Goal: Transaction & Acquisition: Purchase product/service

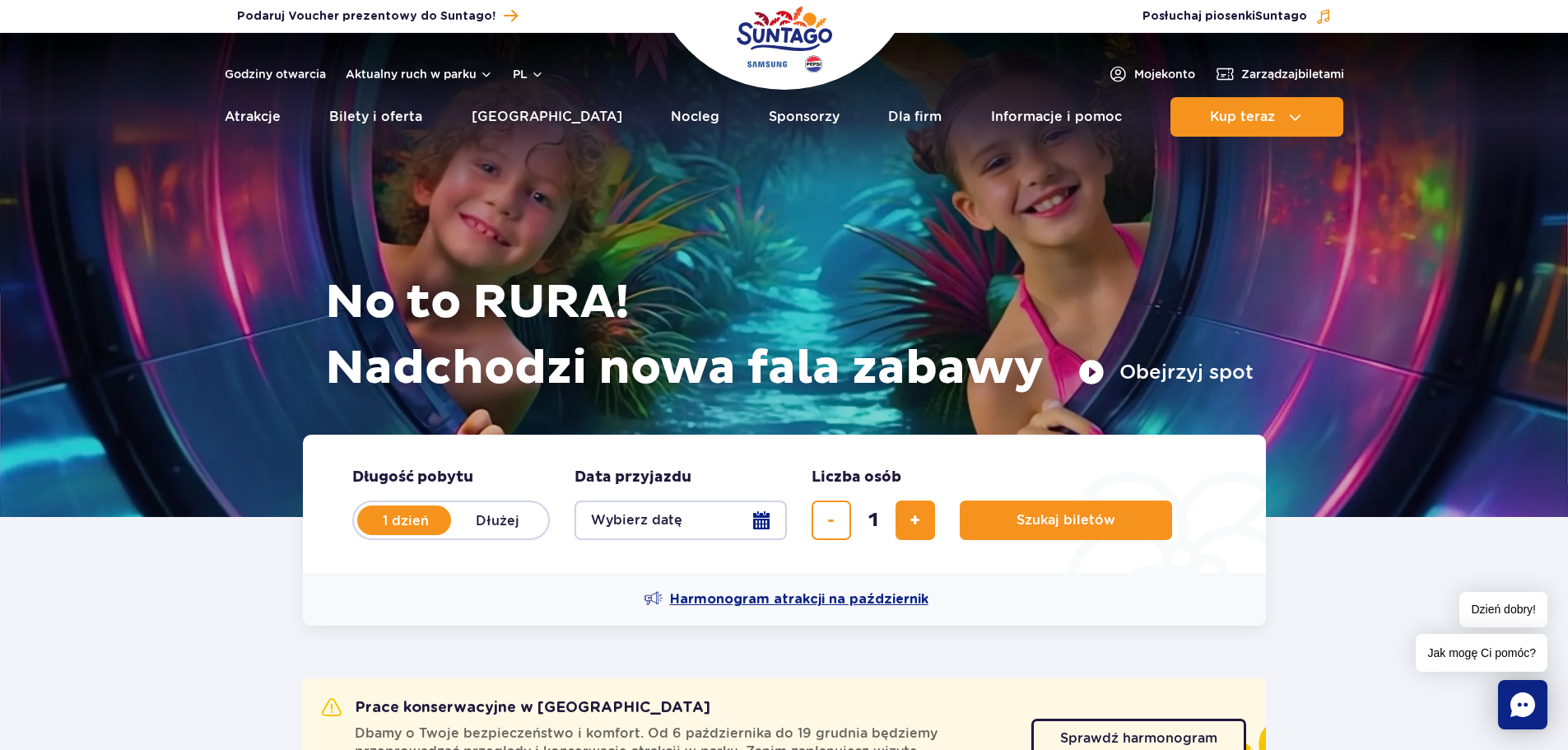
click at [881, 600] on span "Harmonogram atrakcji na październik" at bounding box center [799, 599] width 258 height 18
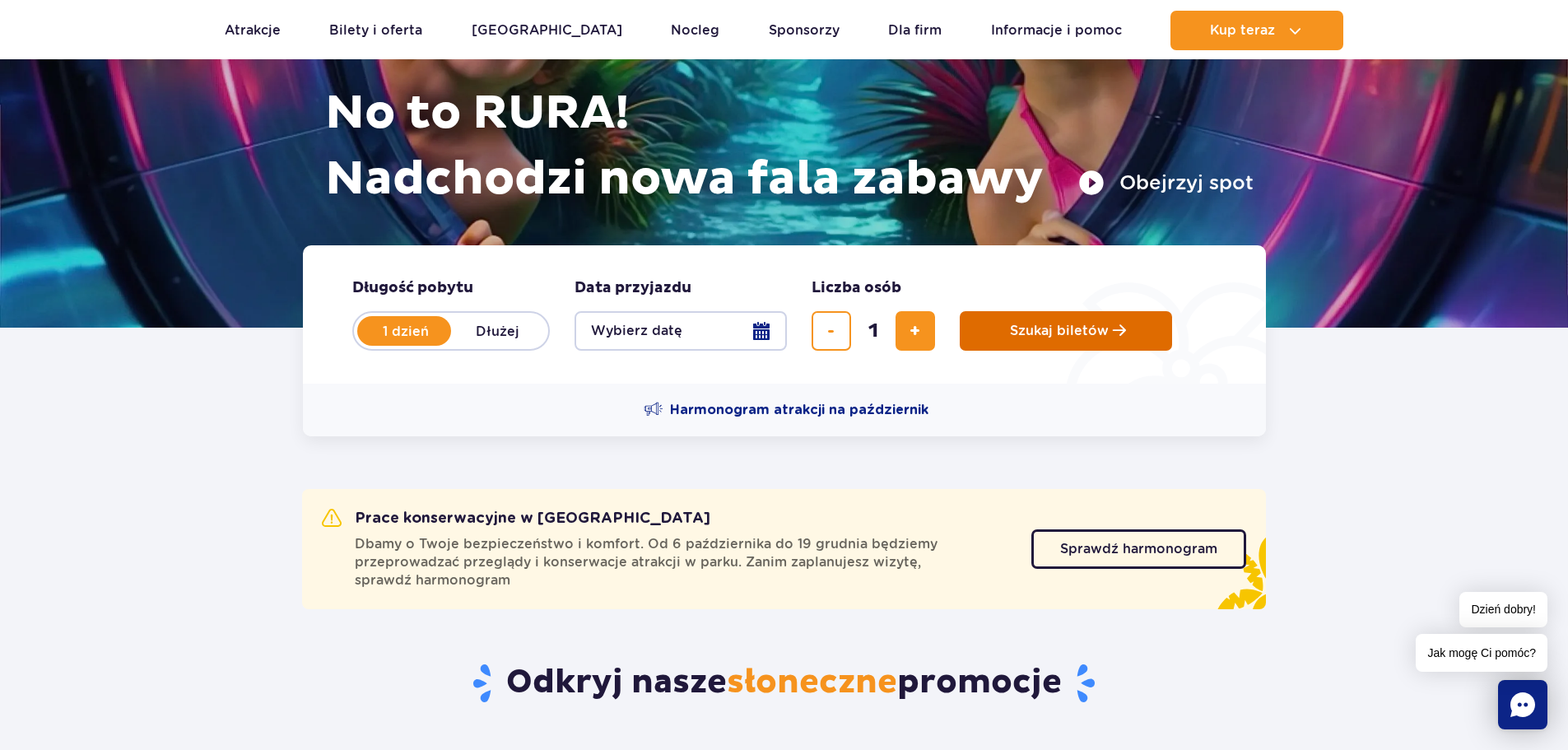
scroll to position [247, 0]
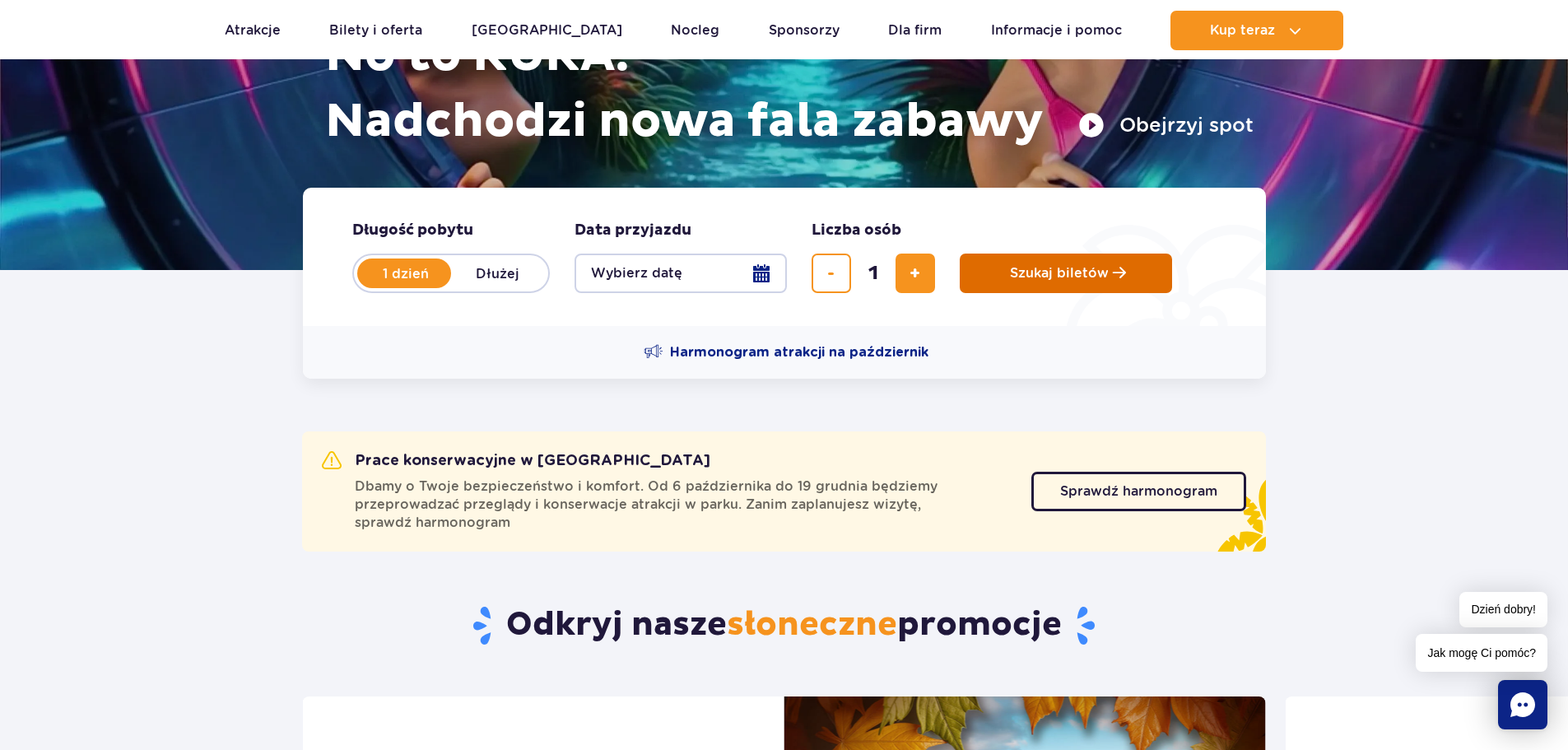
click at [1104, 275] on span "Szukaj biletów" at bounding box center [1060, 273] width 99 height 15
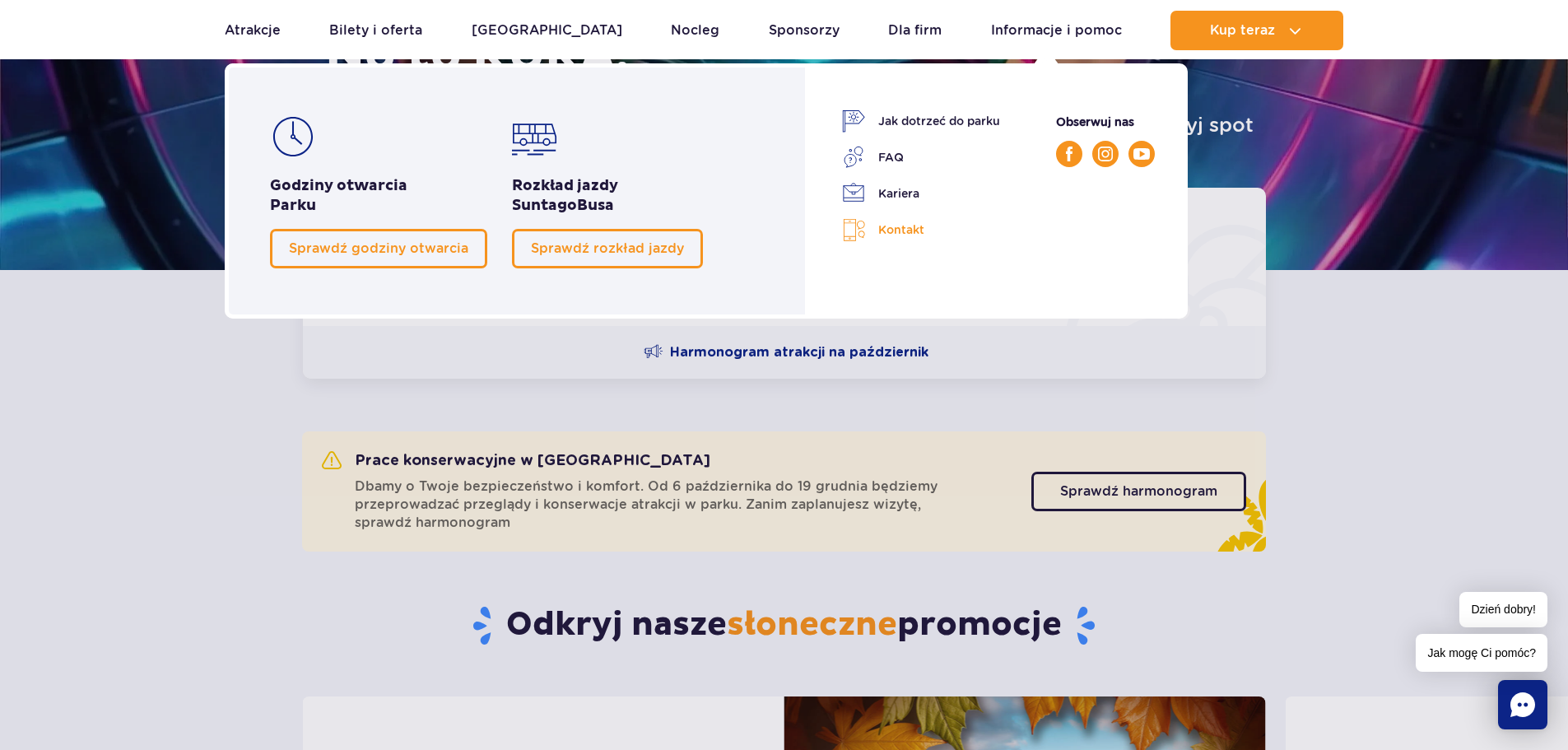
click at [903, 232] on link "Kontakt" at bounding box center [920, 230] width 158 height 24
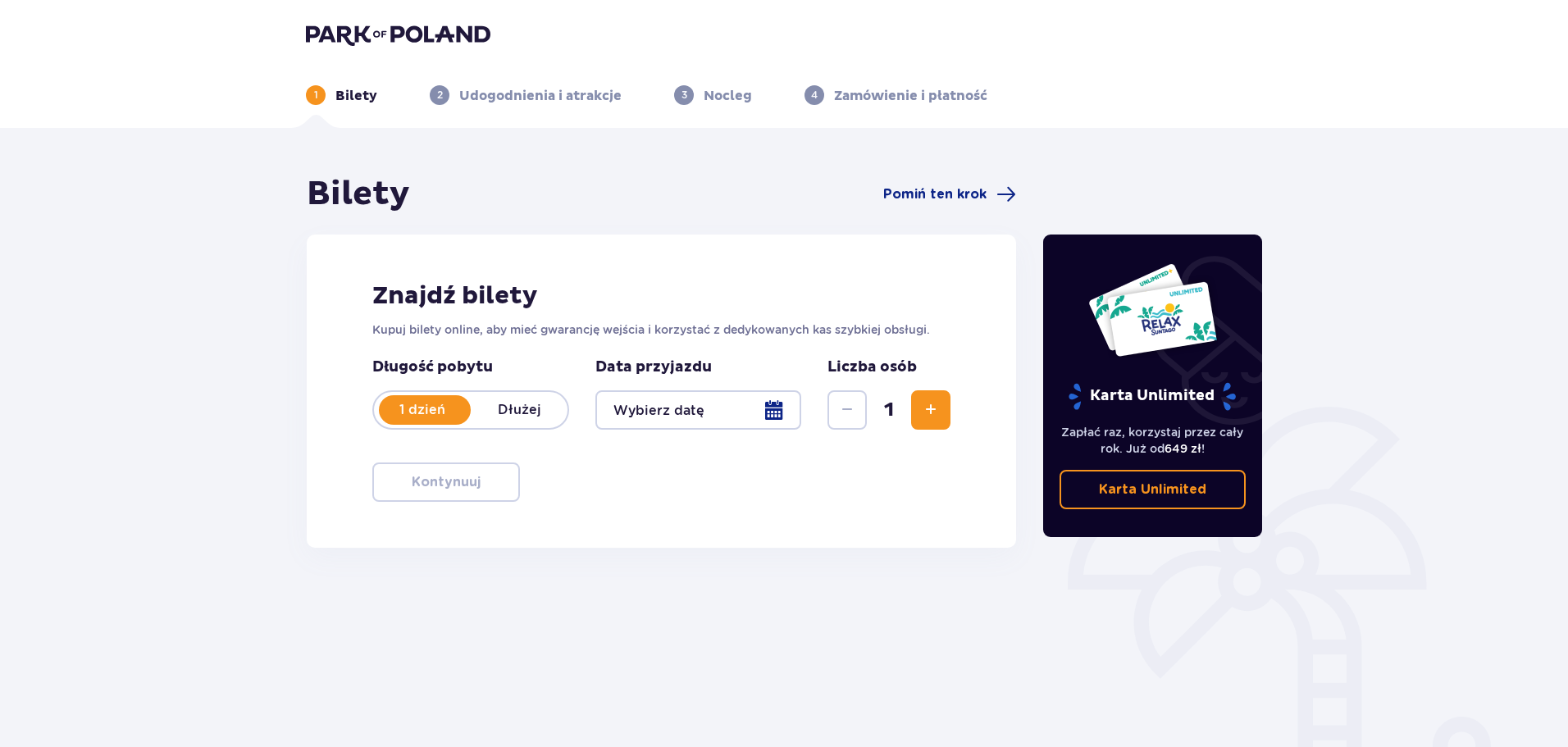
click at [770, 411] on div at bounding box center [698, 410] width 206 height 39
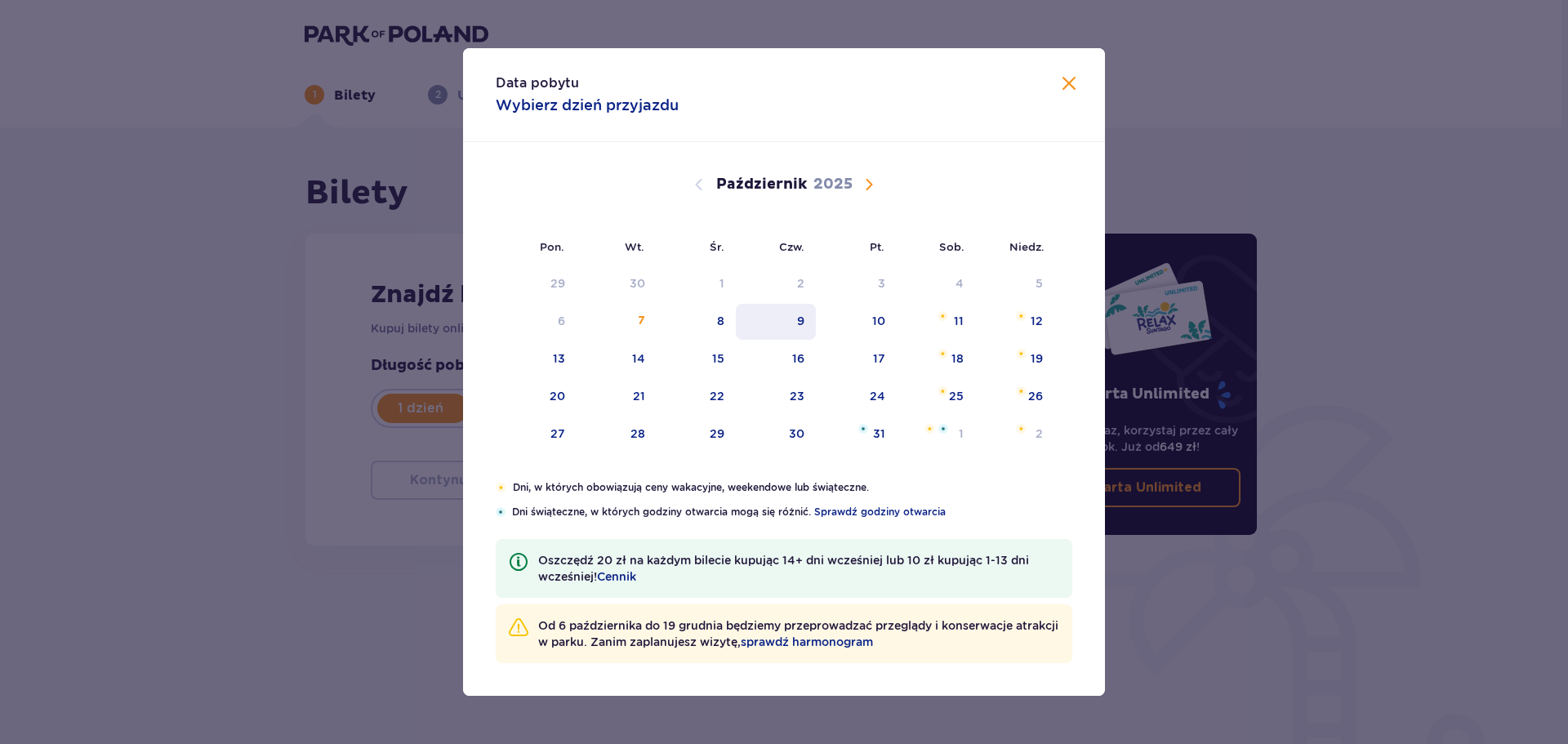
click at [810, 322] on div "9" at bounding box center [776, 322] width 81 height 36
type input "09.10.25"
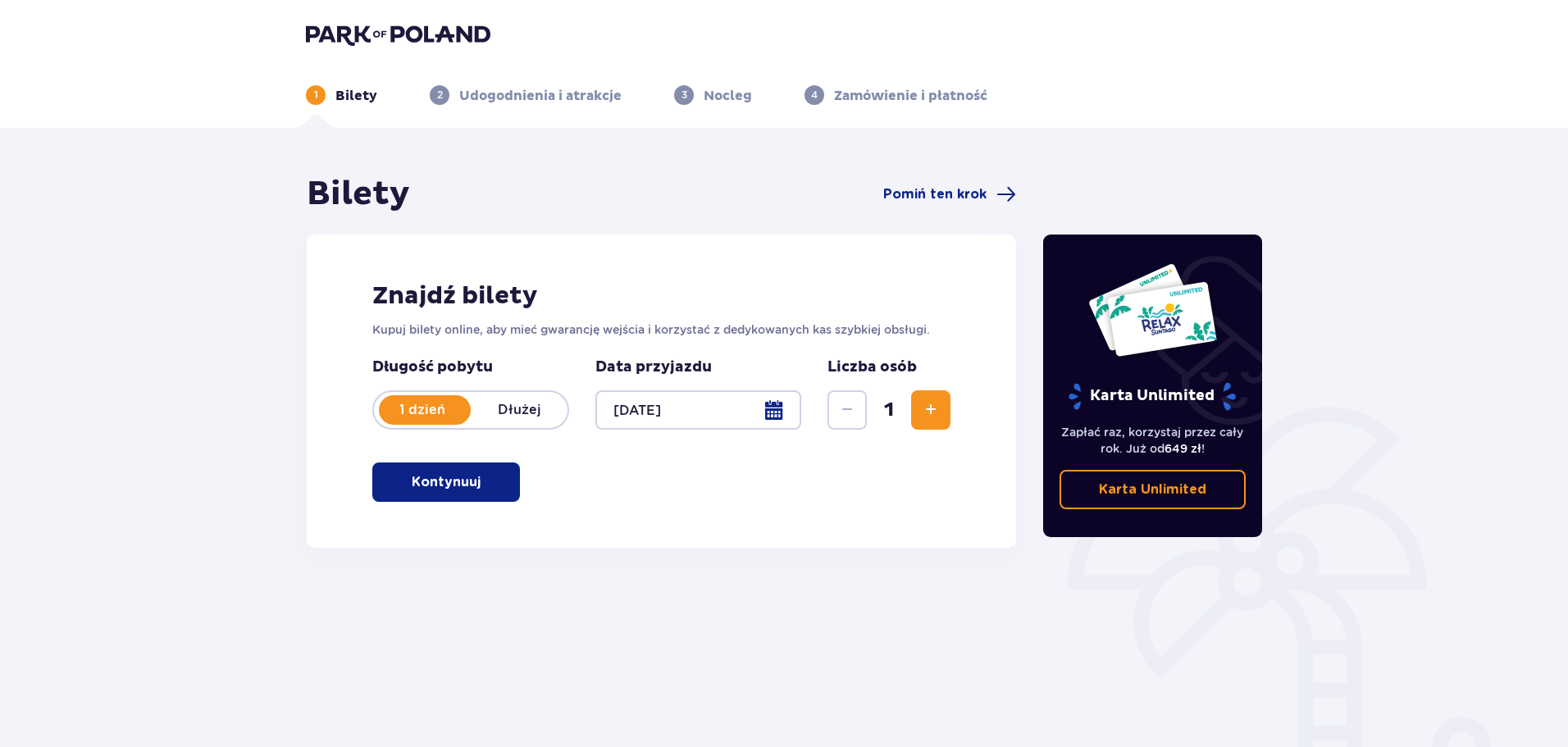
click at [773, 408] on div at bounding box center [698, 410] width 206 height 39
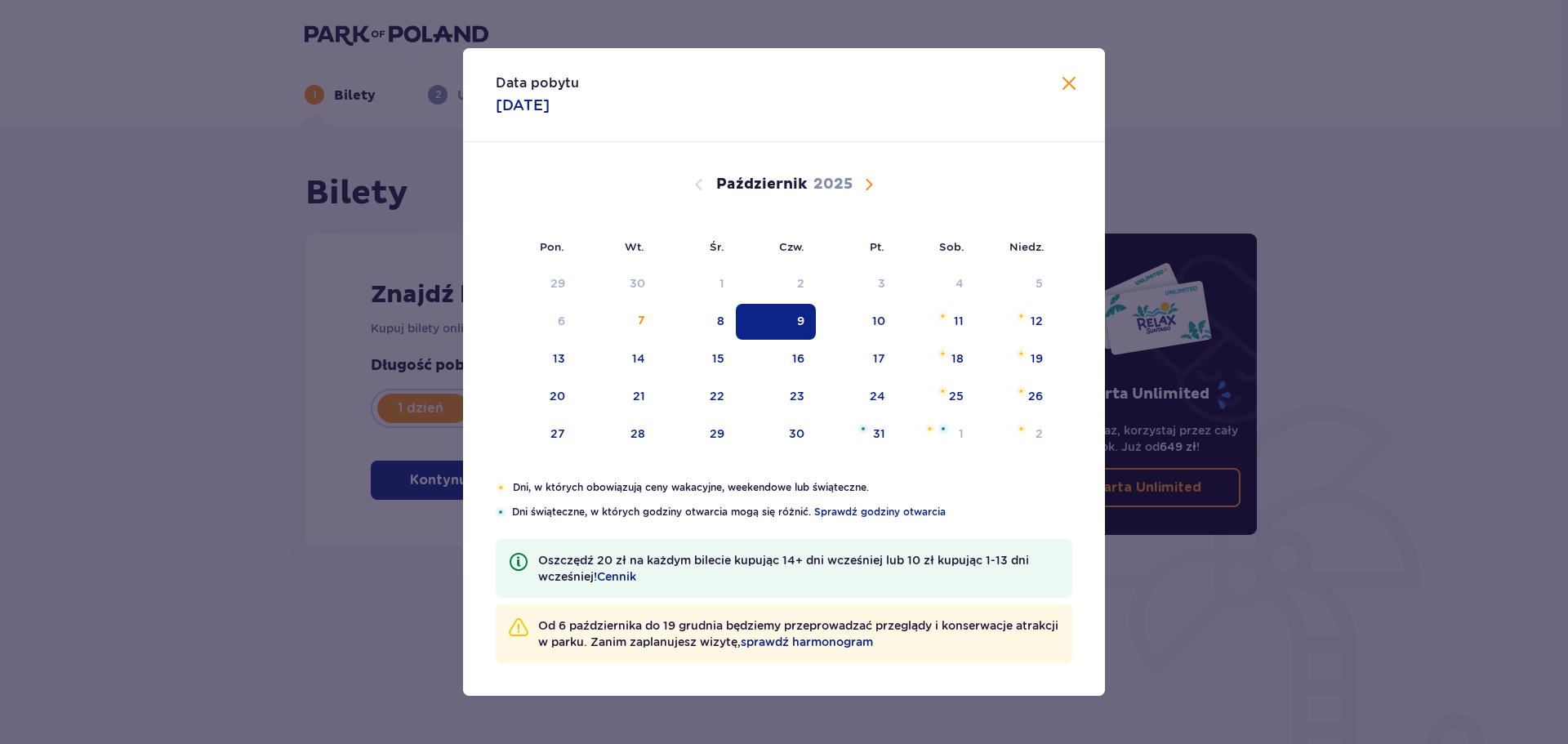
click at [1076, 84] on span "Zamknij" at bounding box center [1070, 84] width 20 height 20
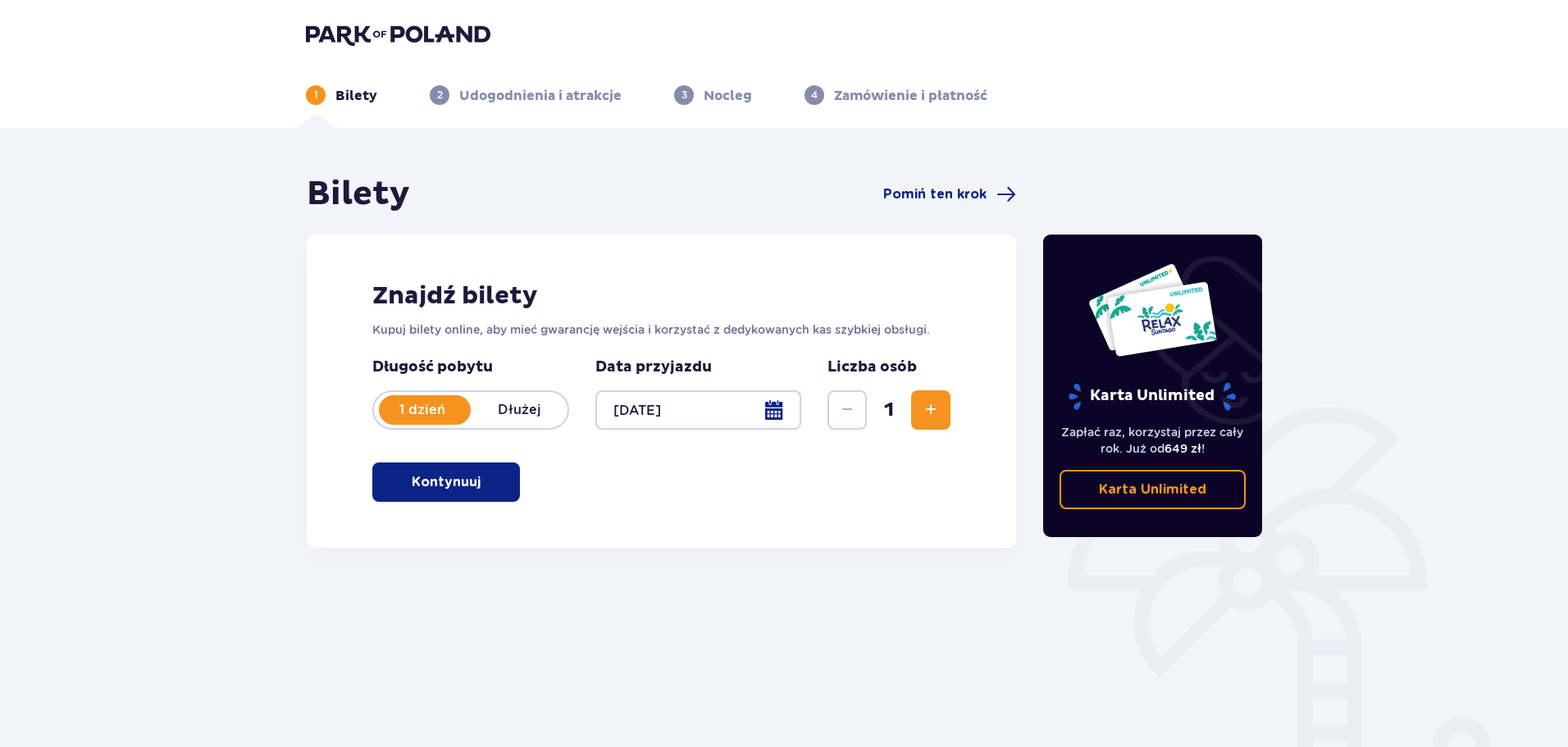
click at [933, 420] on button "Zwiększ" at bounding box center [930, 410] width 39 height 39
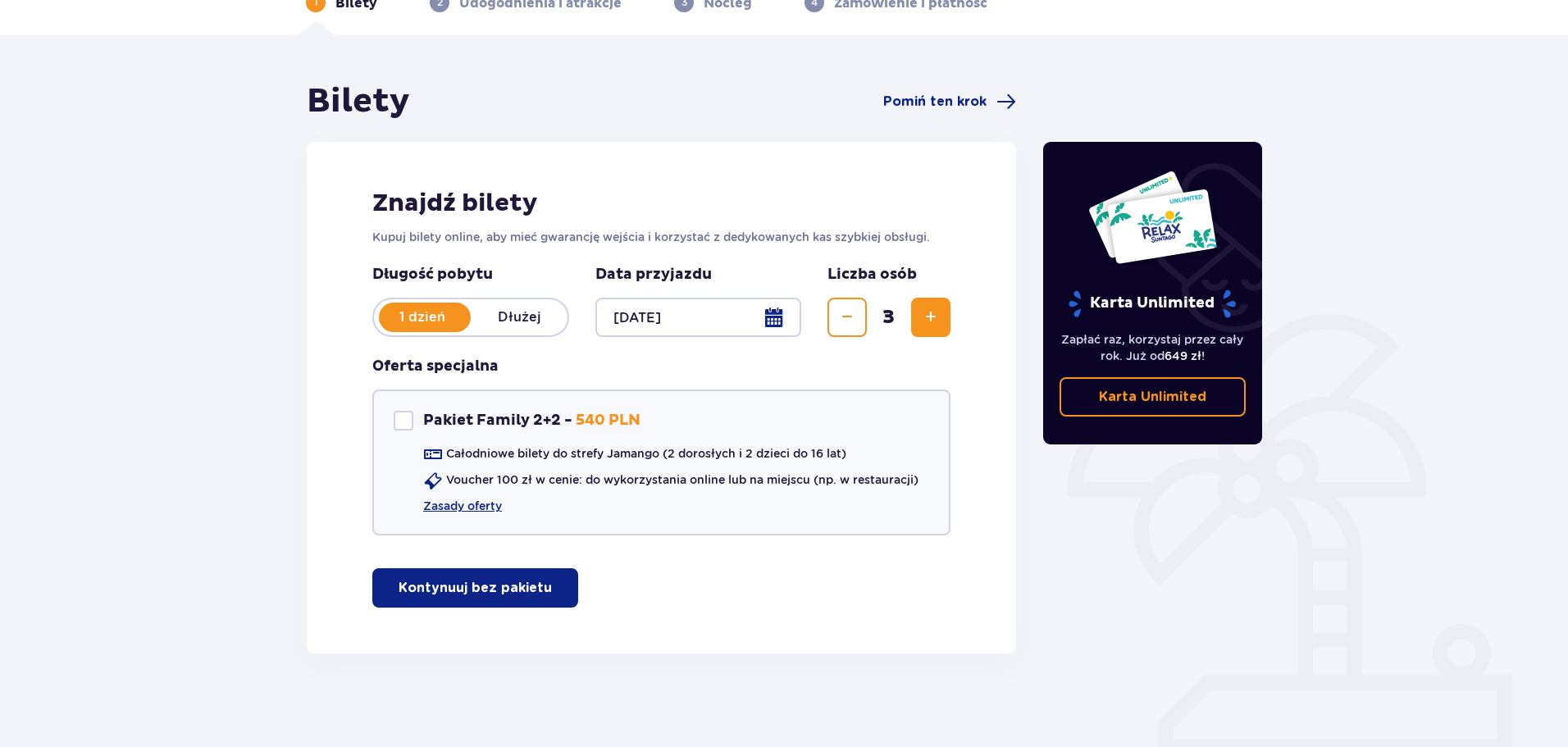
scroll to position [98, 0]
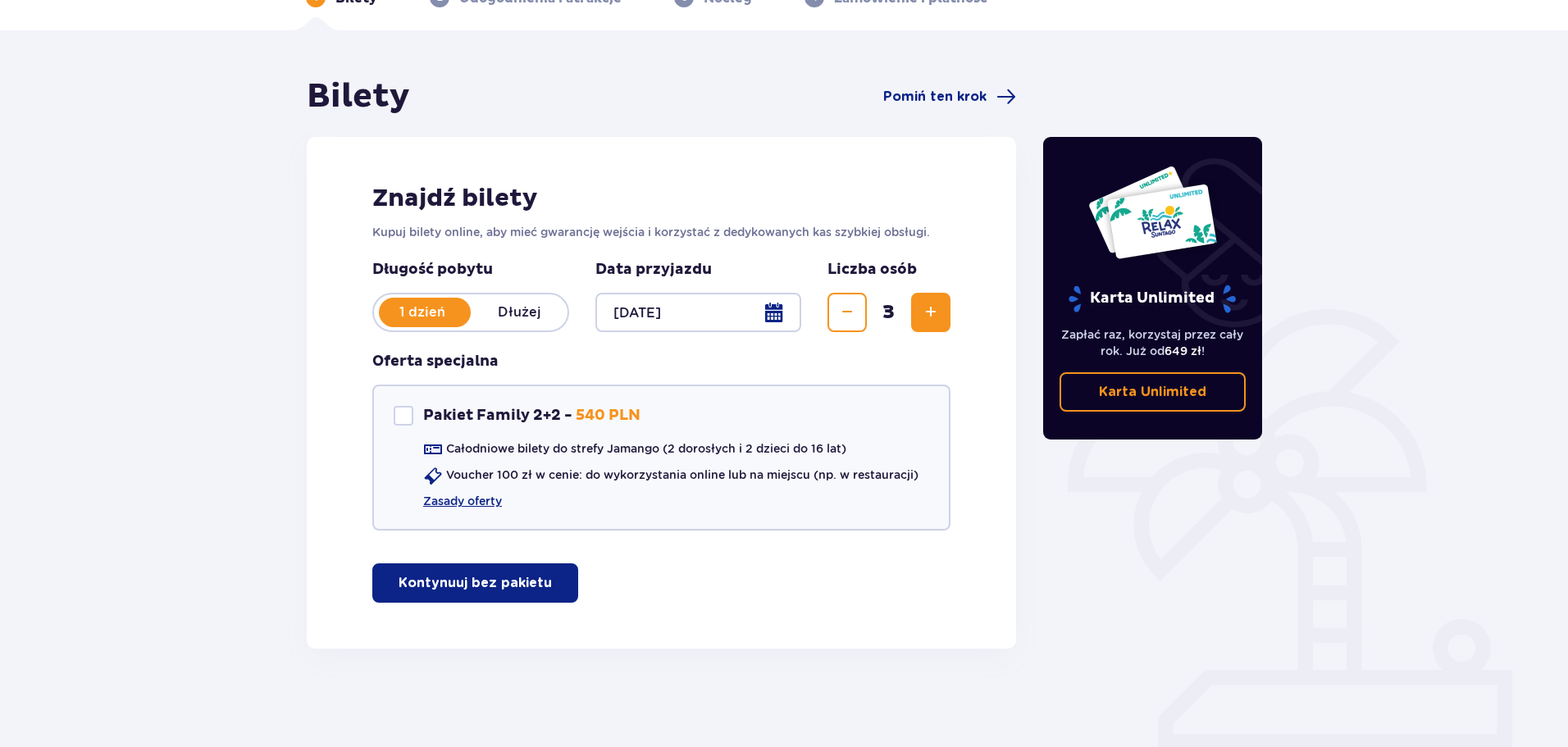
click at [925, 316] on span "Zwiększ" at bounding box center [931, 313] width 20 height 20
click at [509, 586] on p "Kontynuuj bez pakietu" at bounding box center [476, 583] width 153 height 18
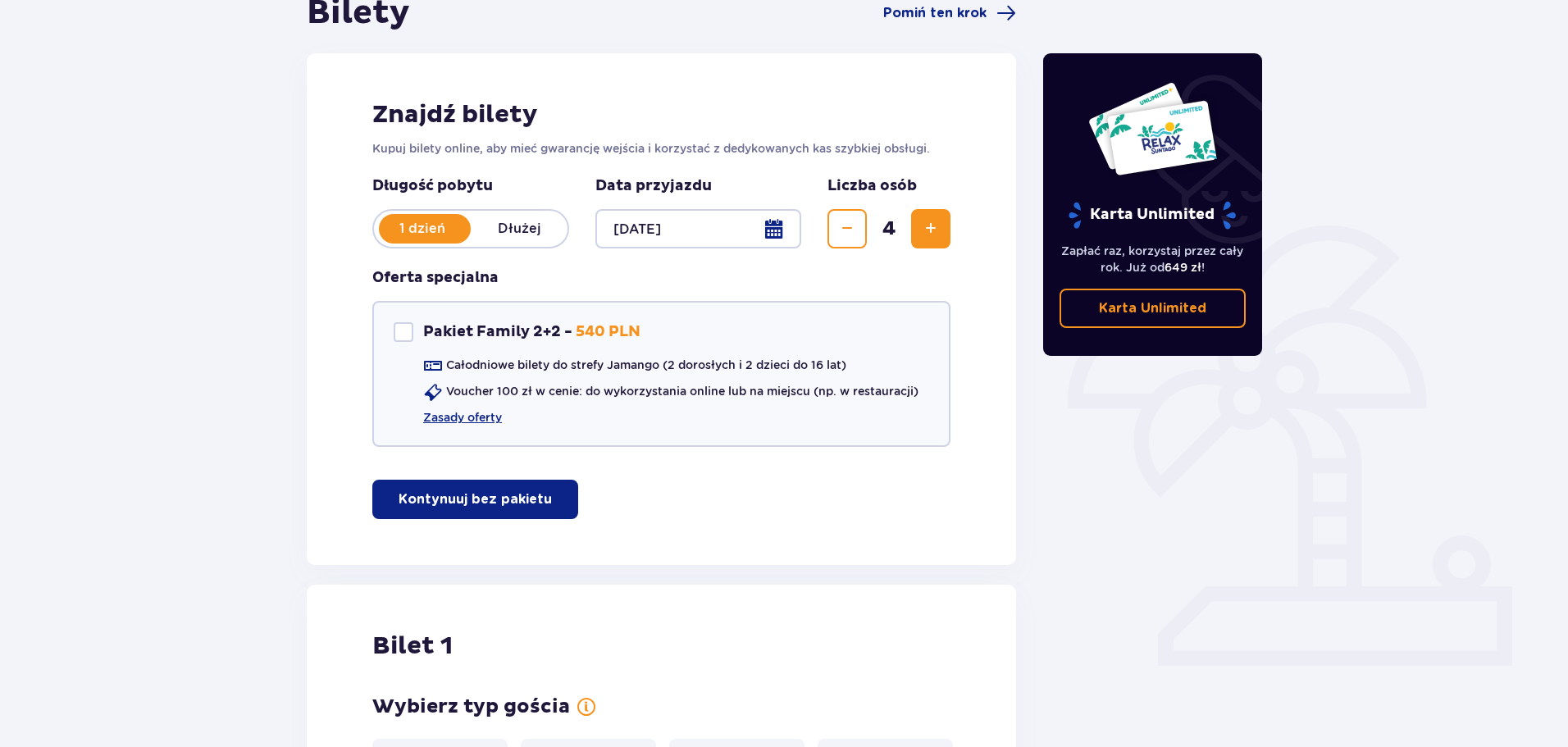
scroll to position [172, 0]
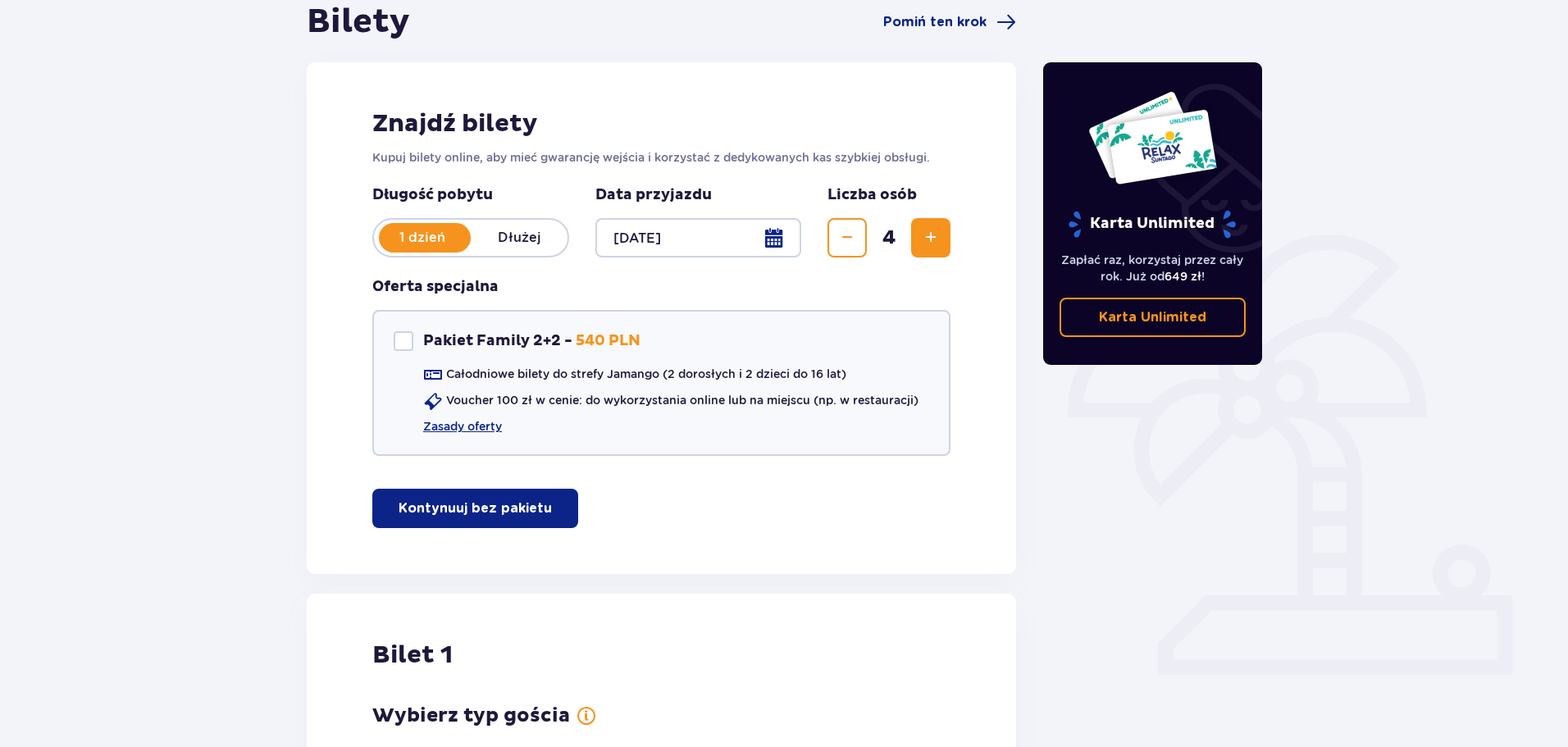
click at [853, 244] on span "Zmniejsz" at bounding box center [848, 238] width 20 height 20
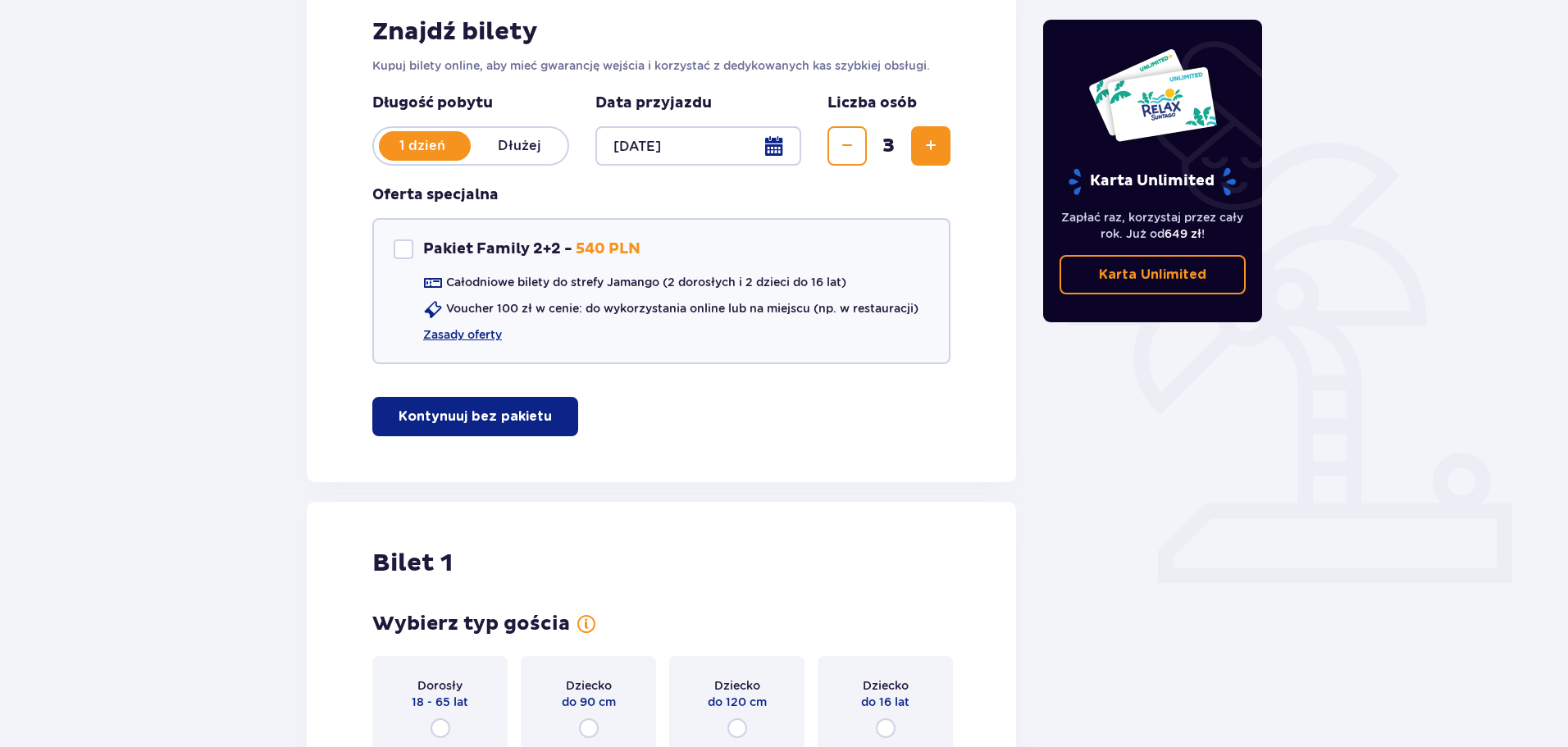
scroll to position [500, 0]
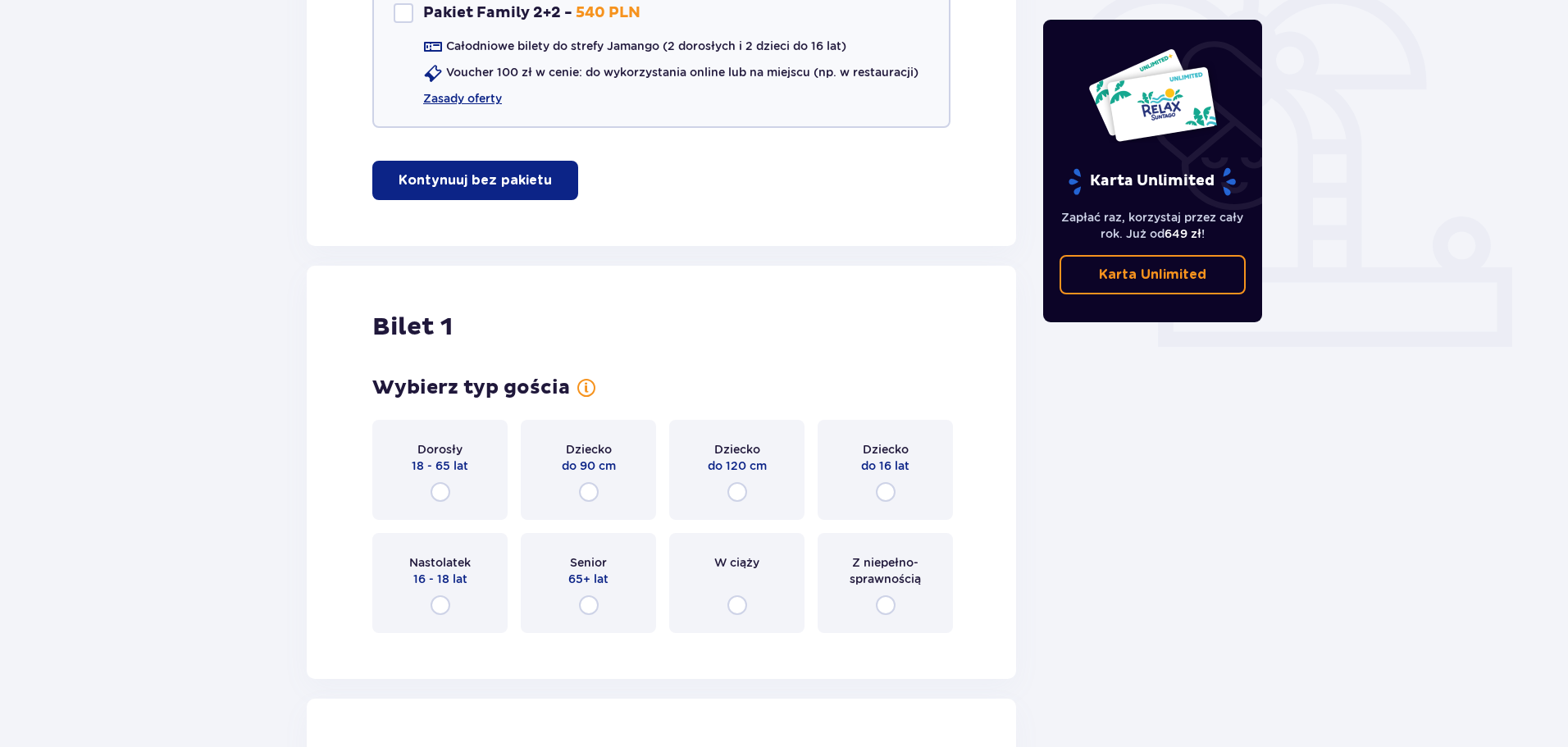
click at [892, 493] on input "radio" at bounding box center [886, 492] width 20 height 20
radio input "true"
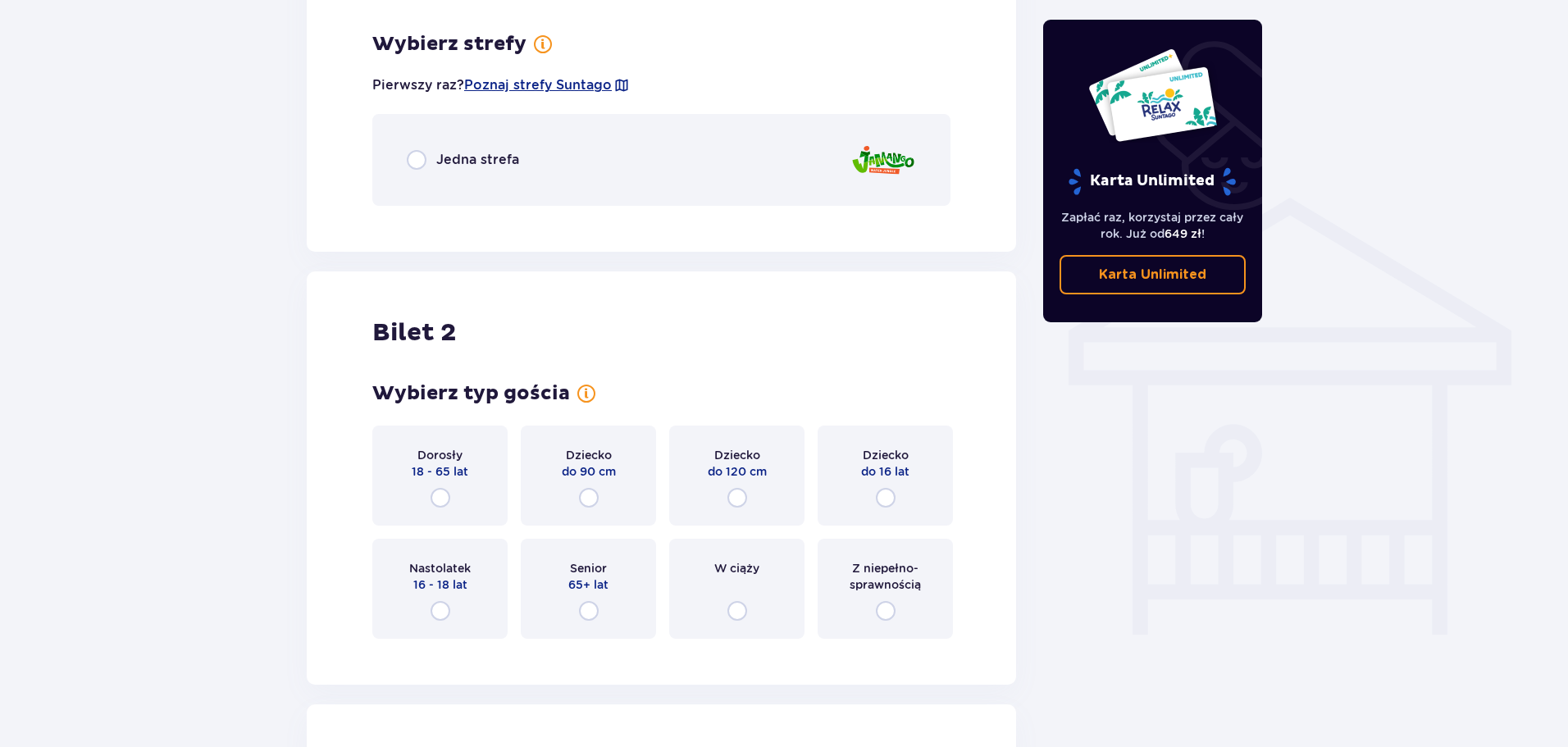
scroll to position [1146, 0]
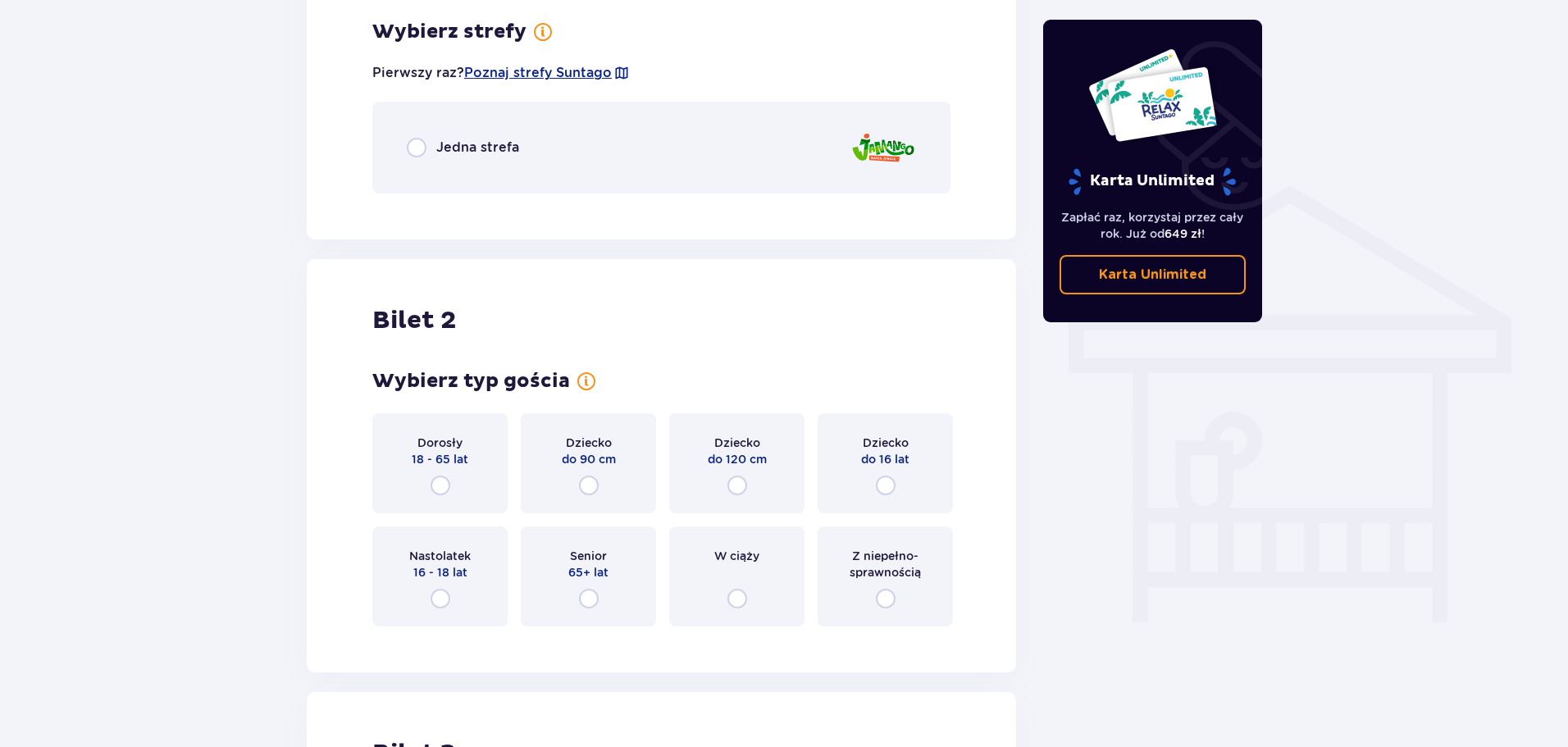
click at [543, 135] on div "Jedna strefa" at bounding box center [662, 147] width 579 height 92
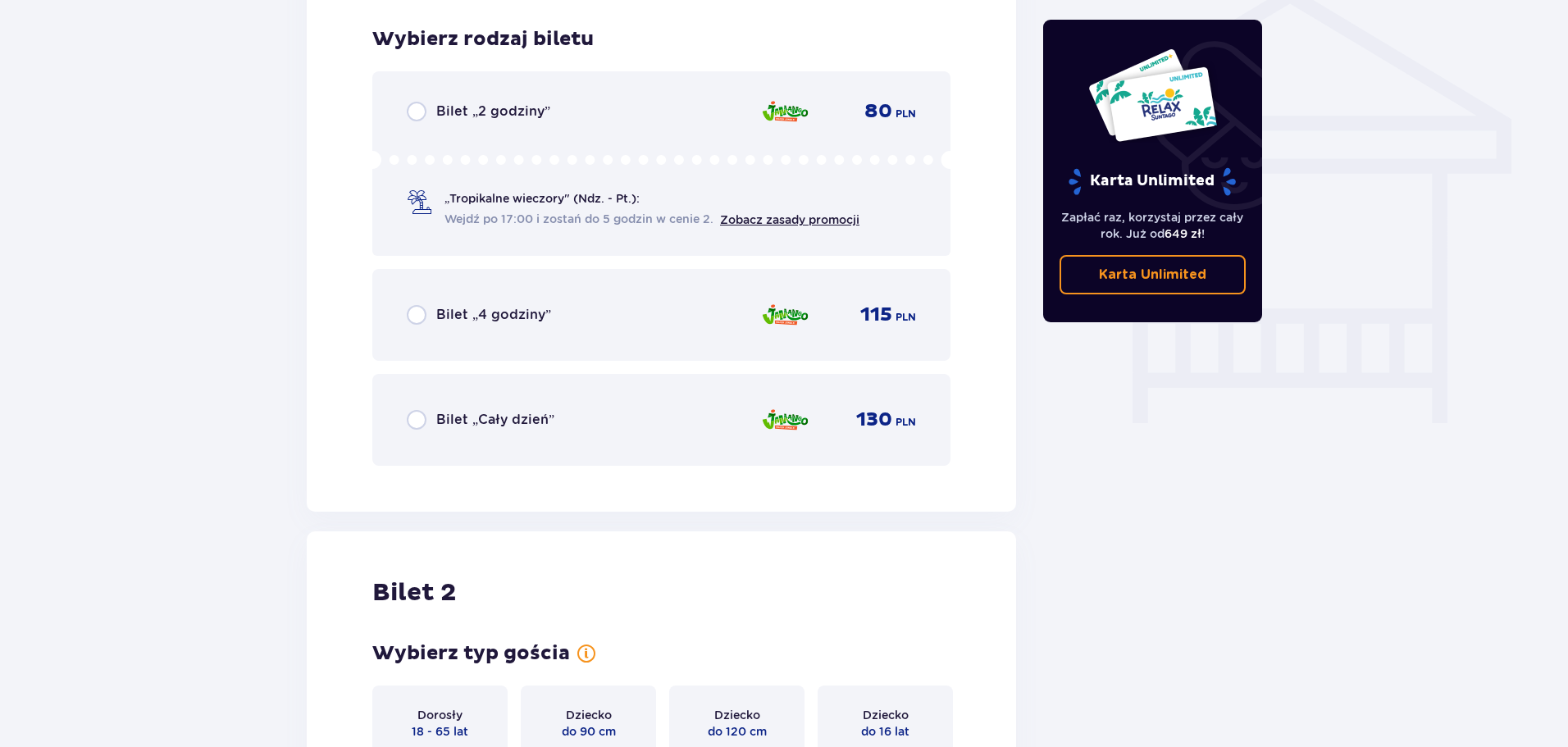
scroll to position [1353, 0]
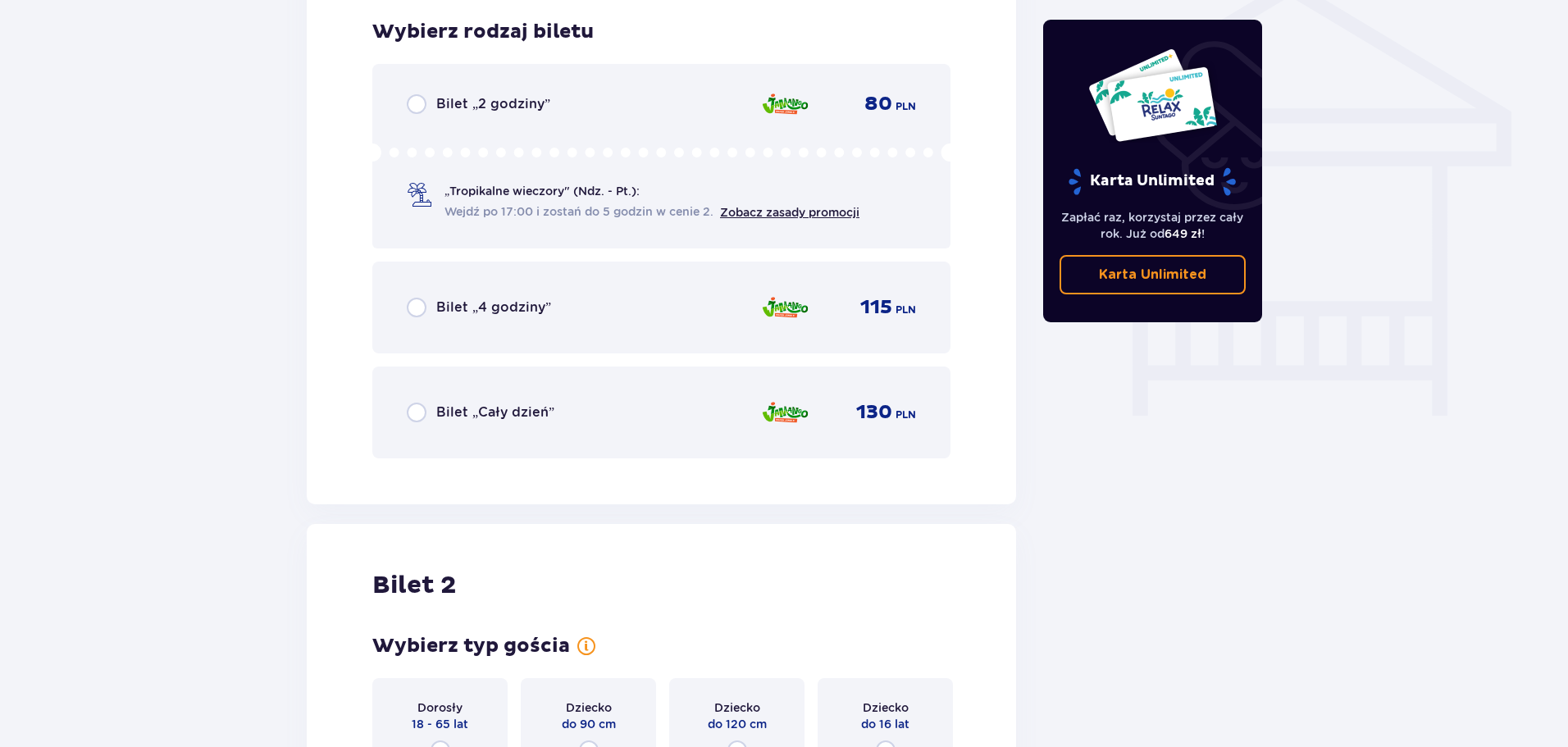
click at [648, 408] on div "Bilet „Cały dzień” 130 PLN" at bounding box center [662, 412] width 509 height 35
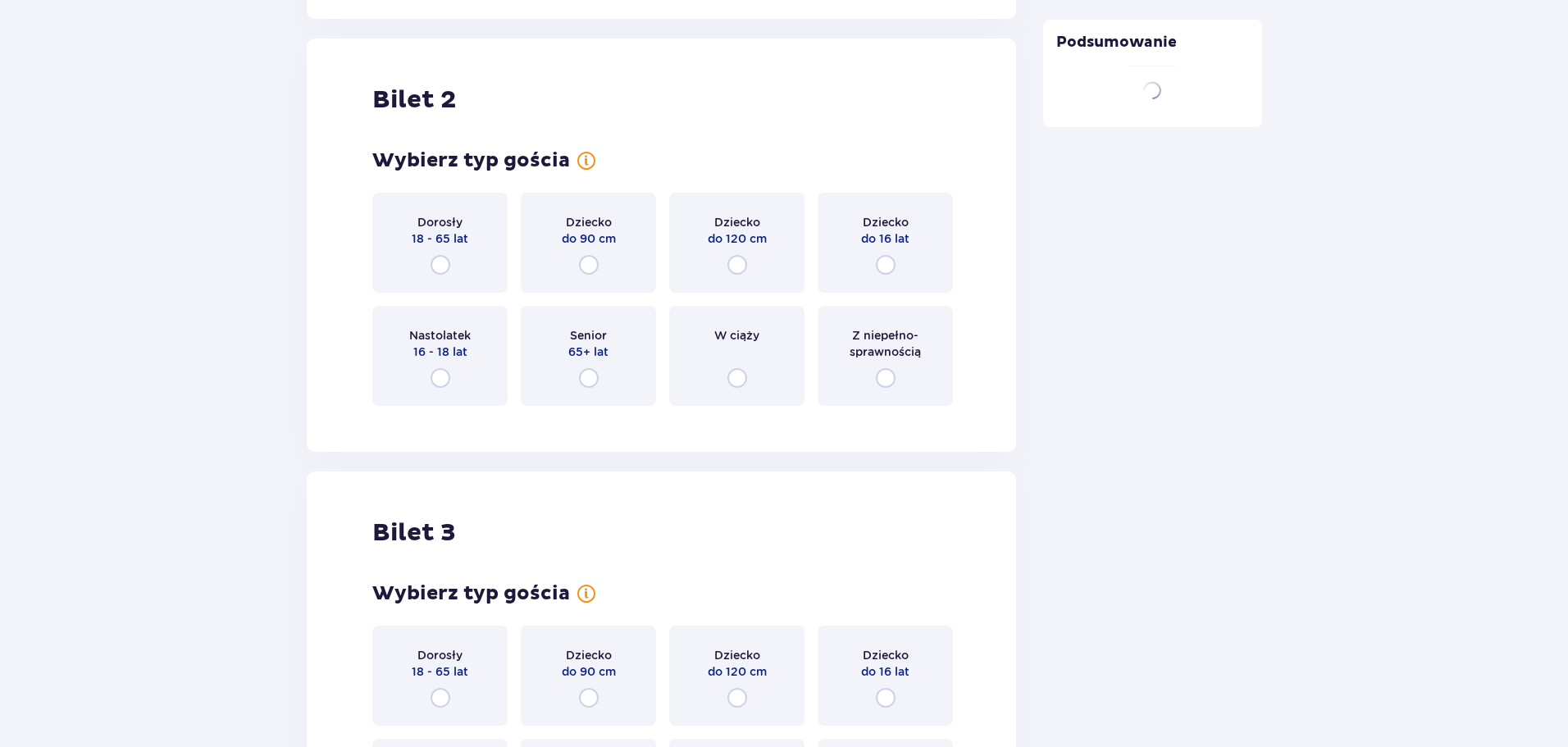
scroll to position [1856, 0]
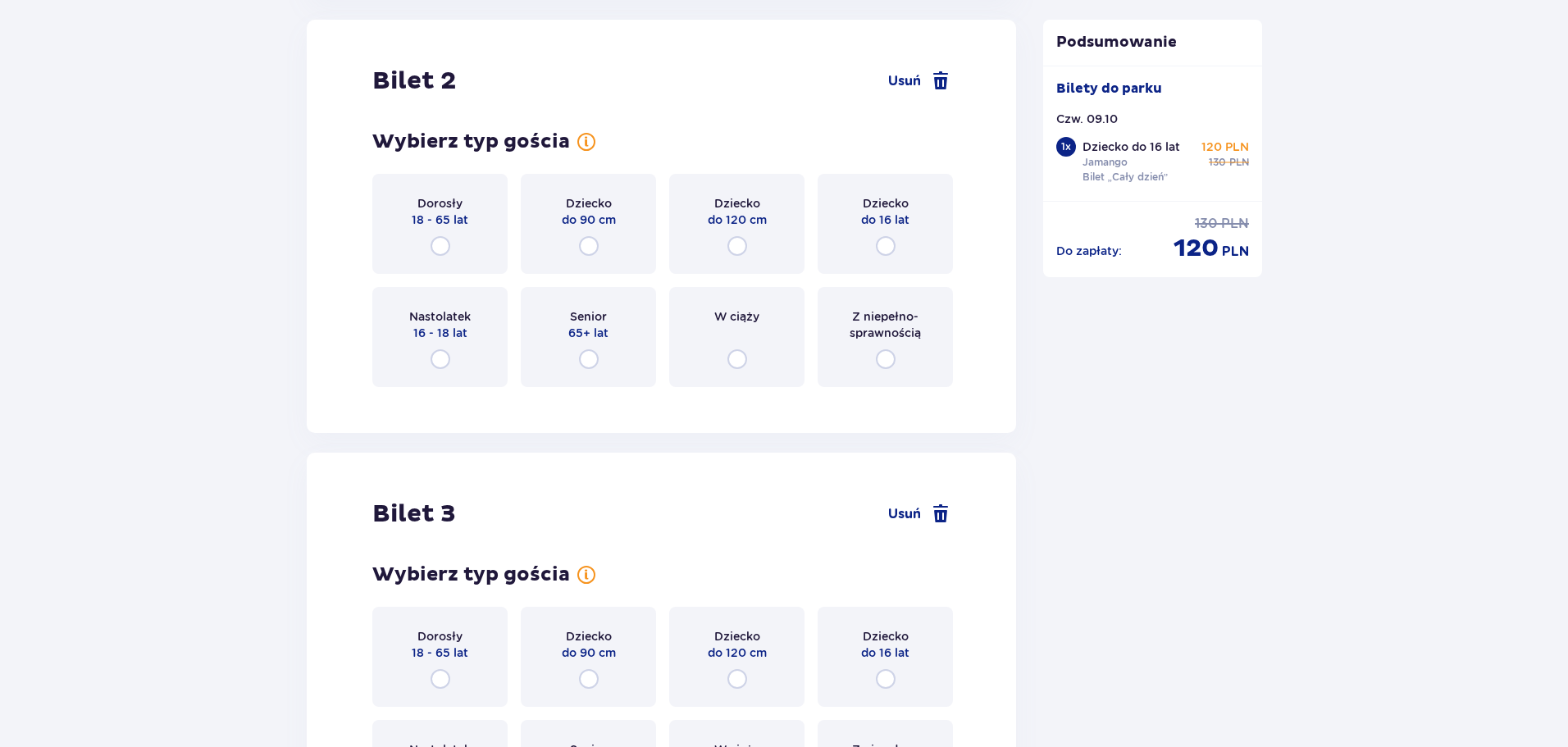
click at [465, 222] on span "18 - 65 lat" at bounding box center [440, 220] width 57 height 16
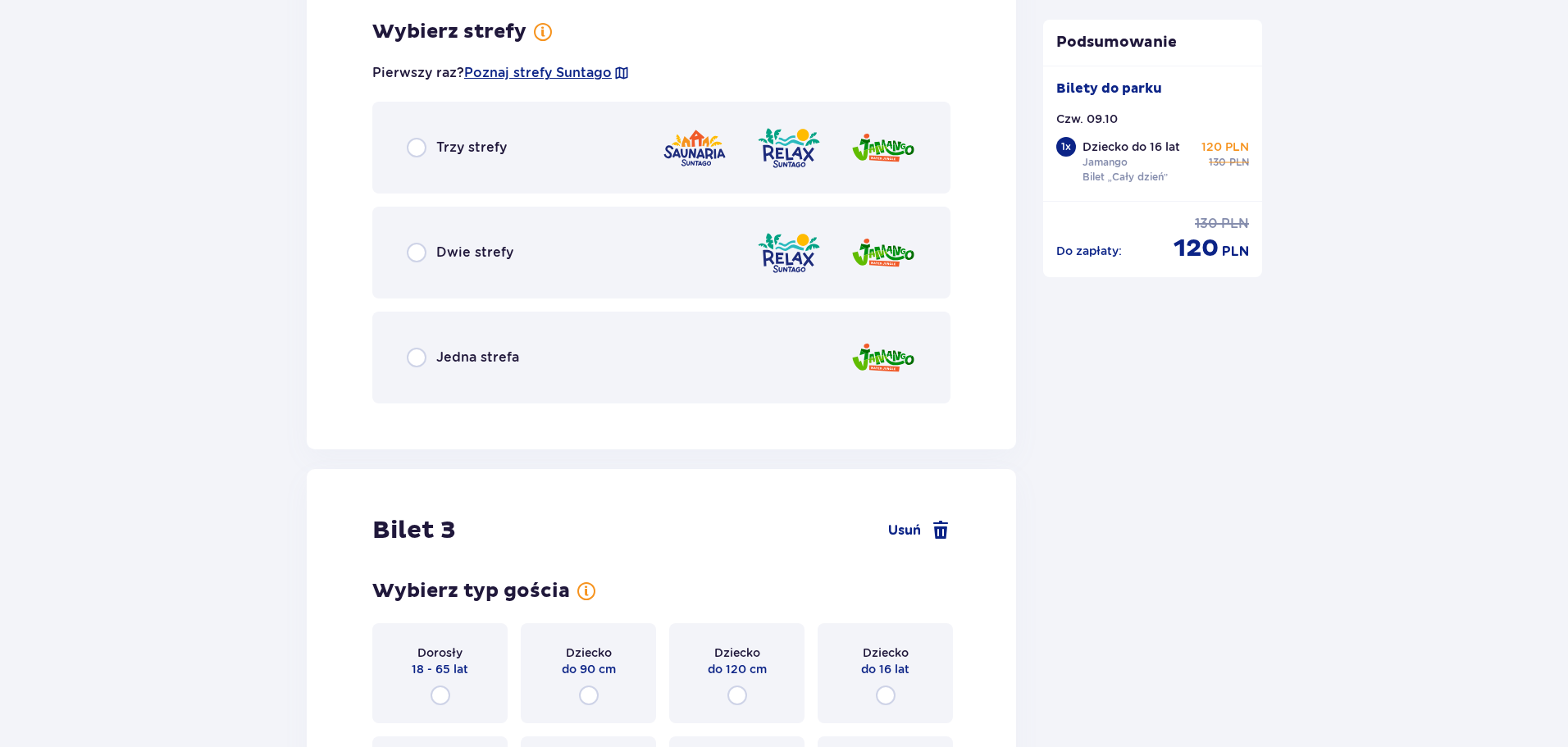
click at [537, 402] on div "Jedna strefa" at bounding box center [662, 357] width 579 height 92
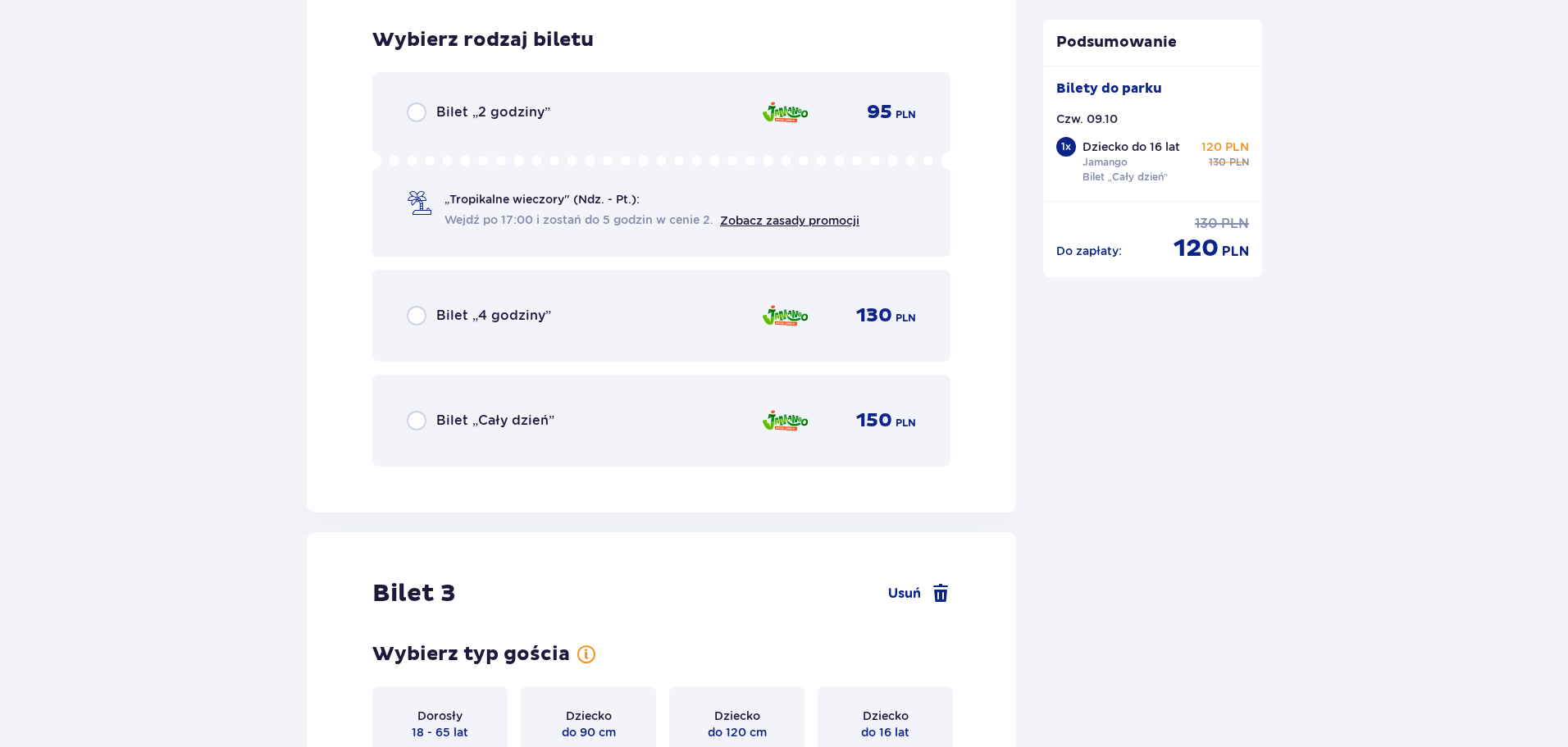
scroll to position [2672, 0]
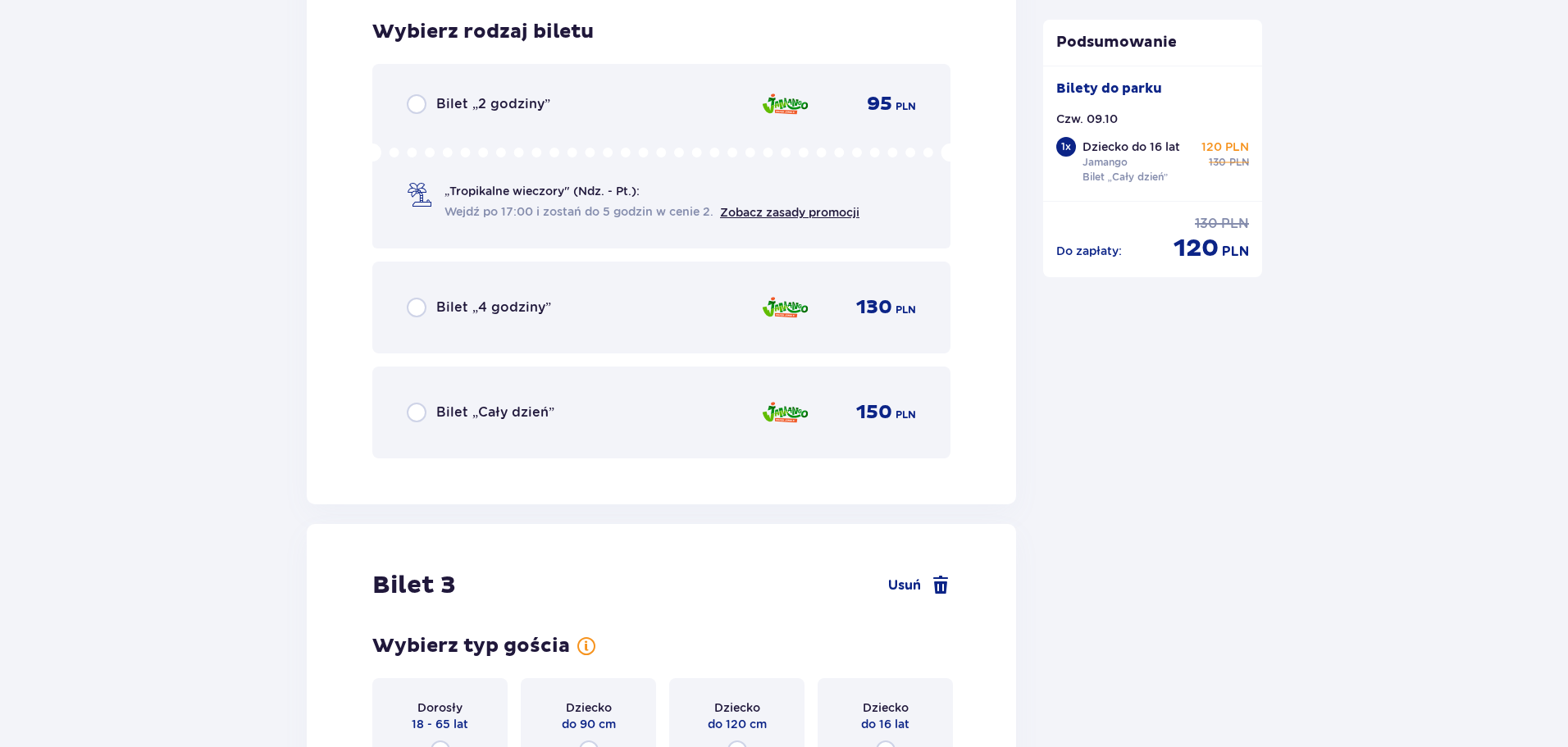
click at [531, 420] on span "Bilet „Cały dzień”" at bounding box center [495, 412] width 118 height 18
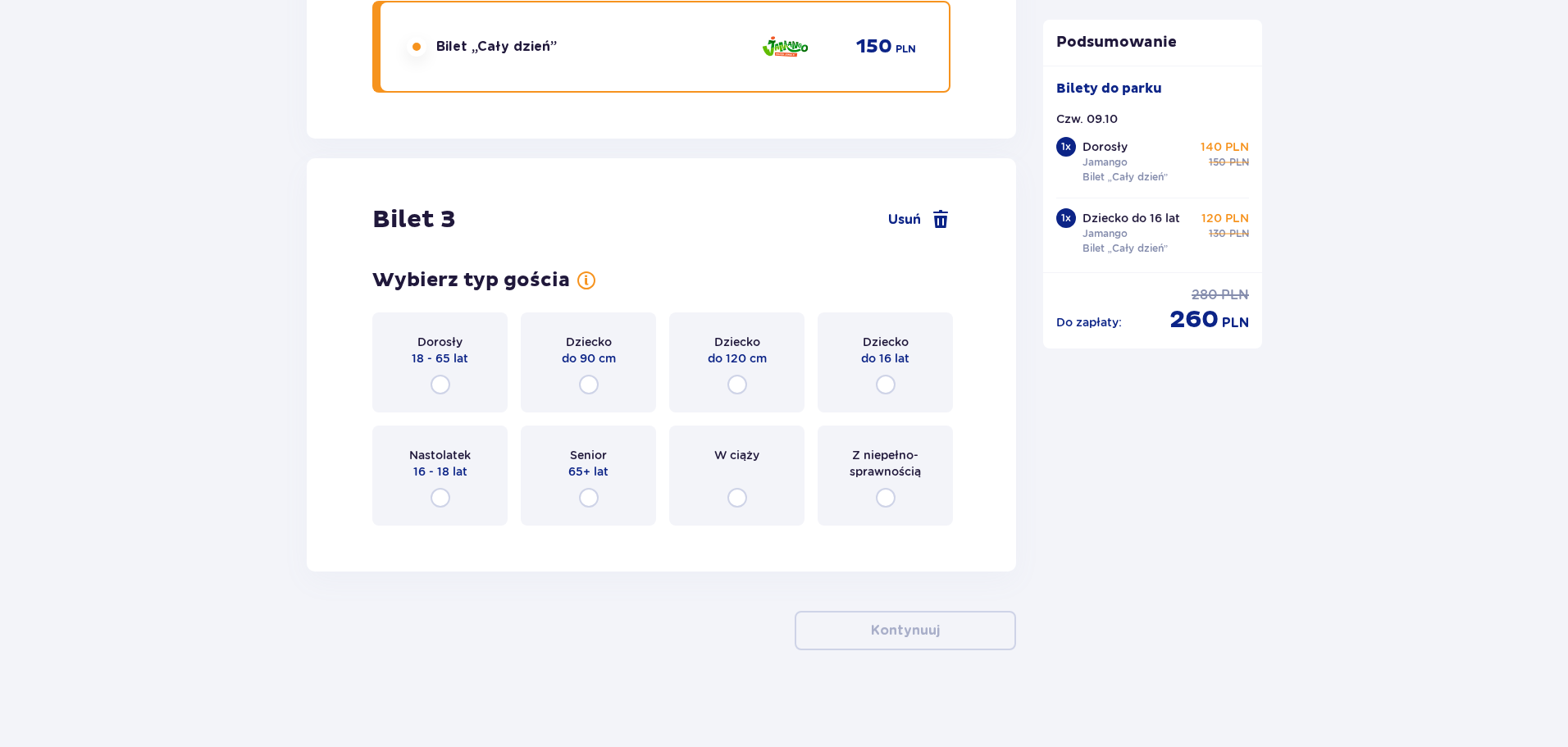
scroll to position [3040, 0]
click at [459, 380] on div "Dorosły 18 - 65 lat" at bounding box center [440, 361] width 135 height 100
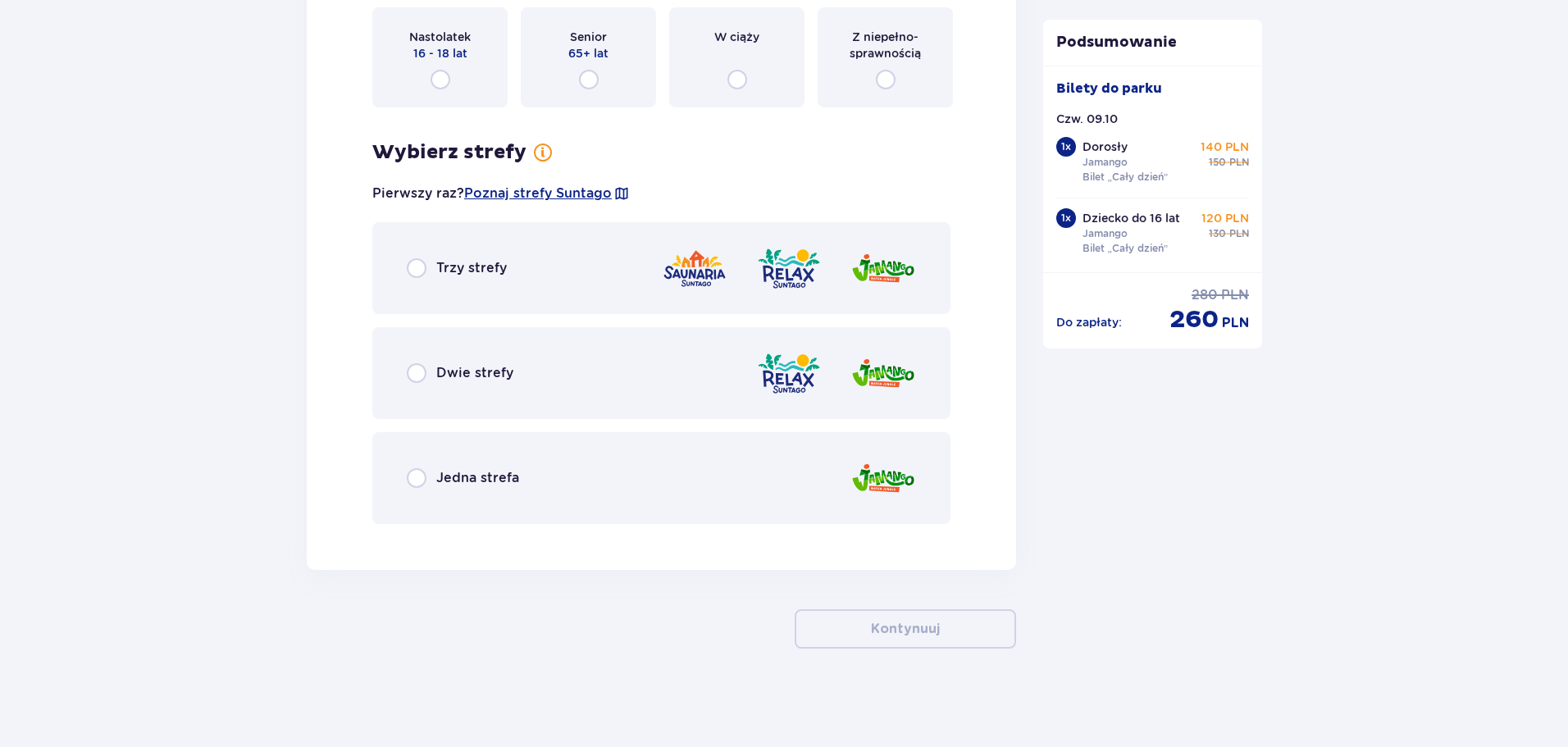
click at [480, 475] on span "Jedna strefa" at bounding box center [477, 478] width 83 height 18
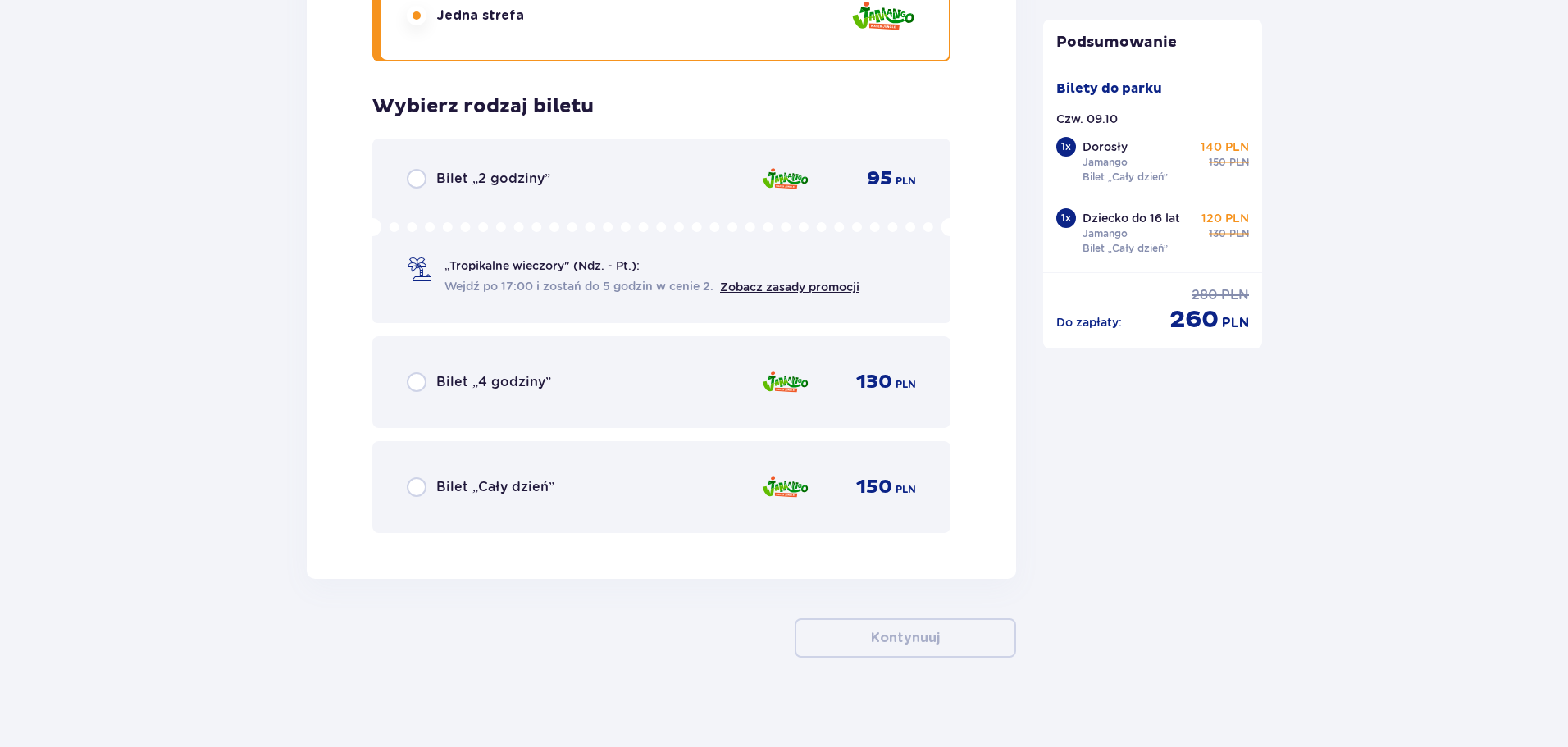
scroll to position [3927, 0]
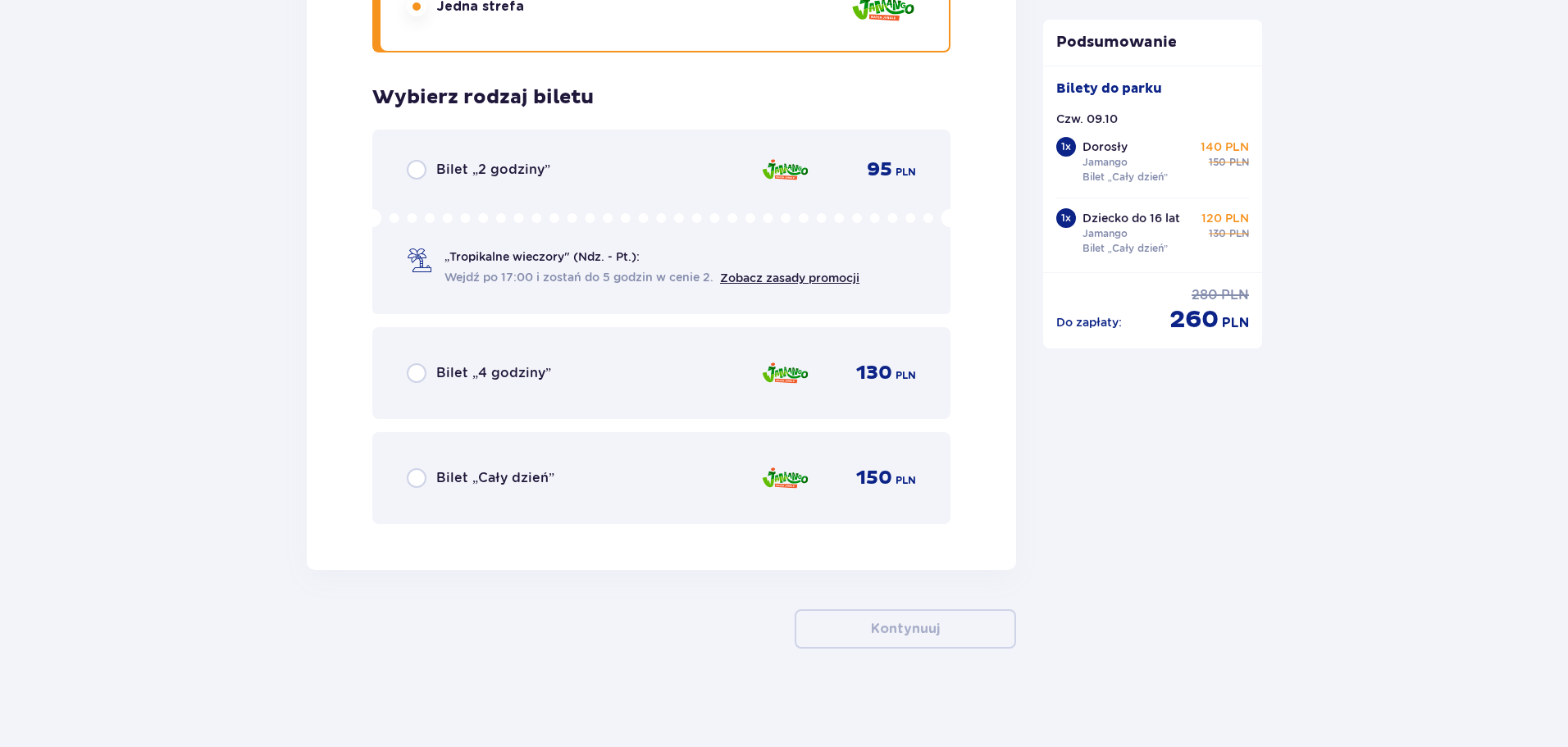
click at [491, 500] on div "Bilet „Cały dzień” 150 PLN" at bounding box center [662, 478] width 579 height 92
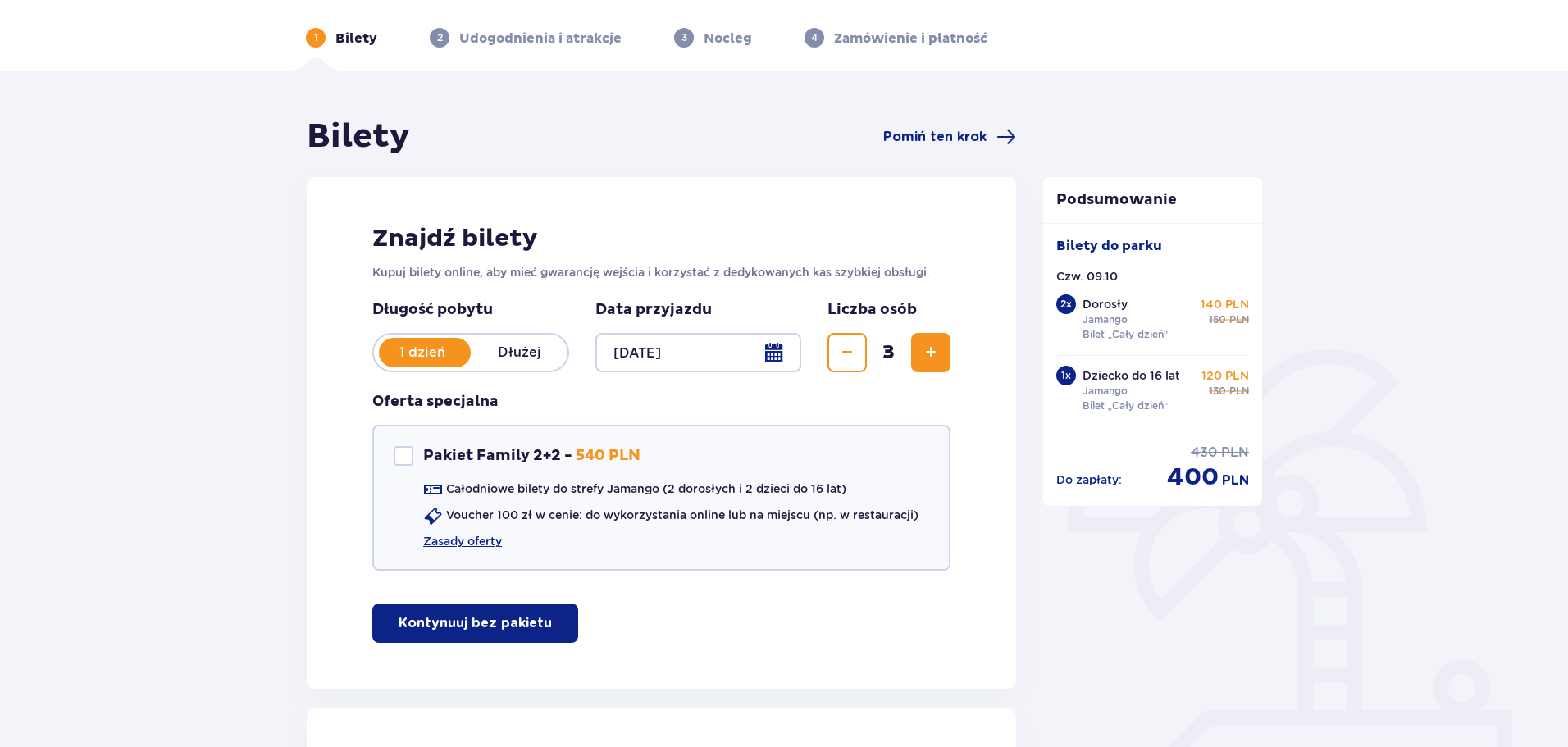
scroll to position [0, 0]
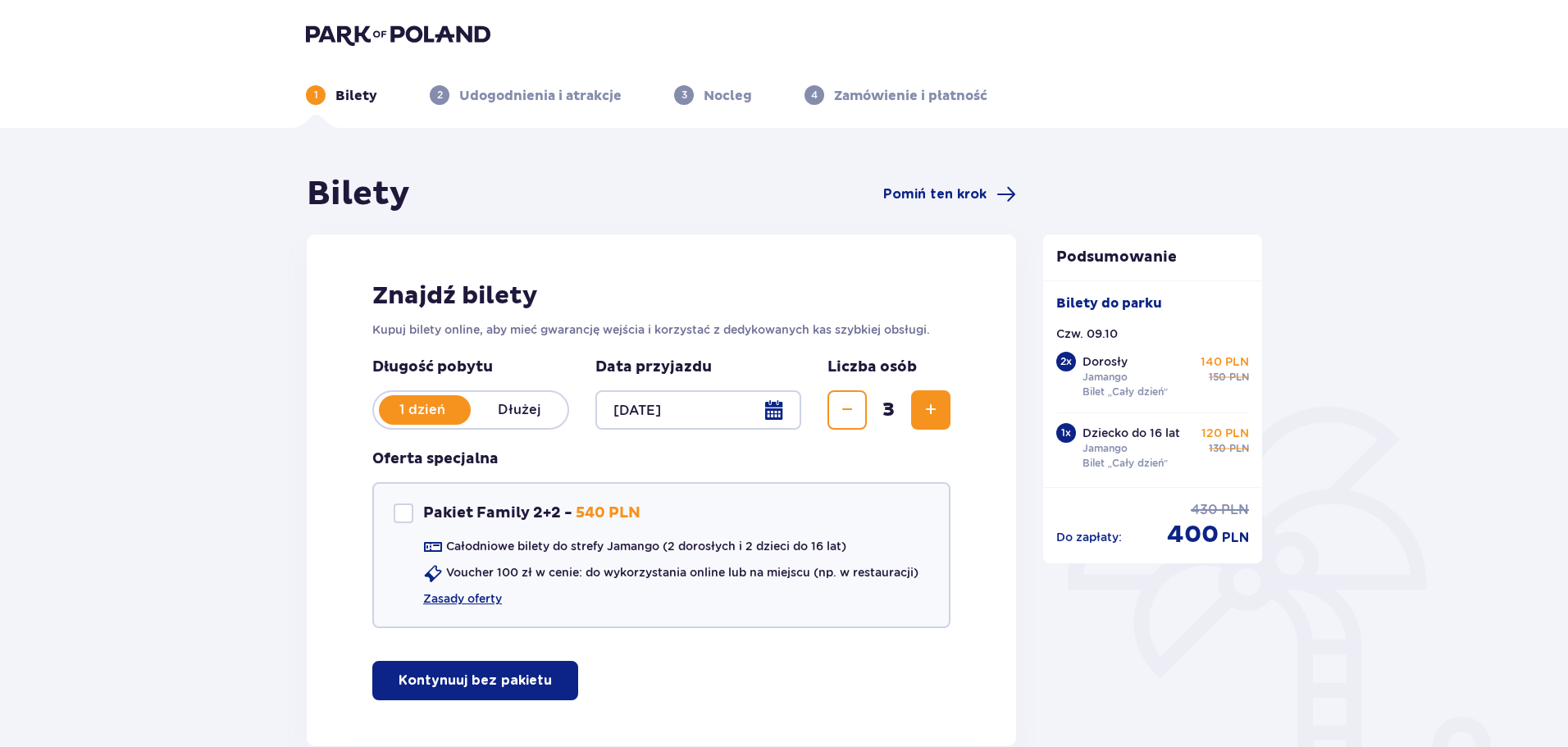
click at [926, 407] on span "Zwiększ" at bounding box center [931, 410] width 20 height 20
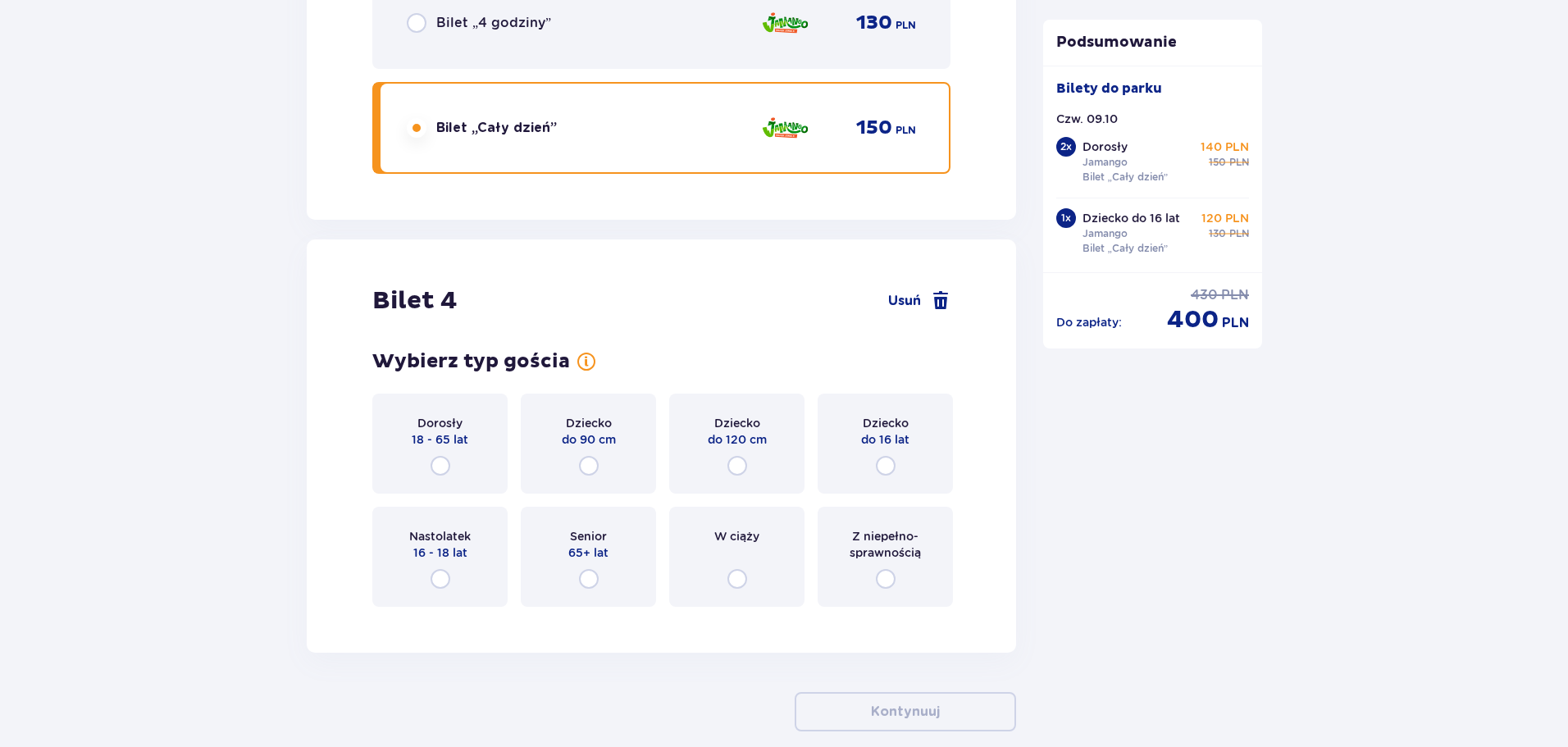
scroll to position [4361, 0]
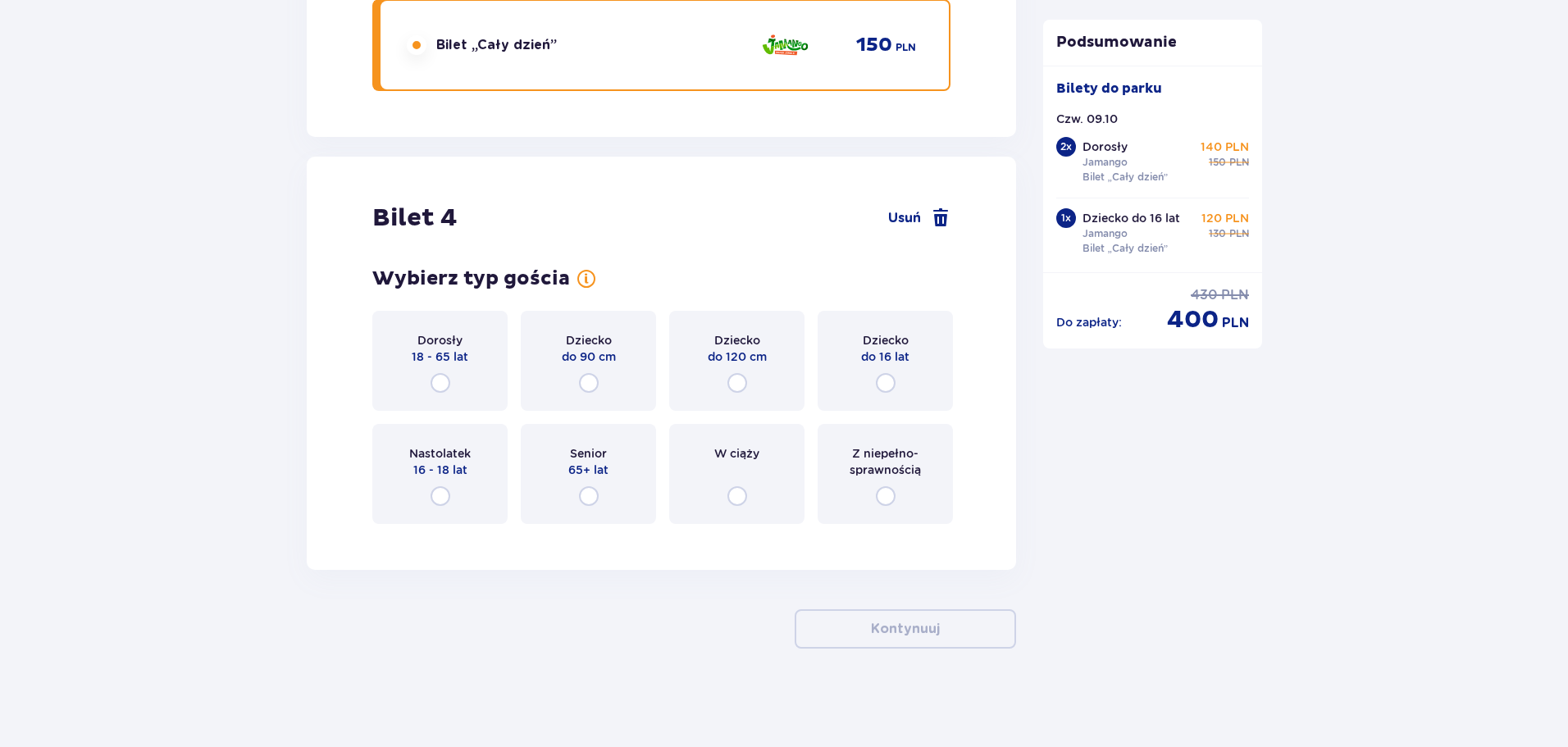
click at [883, 380] on input "radio" at bounding box center [886, 383] width 20 height 20
radio input "true"
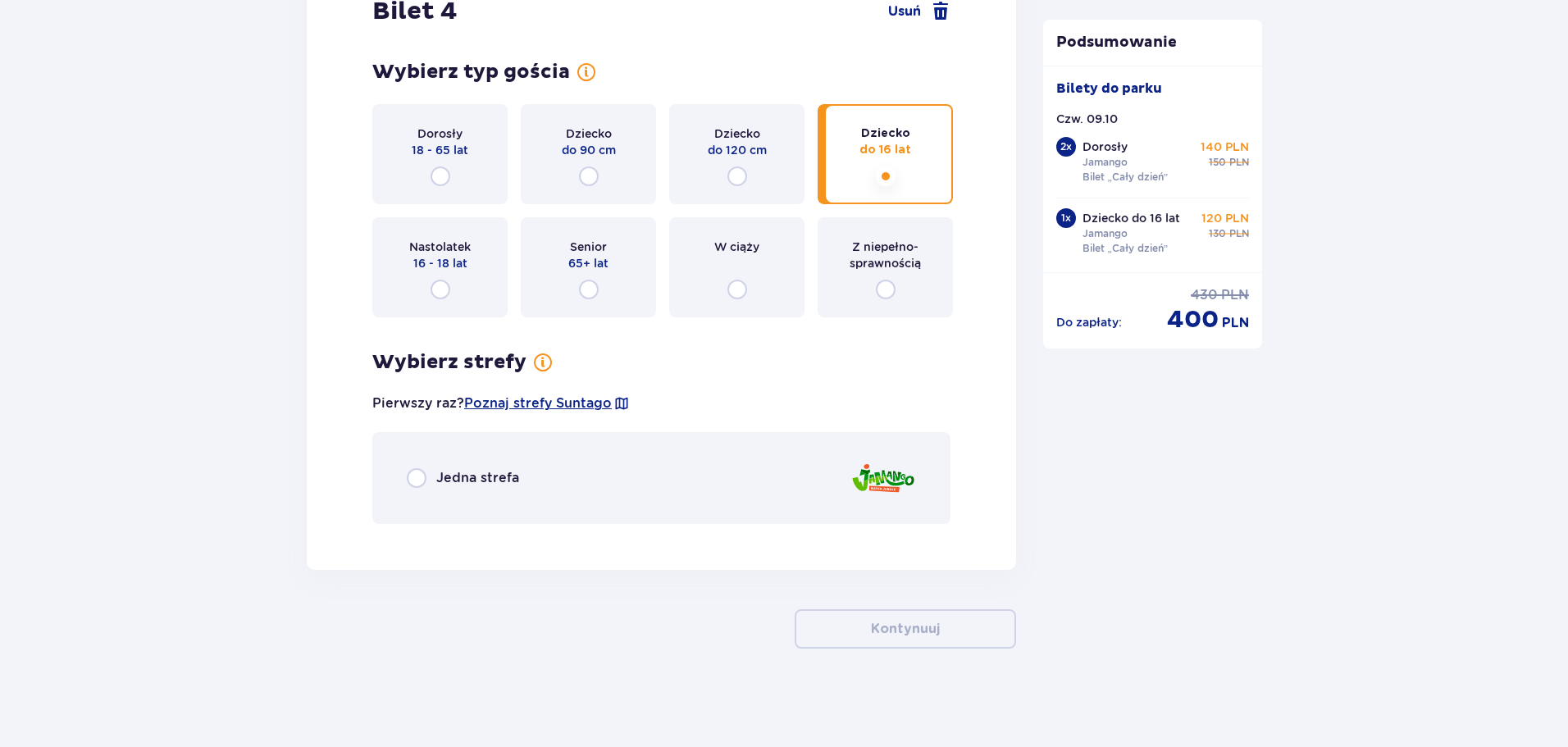
click at [560, 492] on div "Jedna strefa" at bounding box center [662, 478] width 579 height 92
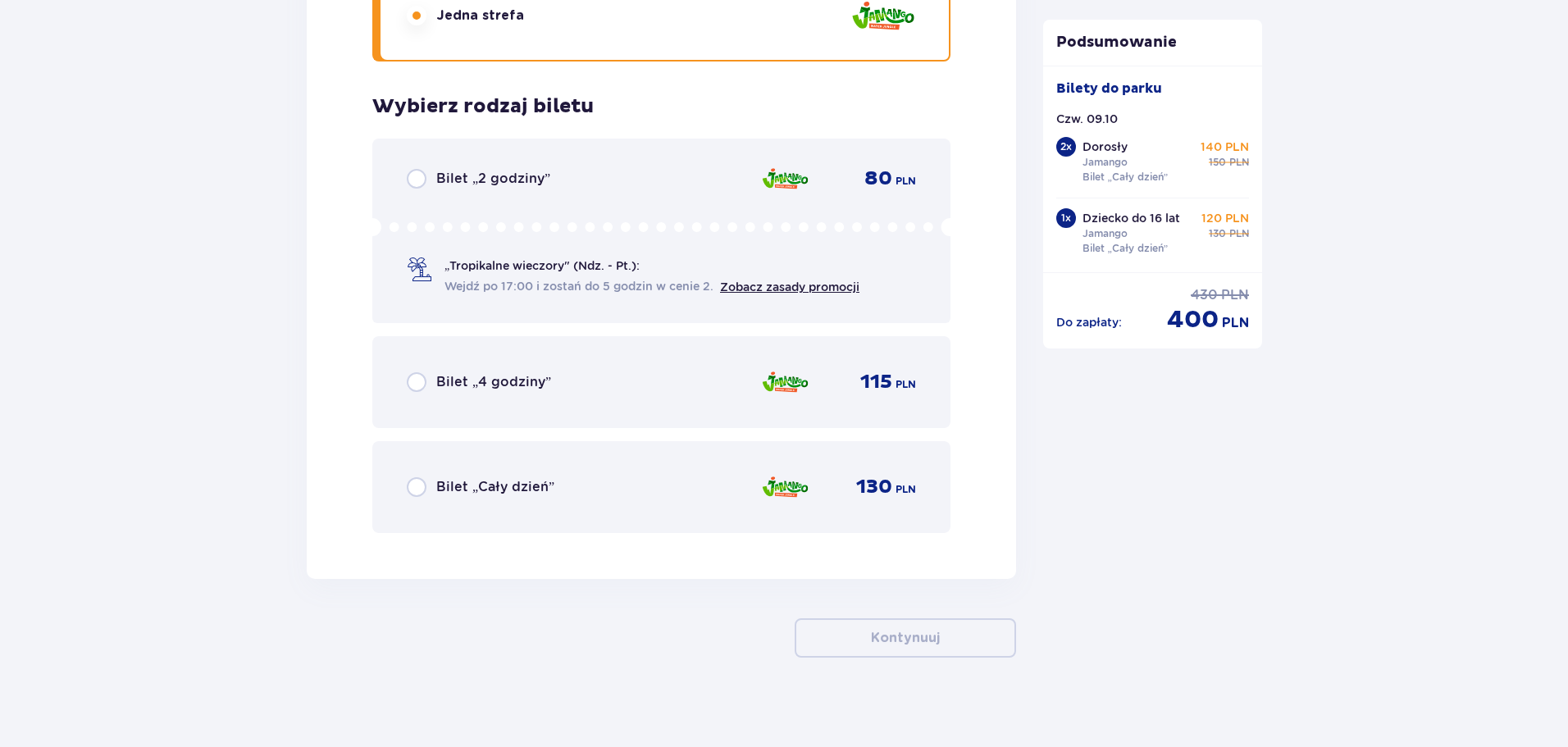
scroll to position [5038, 0]
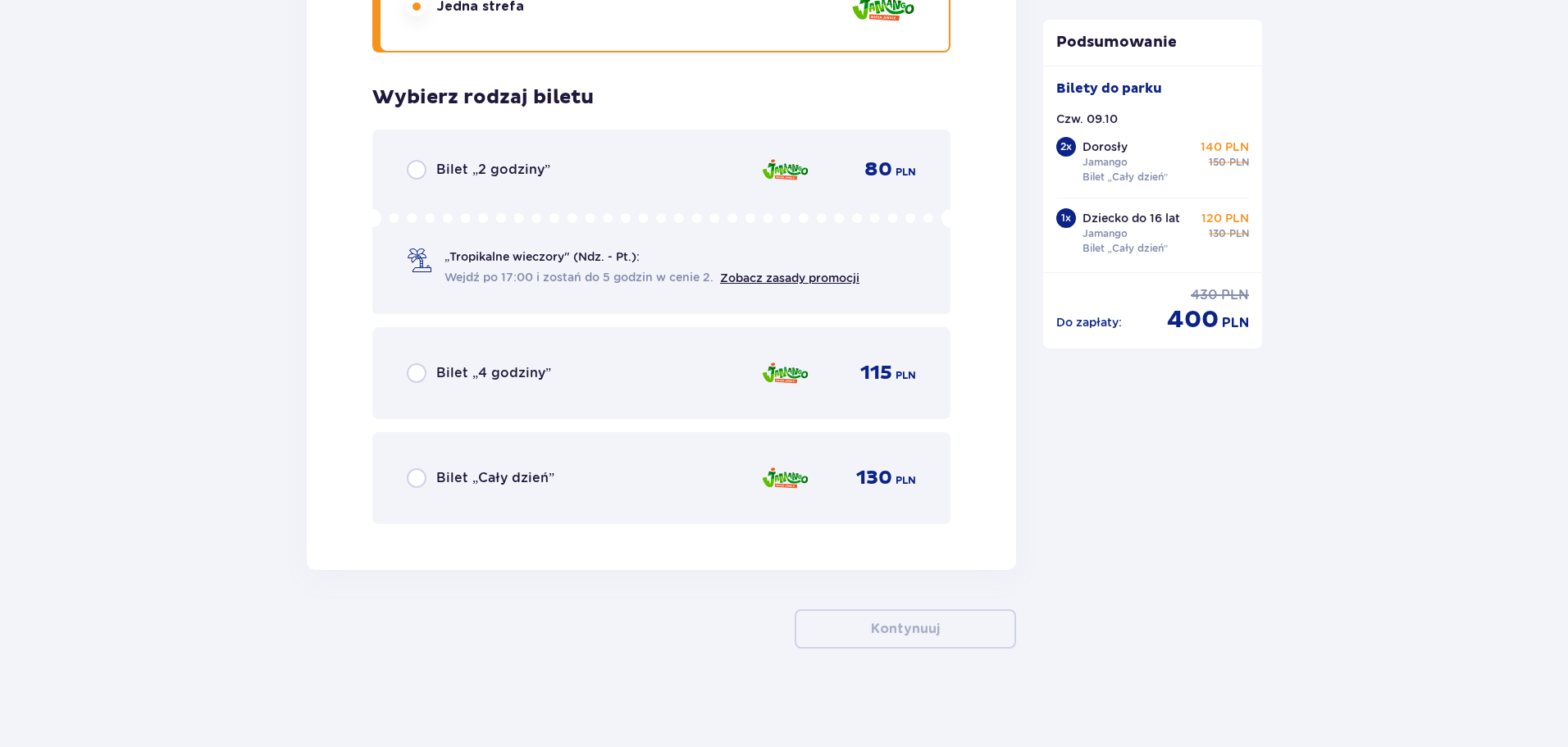
click at [556, 503] on div "Bilet „Cały dzień” 130 PLN" at bounding box center [662, 478] width 579 height 92
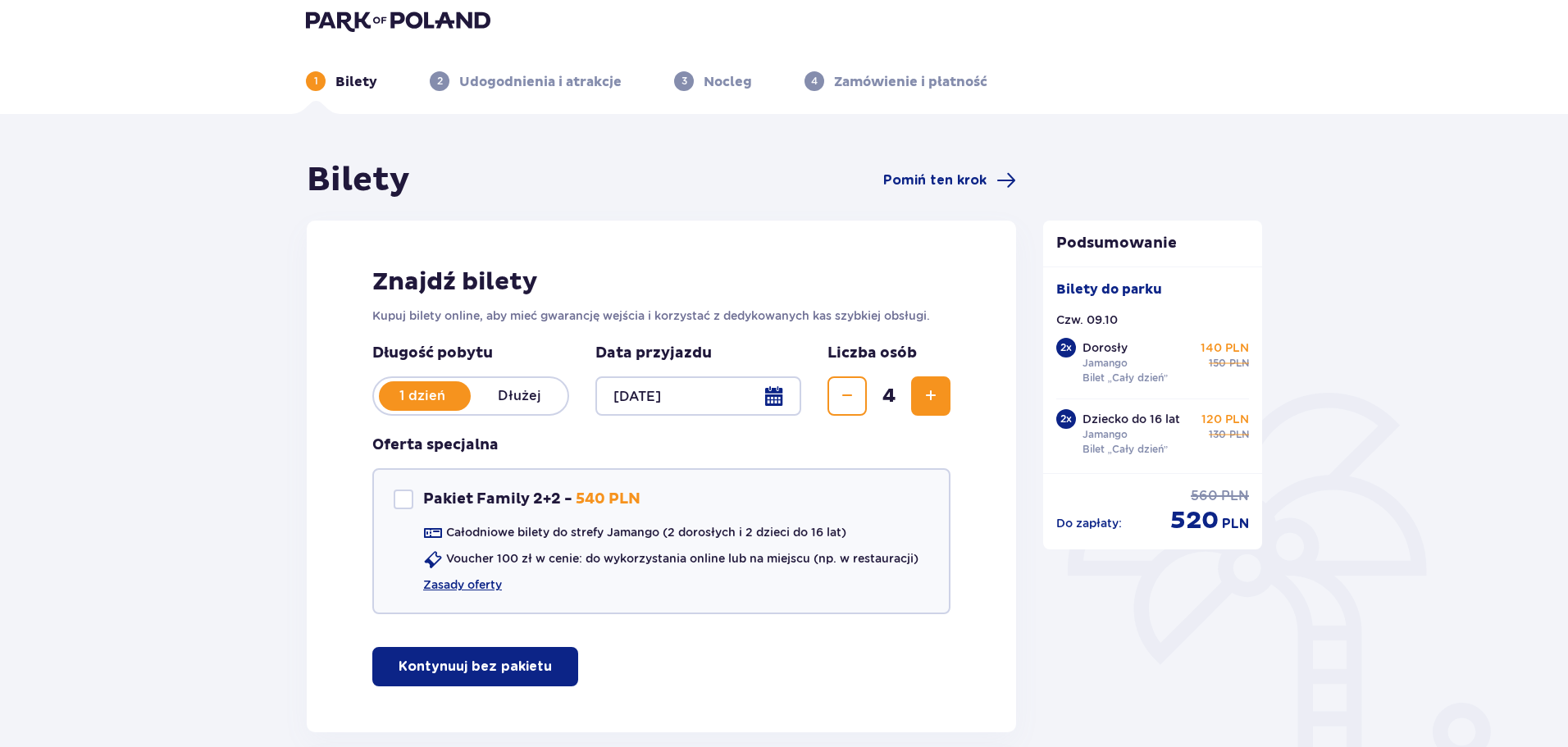
scroll to position [0, 0]
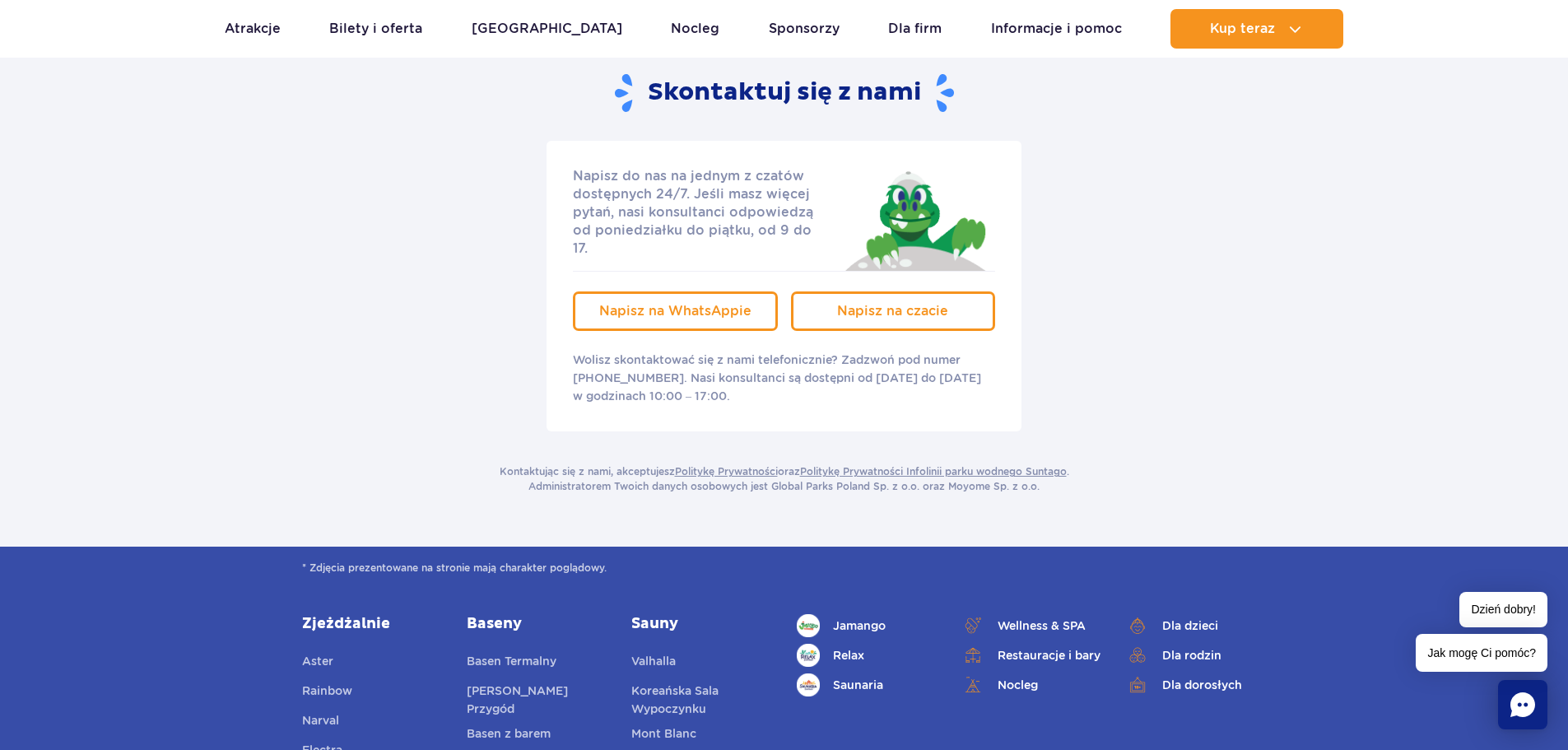
scroll to position [329, 0]
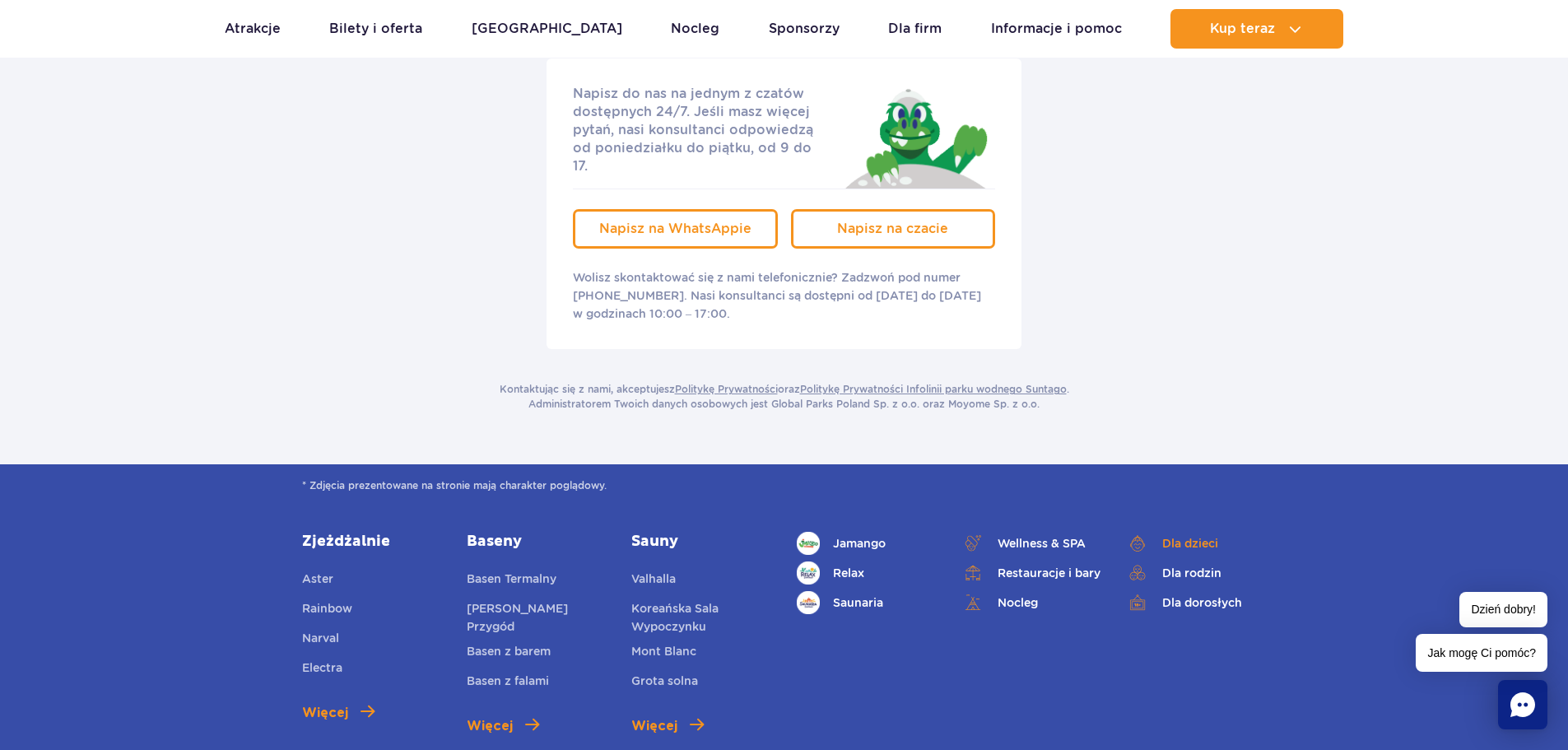
click at [1165, 532] on link "Dla dzieci" at bounding box center [1195, 543] width 140 height 23
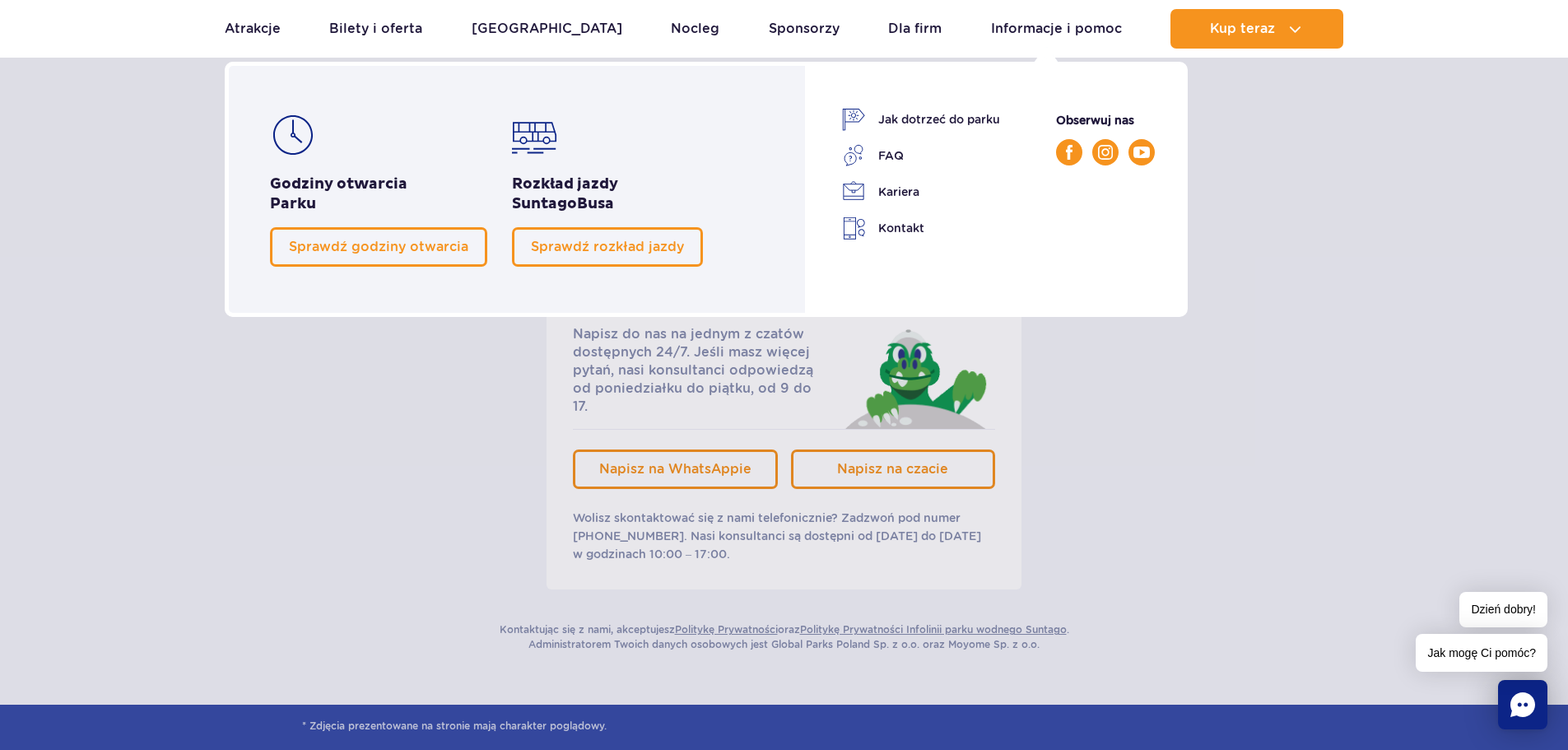
scroll to position [0, 0]
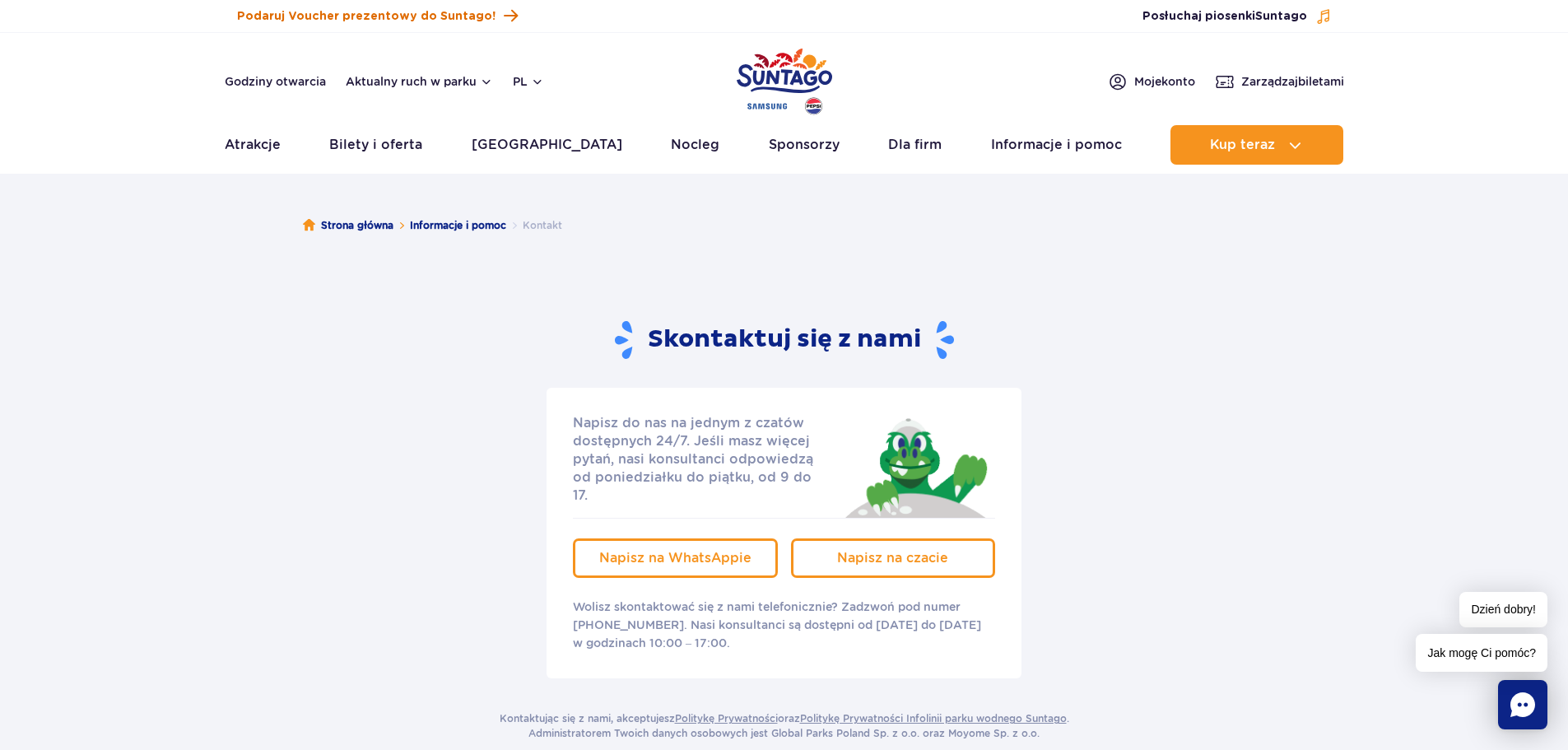
click at [402, 11] on span "Podaruj Voucher prezentowy do Suntago!" at bounding box center [366, 16] width 258 height 16
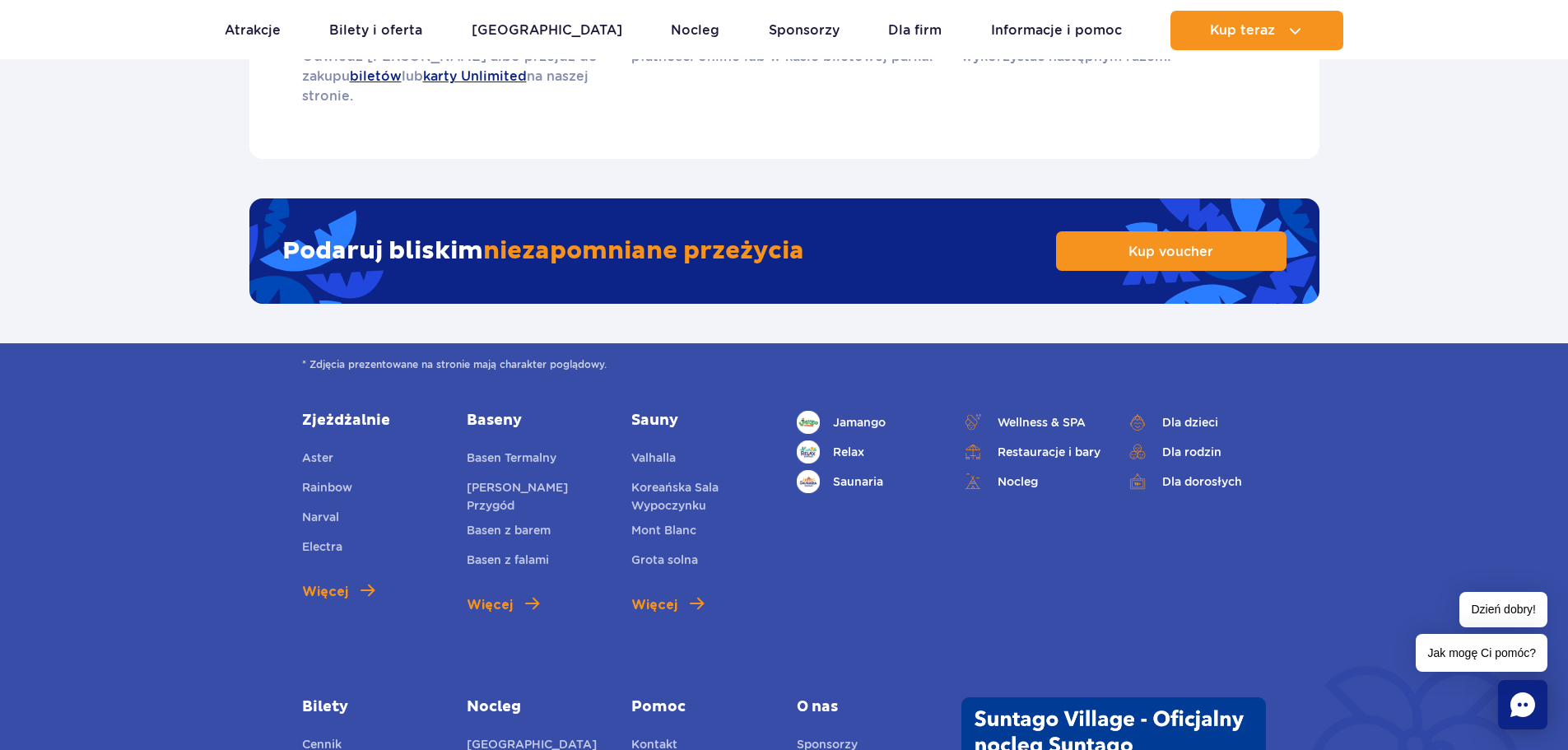
scroll to position [2716, 0]
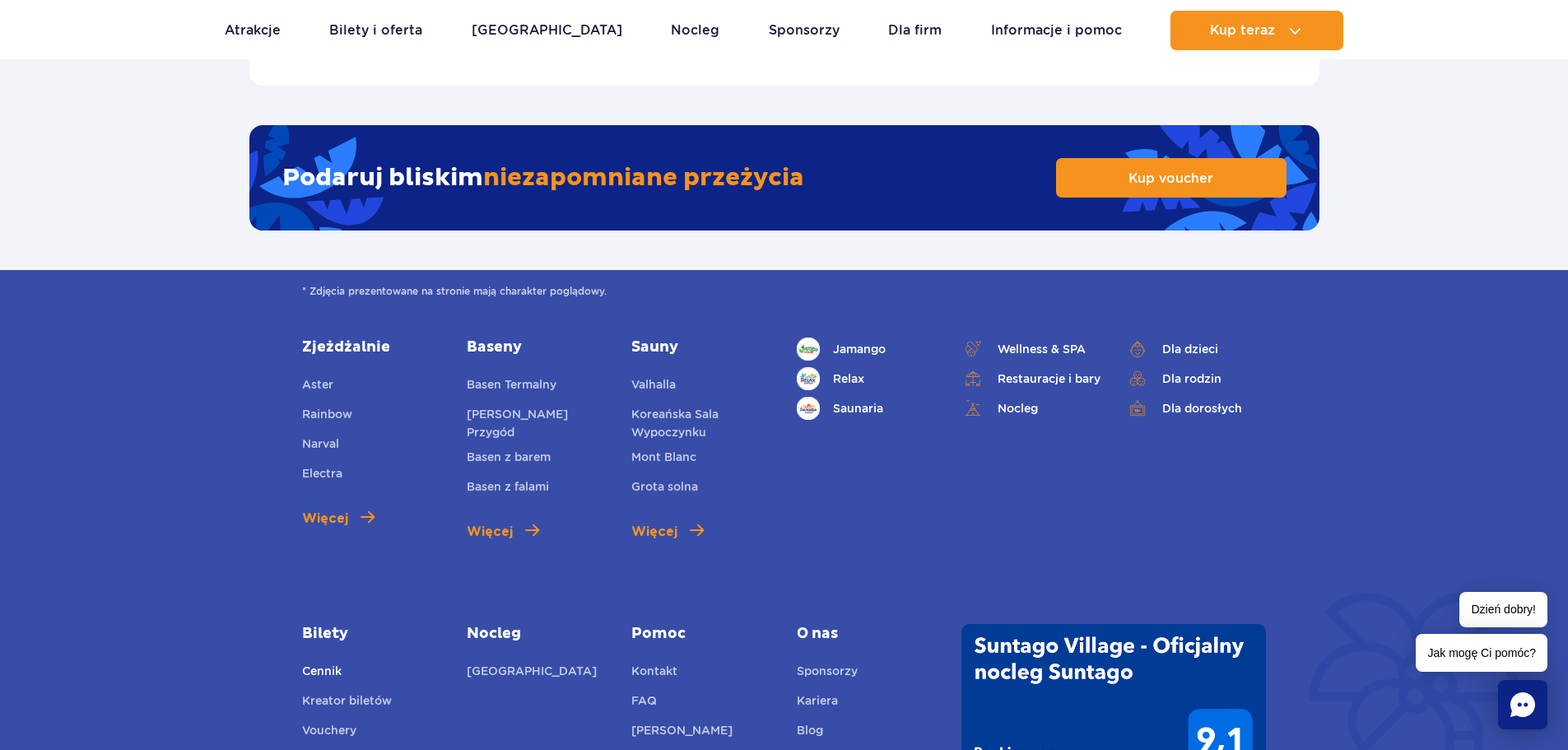
click at [326, 662] on link "Cennik" at bounding box center [321, 673] width 39 height 23
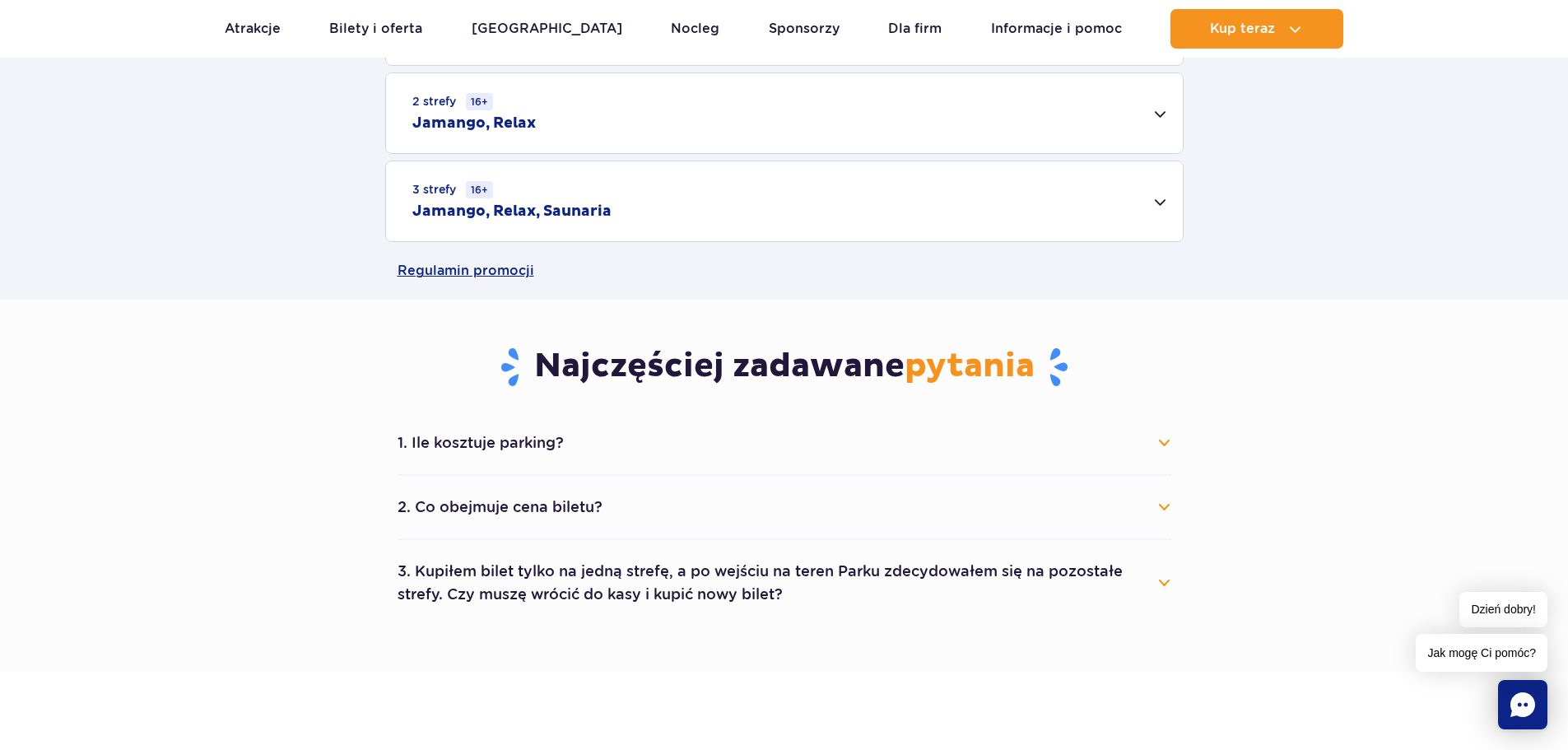
scroll to position [658, 0]
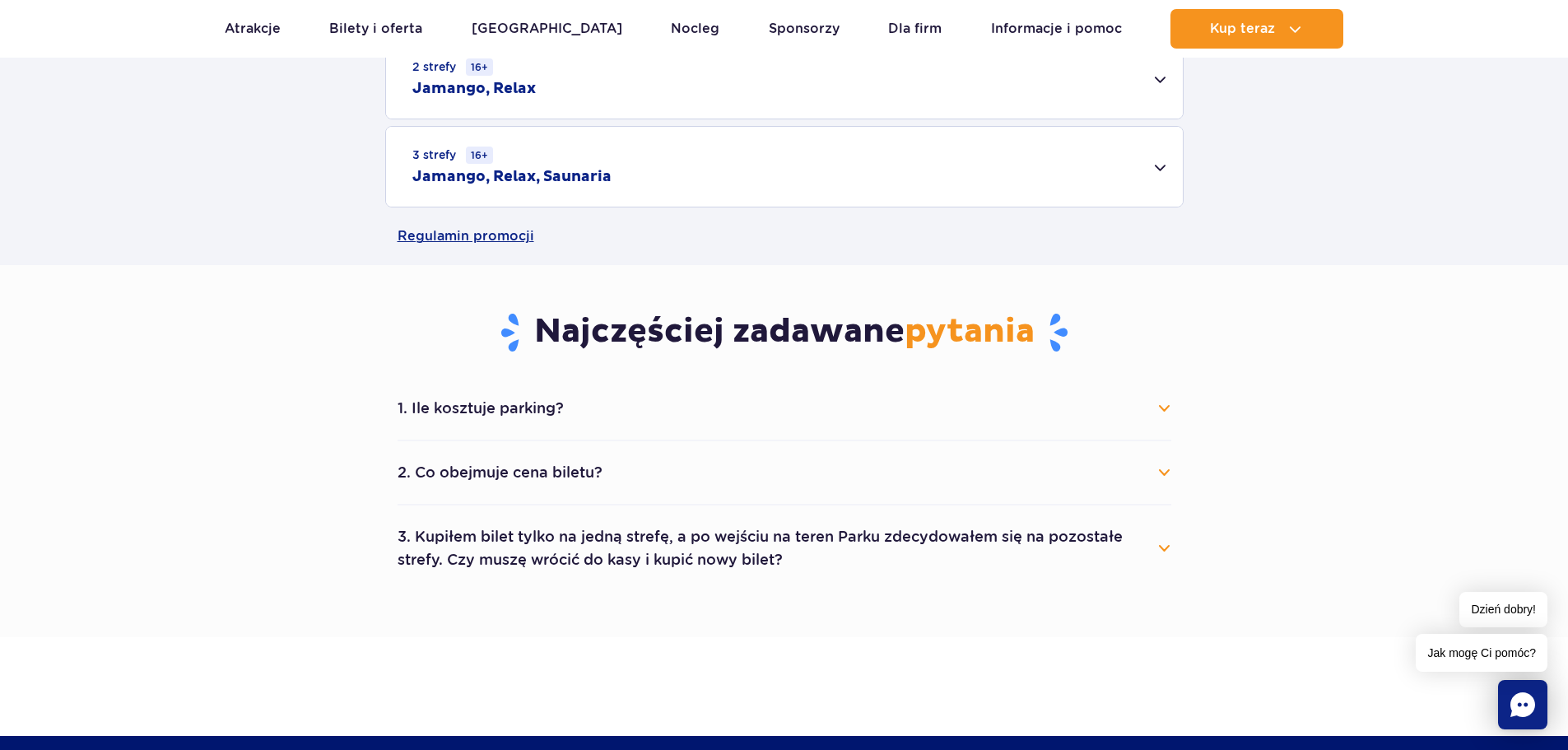
click at [1162, 411] on button "1. Ile kosztuje parking?" at bounding box center [784, 408] width 774 height 37
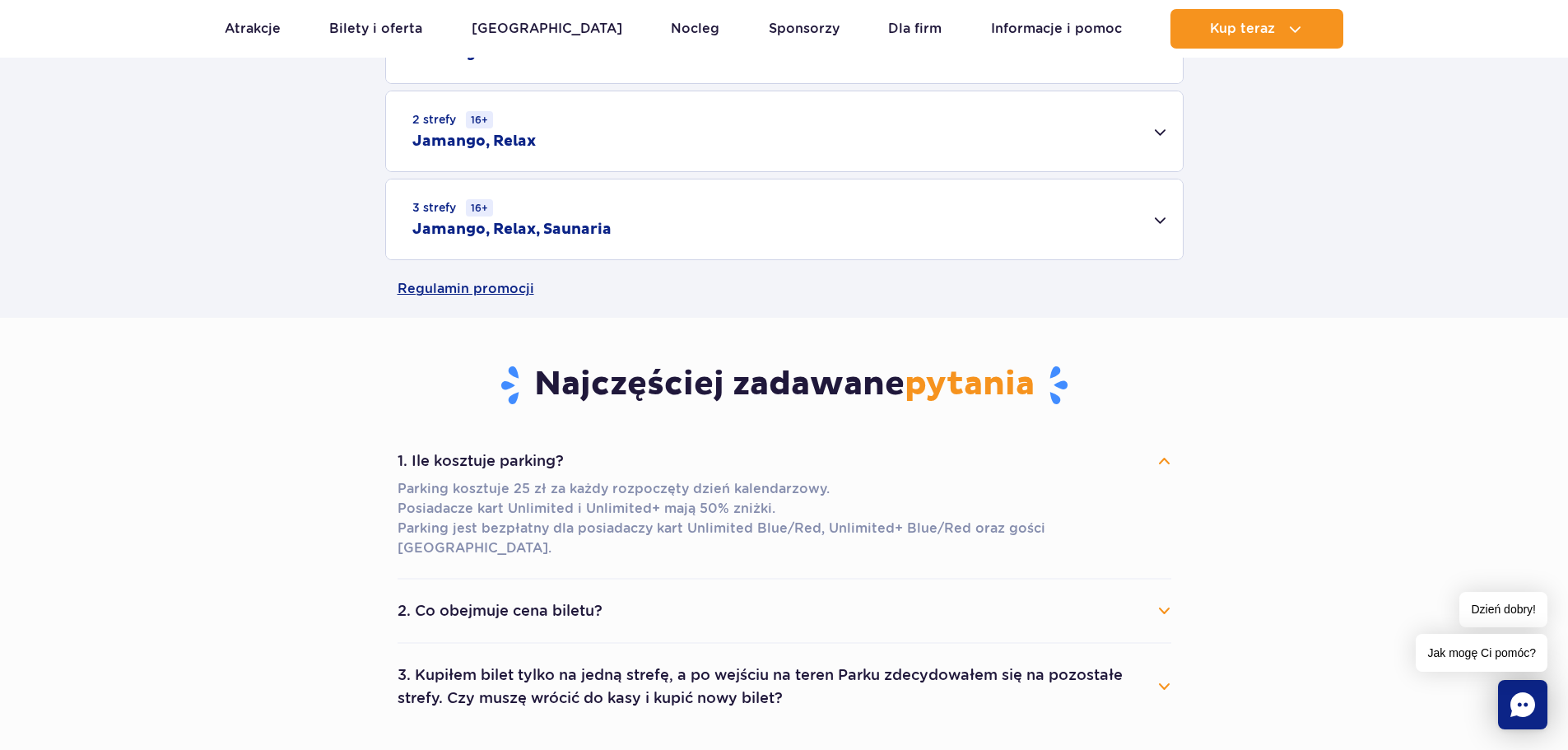
scroll to position [576, 0]
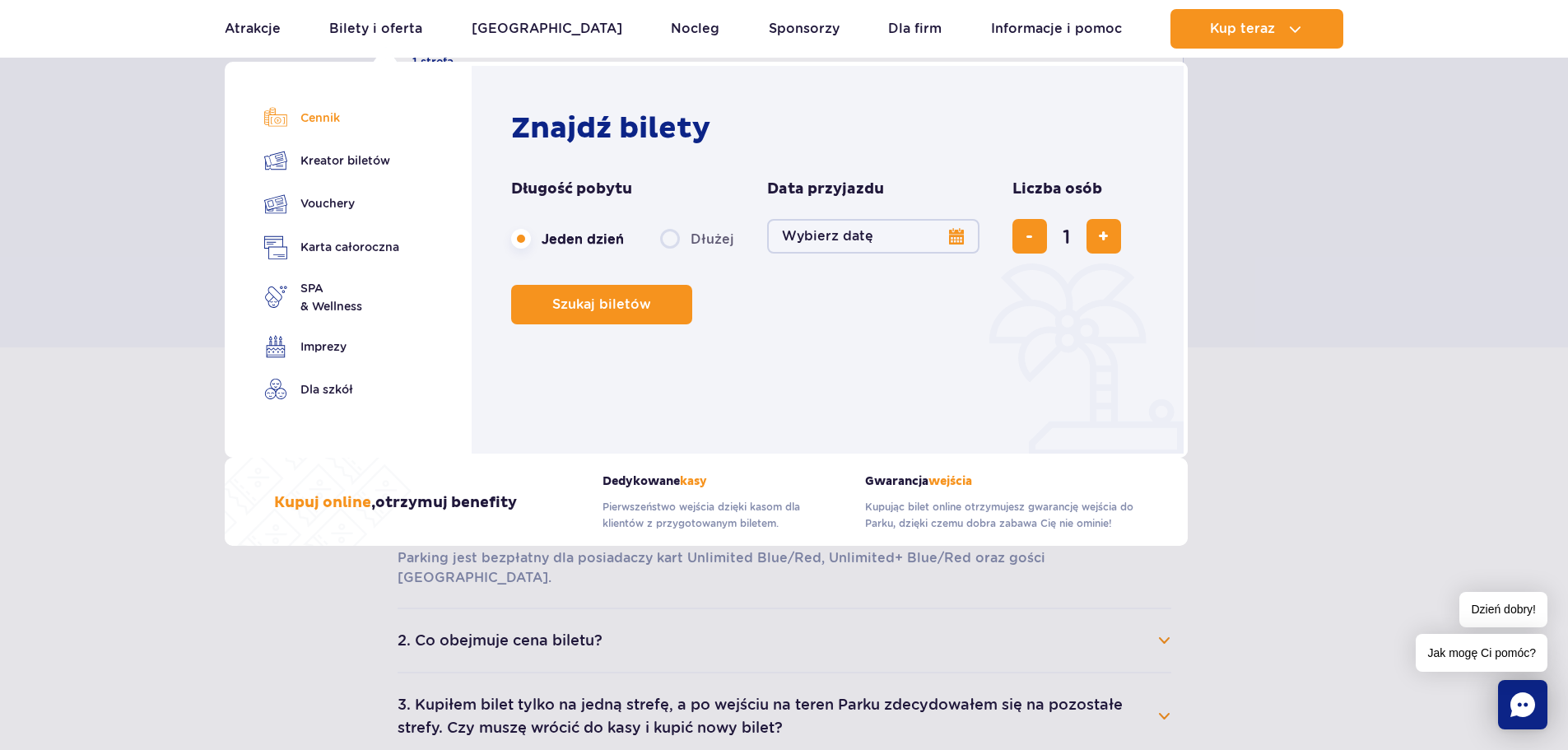
click at [311, 112] on link "Cennik" at bounding box center [331, 117] width 135 height 23
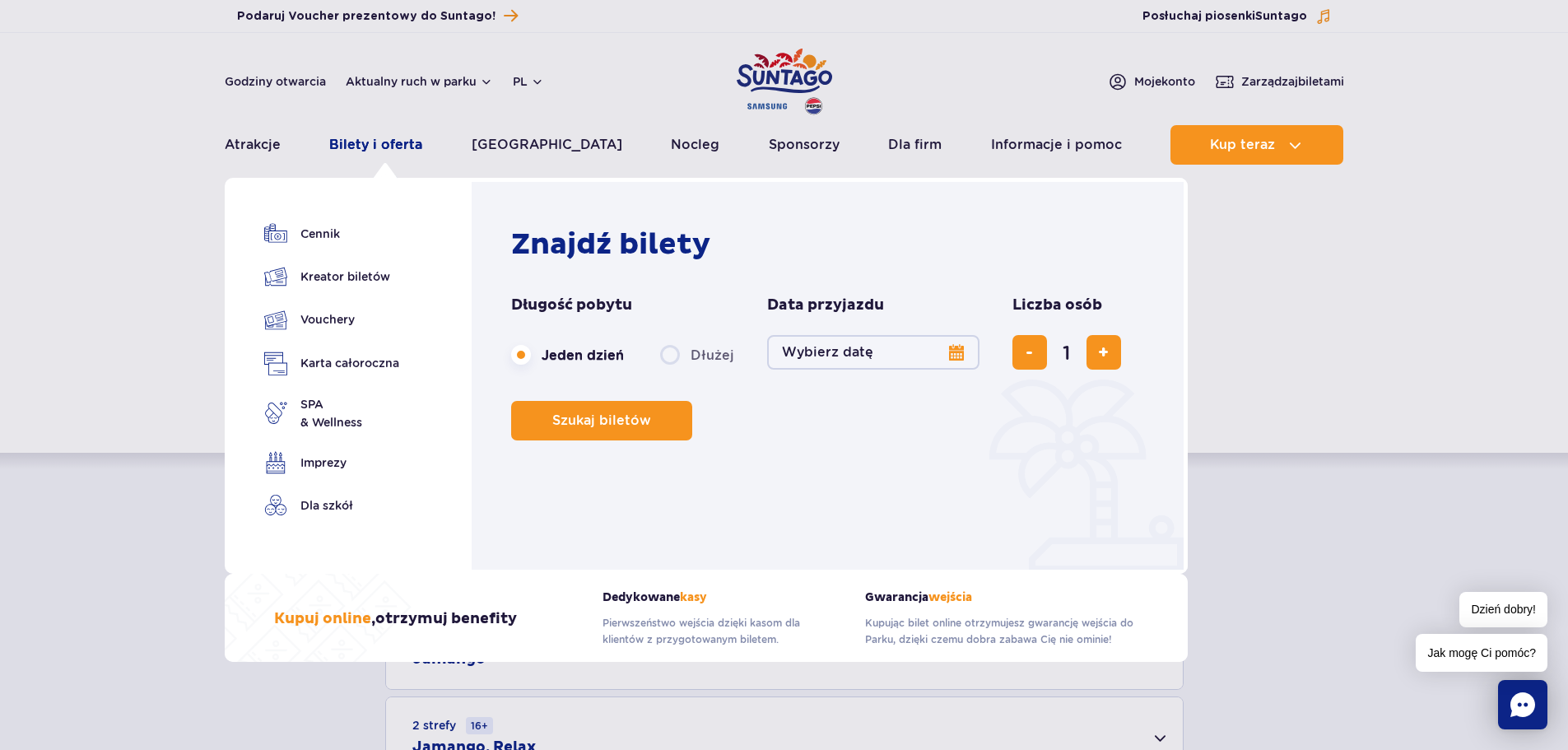
click at [375, 140] on link "Bilety i oferta" at bounding box center [376, 145] width 93 height 39
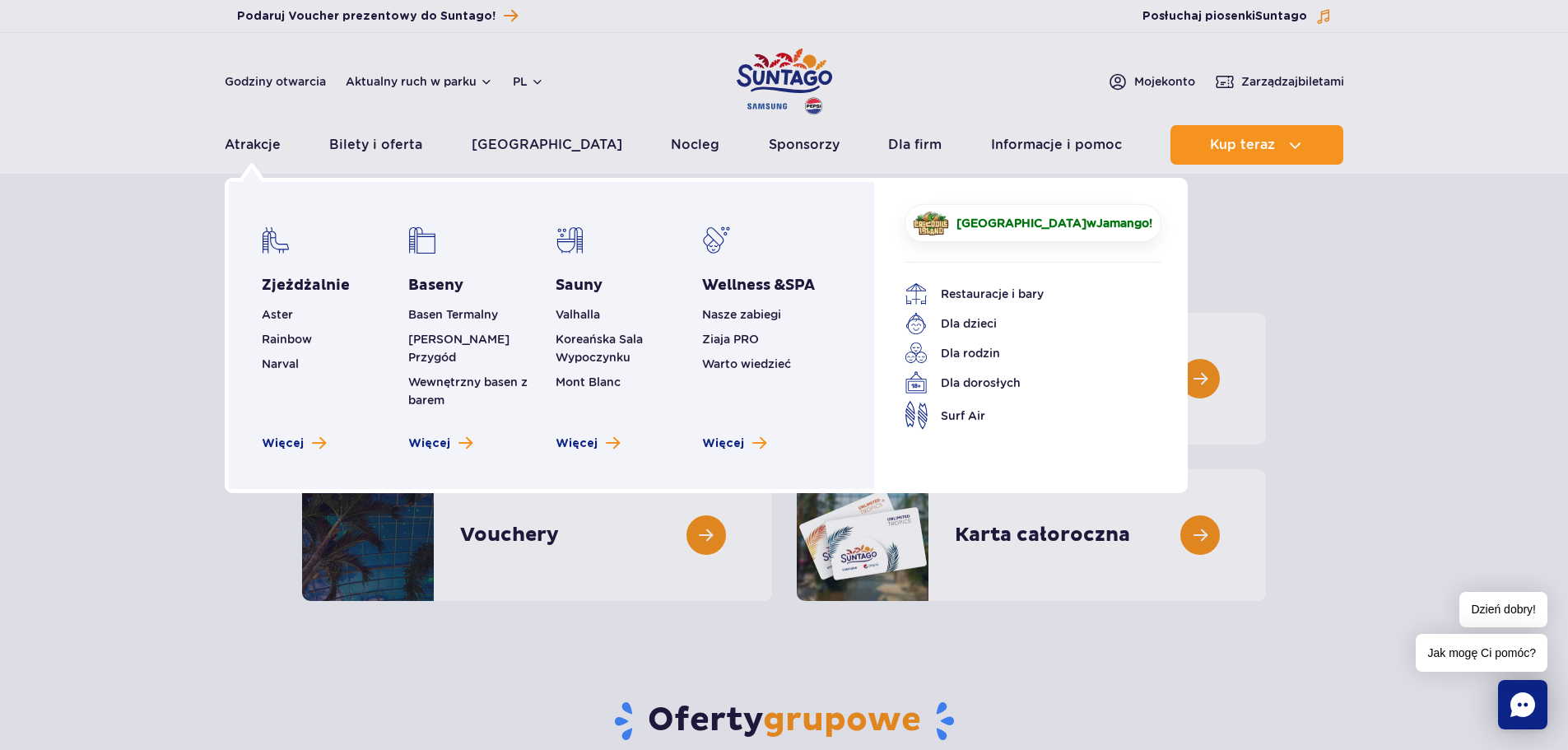
click at [504, 353] on ul "Basen Termalny Mamba Rzeka Przygód Wewnętrzny basen z barem" at bounding box center [478, 356] width 139 height 103
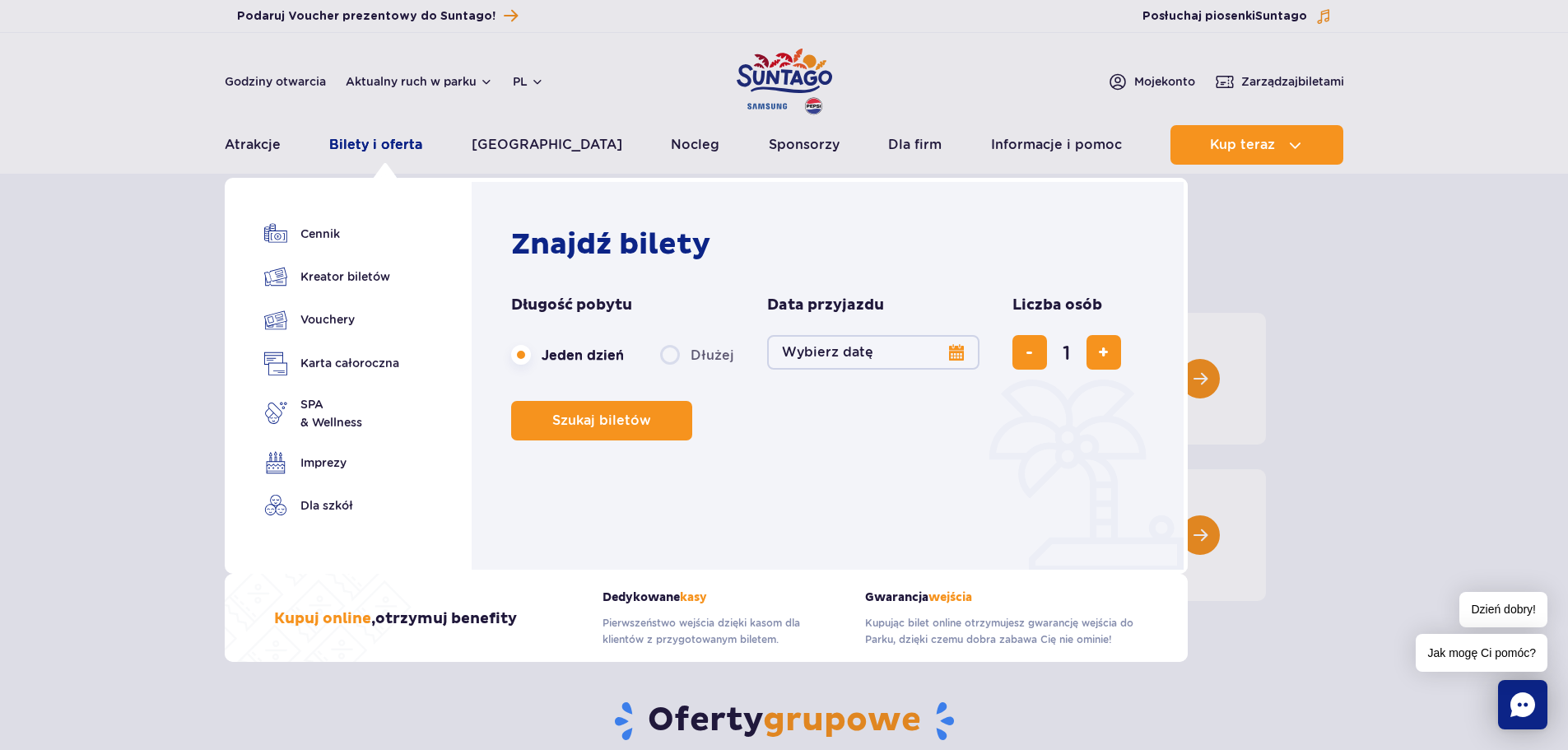
click at [372, 141] on link "Bilety i oferta" at bounding box center [376, 145] width 93 height 39
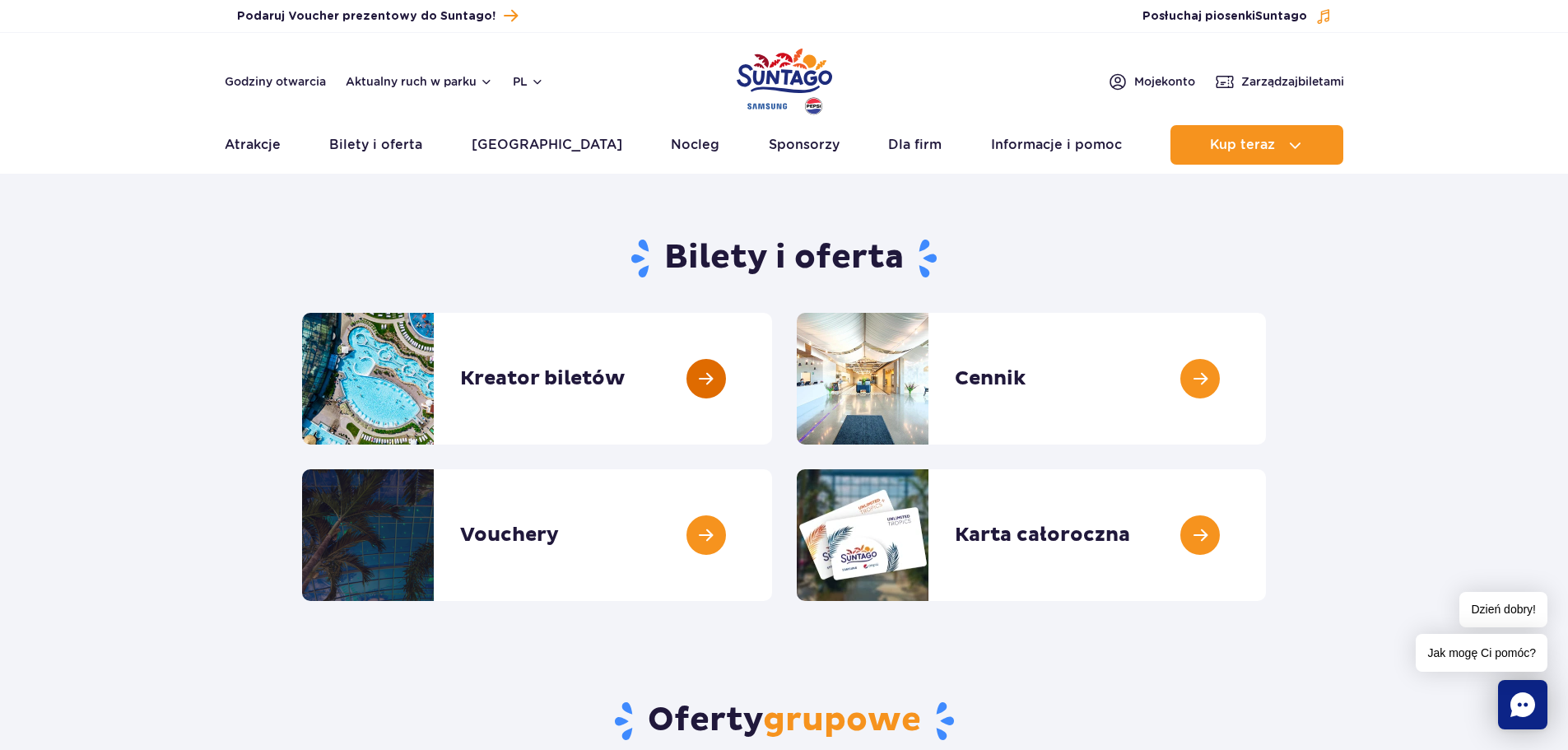
click at [772, 367] on link at bounding box center [772, 378] width 0 height 132
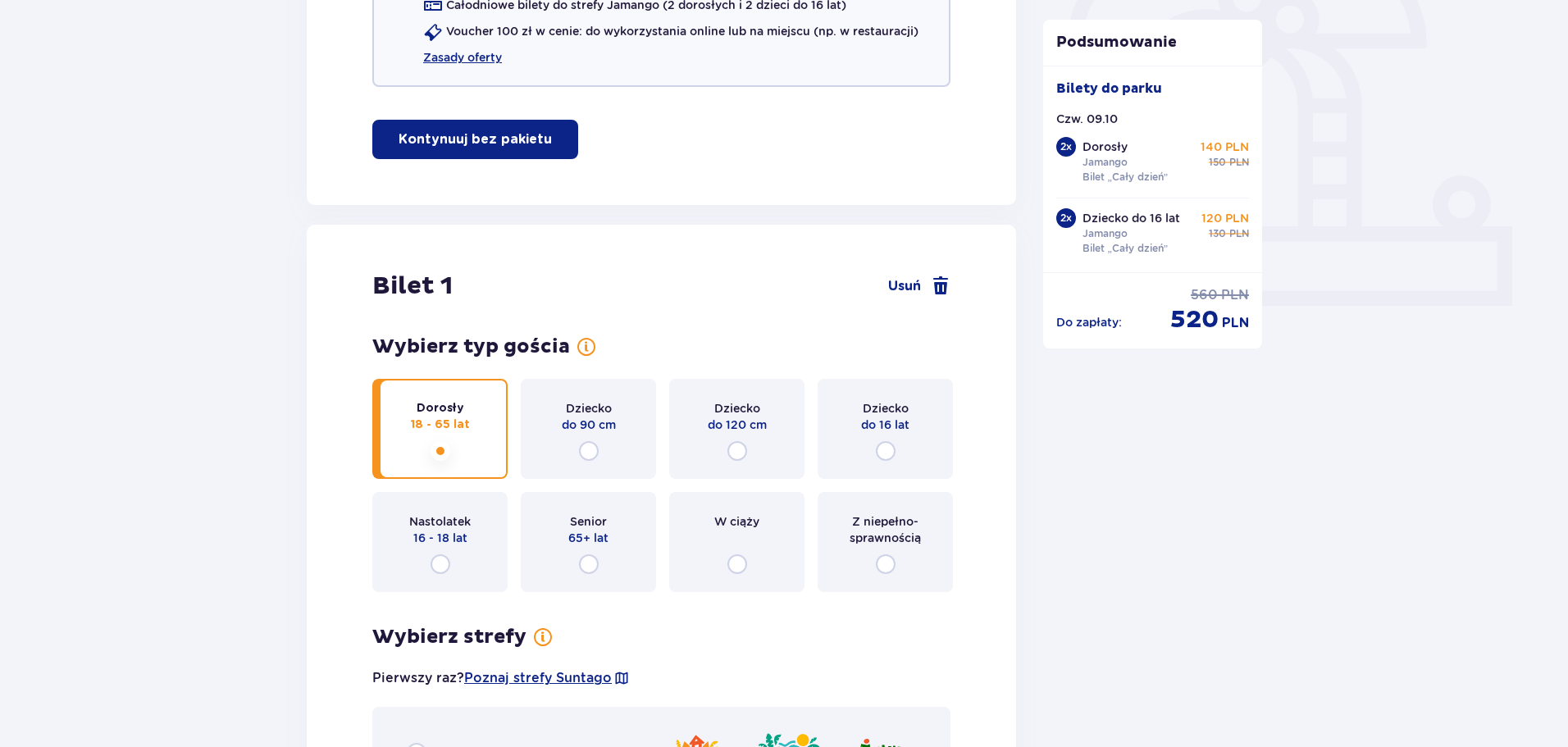
scroll to position [738, 0]
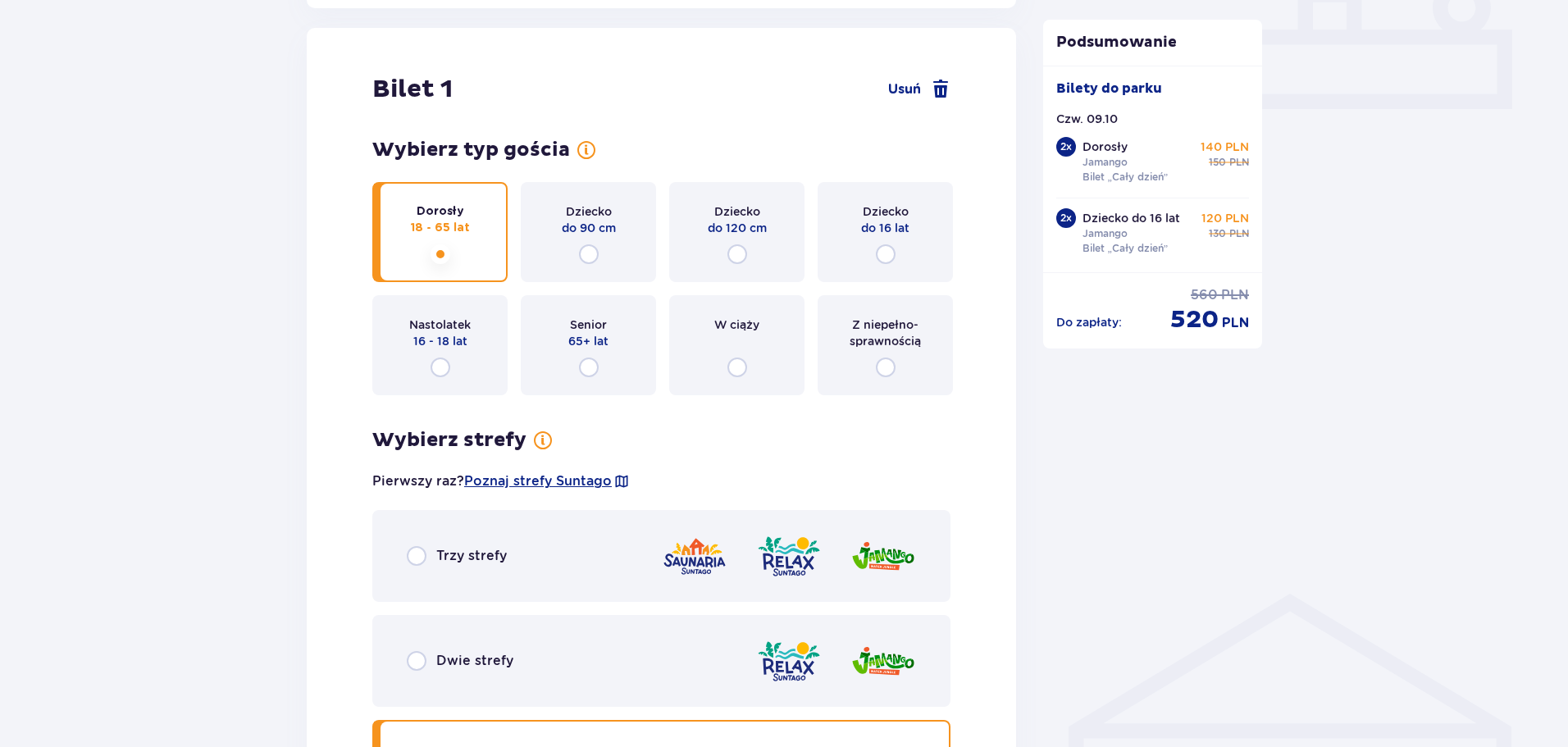
click at [899, 255] on div "Dziecko do 16 lat" at bounding box center [885, 232] width 135 height 100
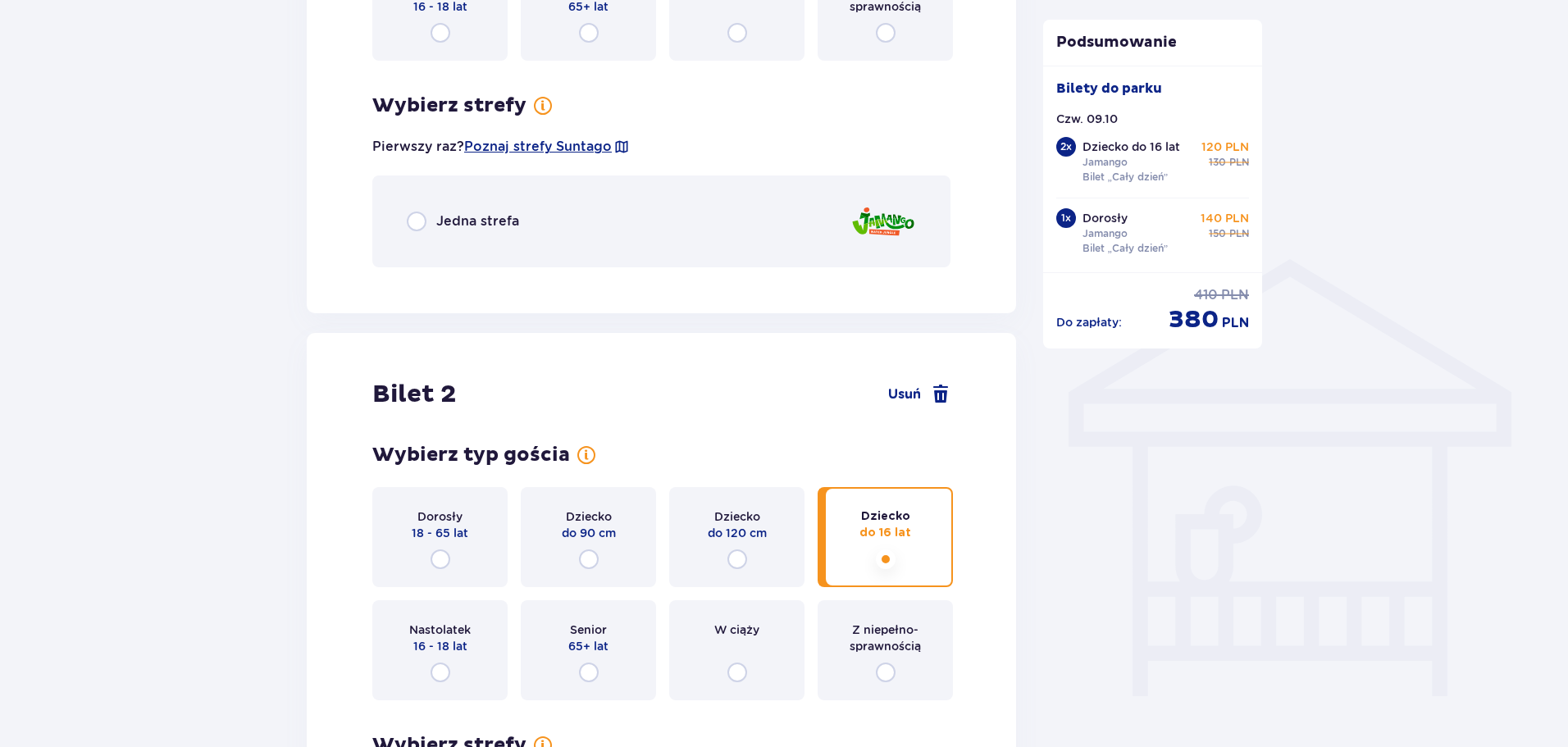
scroll to position [1146, 0]
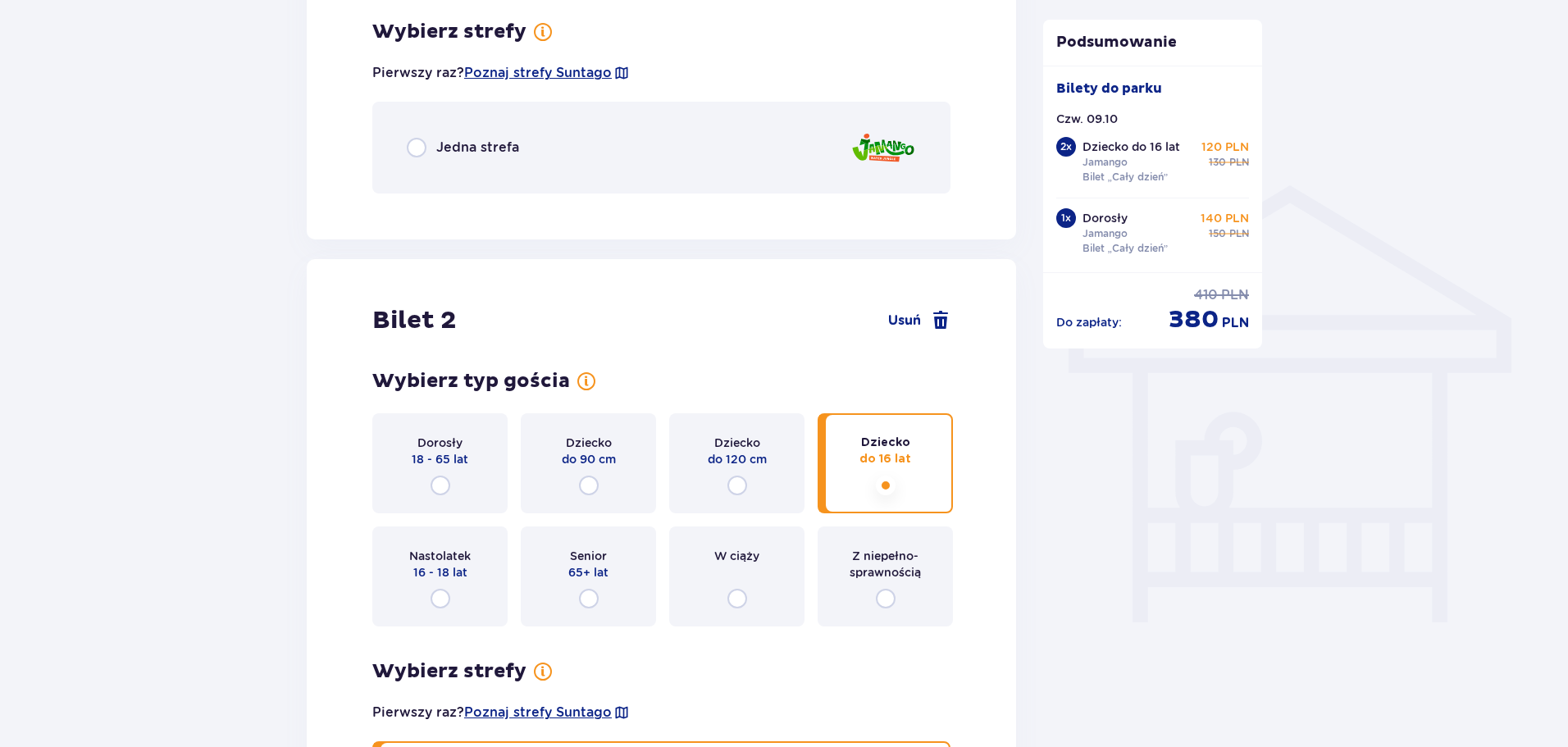
click at [448, 166] on div "Jedna strefa" at bounding box center [662, 147] width 579 height 92
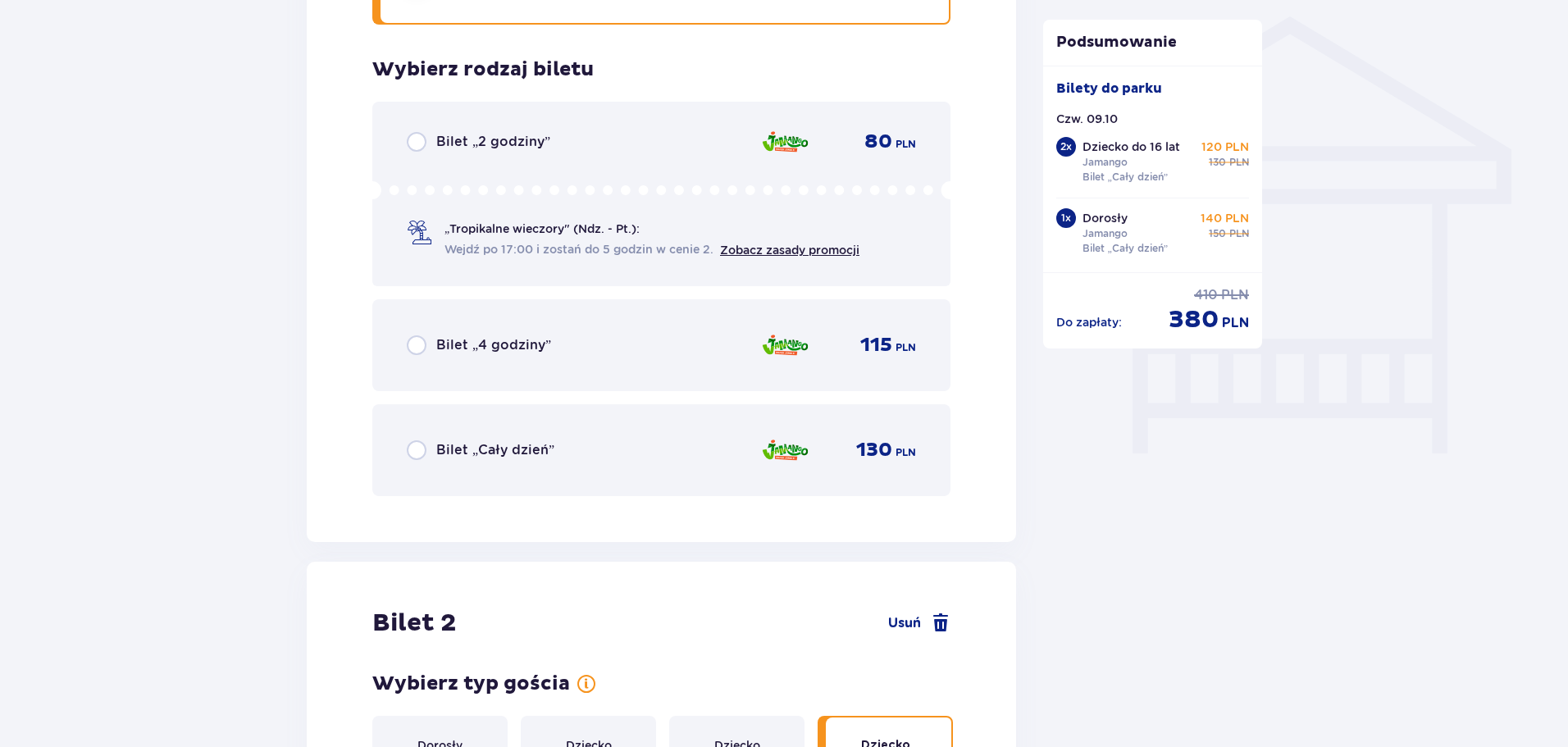
scroll to position [1353, 0]
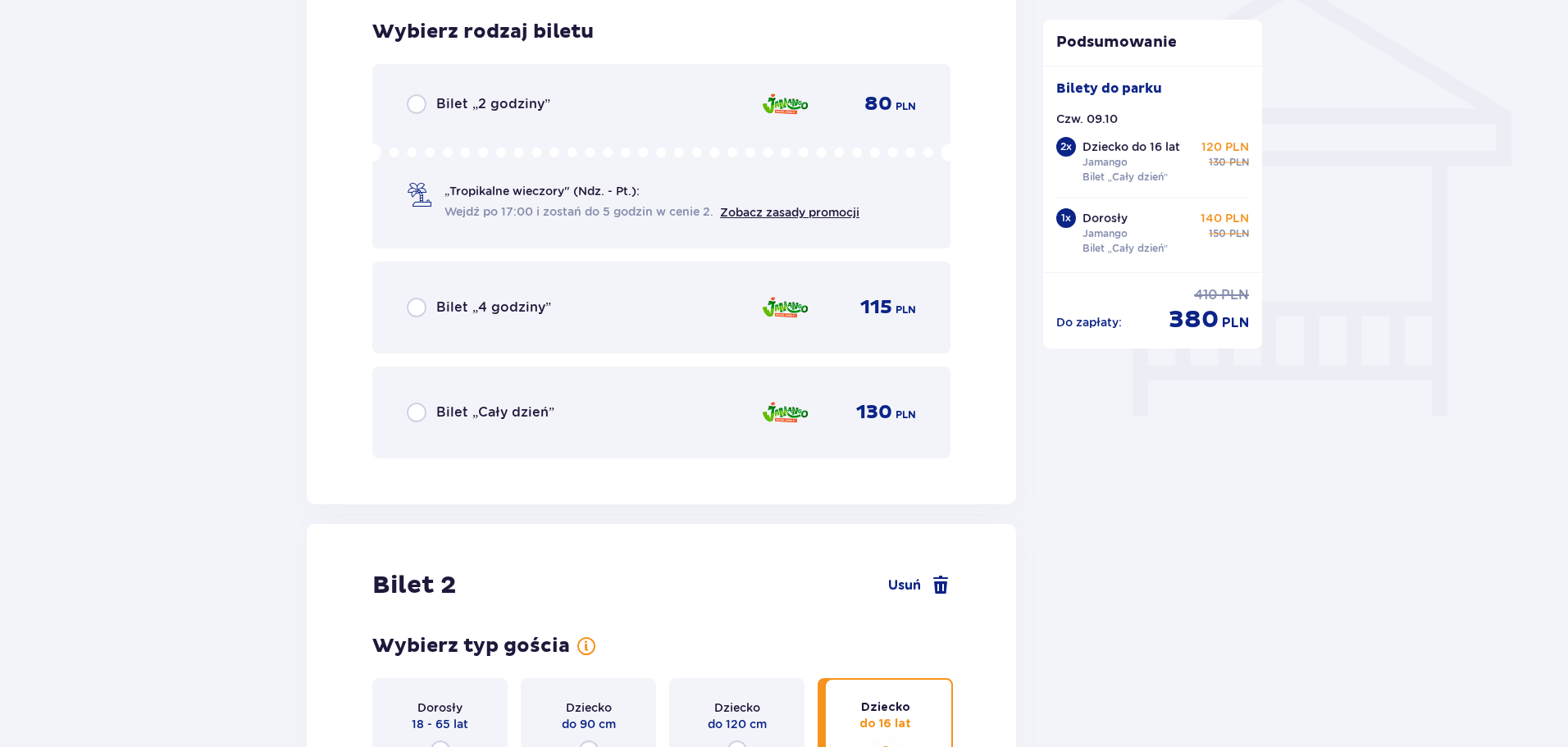
click at [491, 388] on div "Bilet „Cały dzień” 130 PLN" at bounding box center [662, 412] width 579 height 92
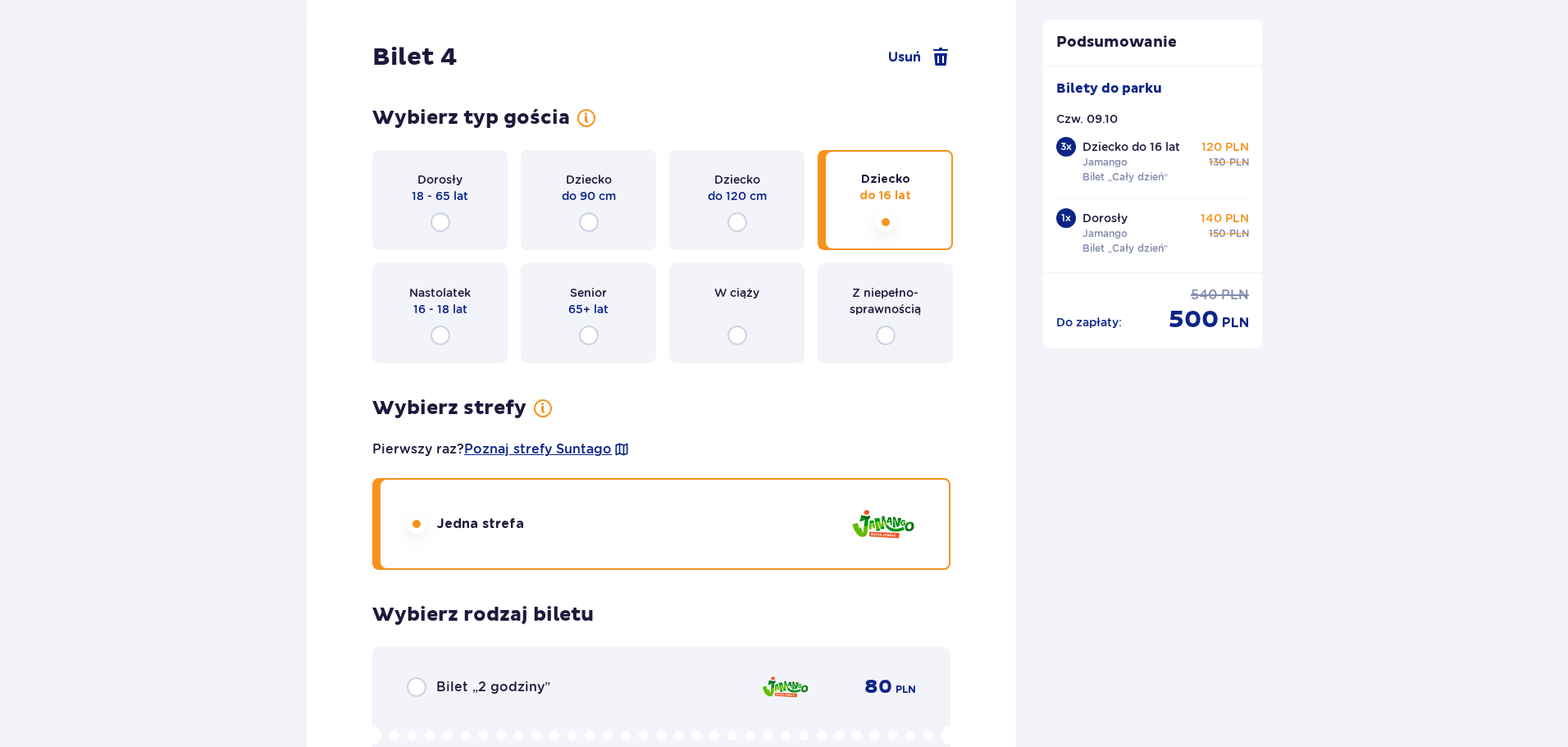
scroll to position [4258, 0]
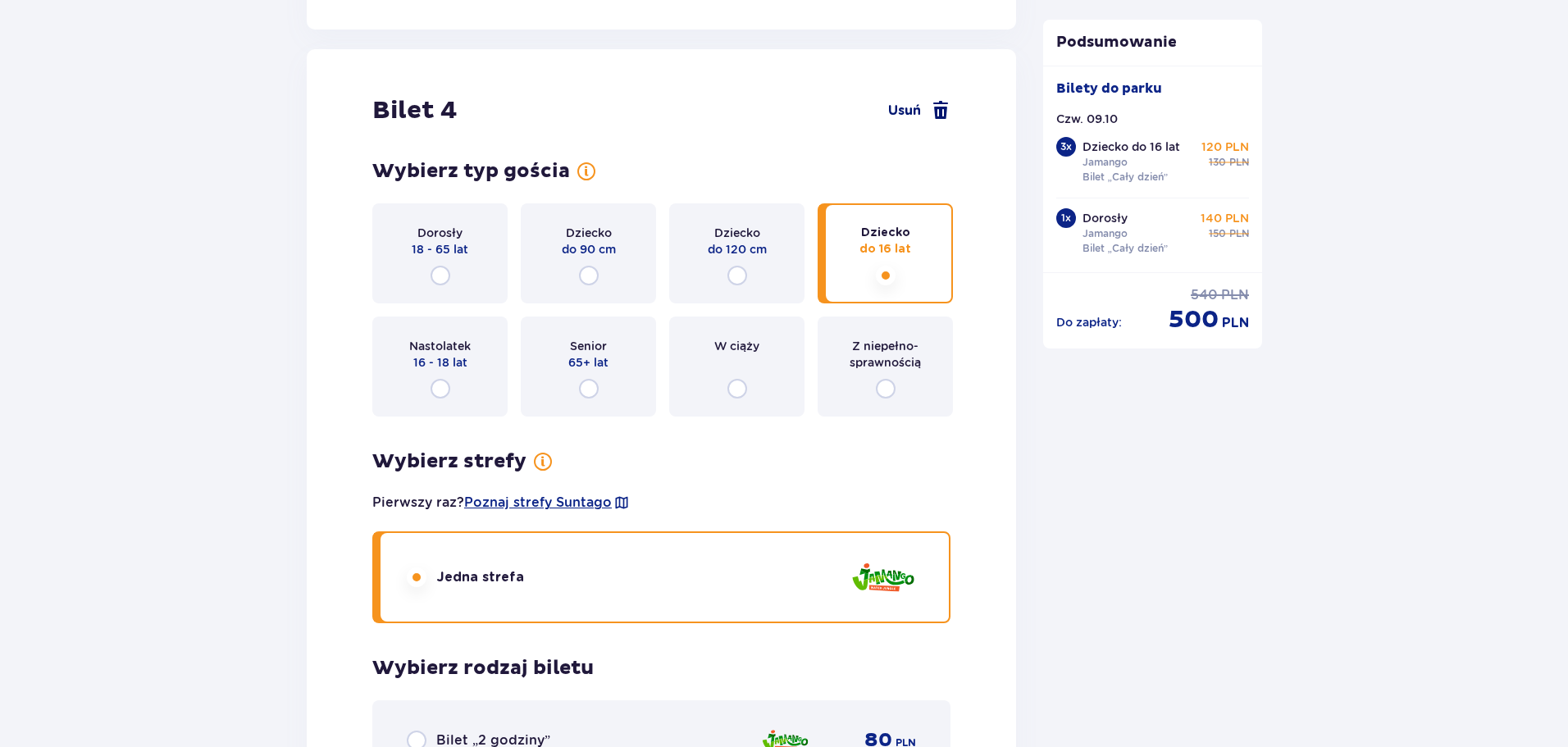
click at [904, 109] on span "Usuń" at bounding box center [904, 110] width 33 height 18
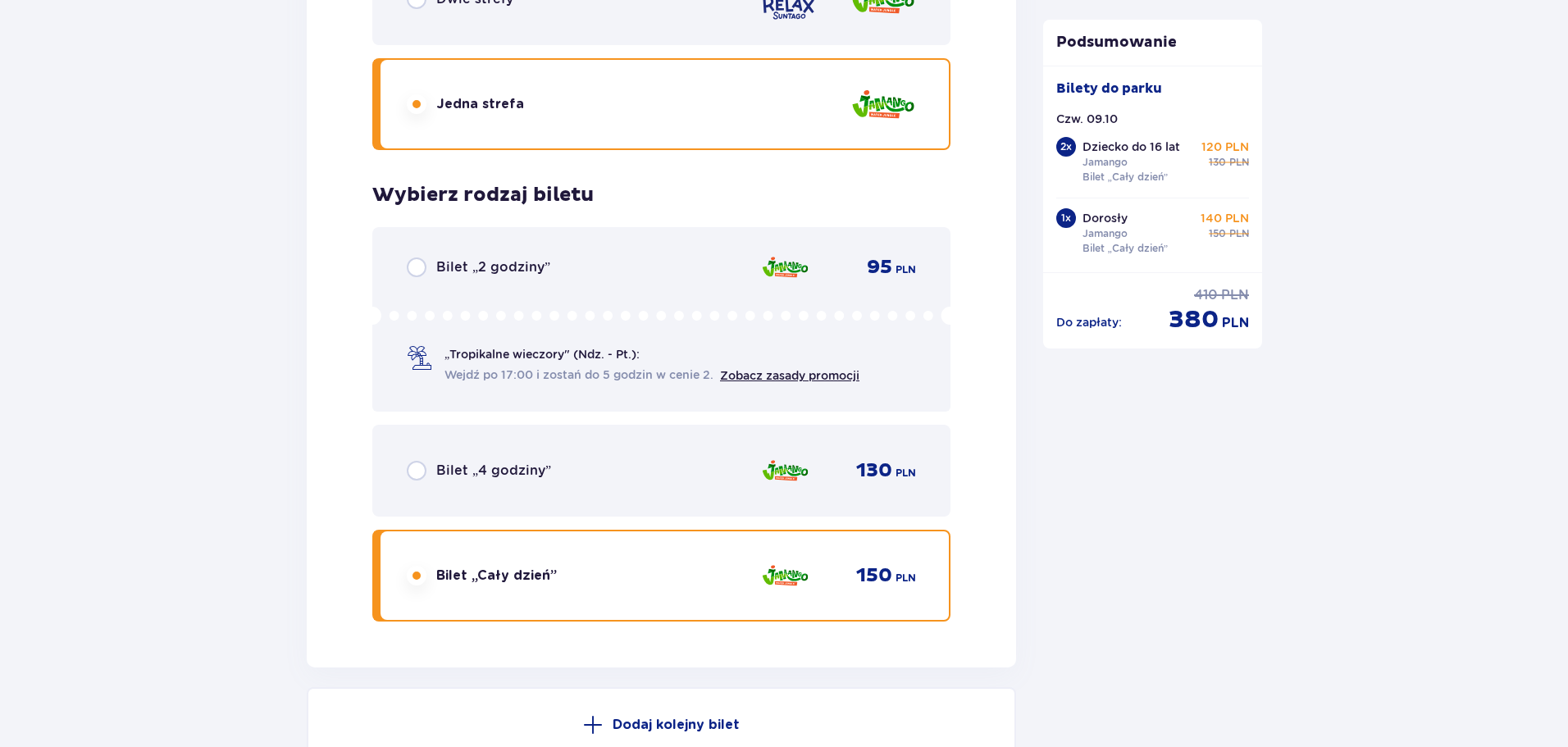
scroll to position [3853, 0]
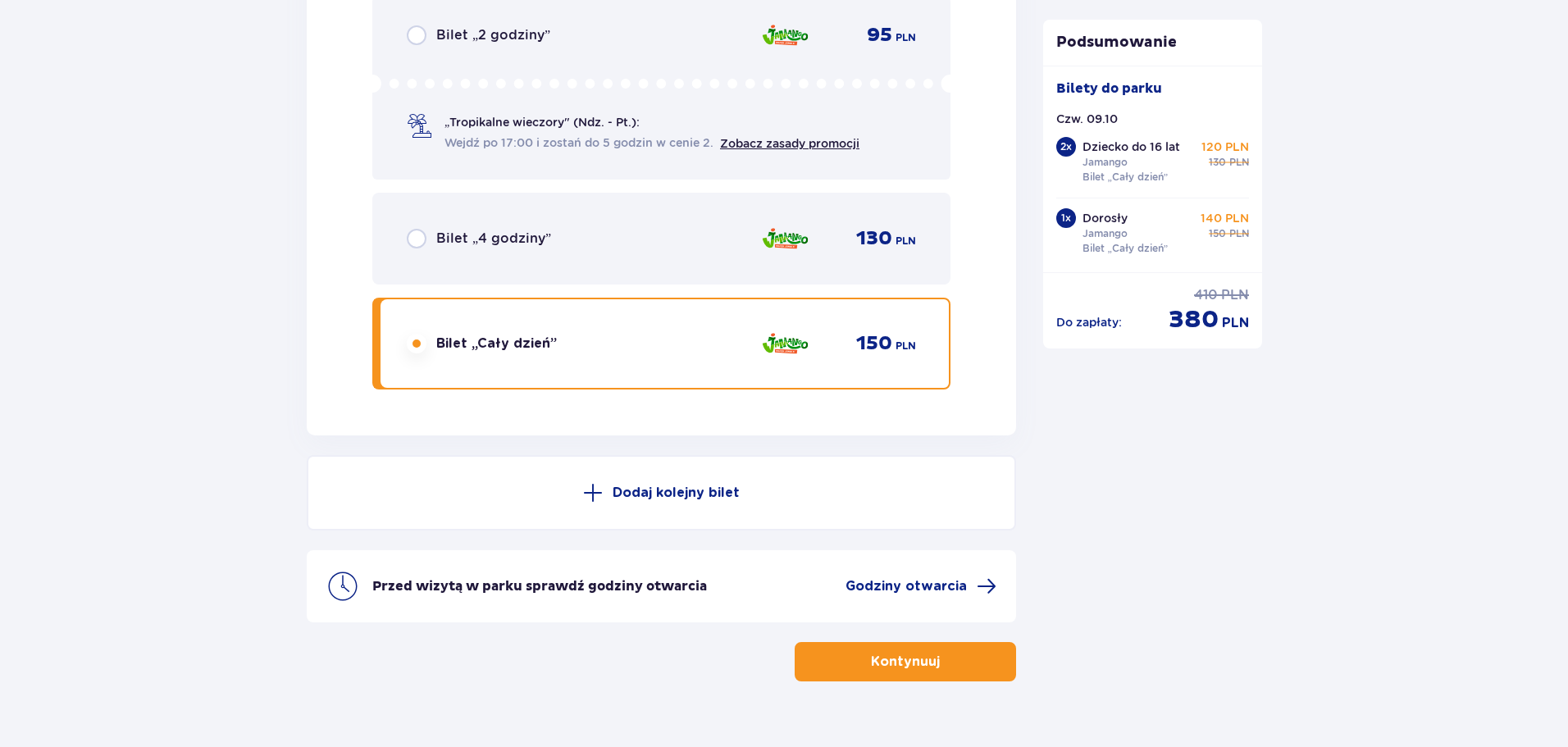
click at [603, 495] on button "Dodaj kolejny bilet" at bounding box center [661, 493] width 709 height 76
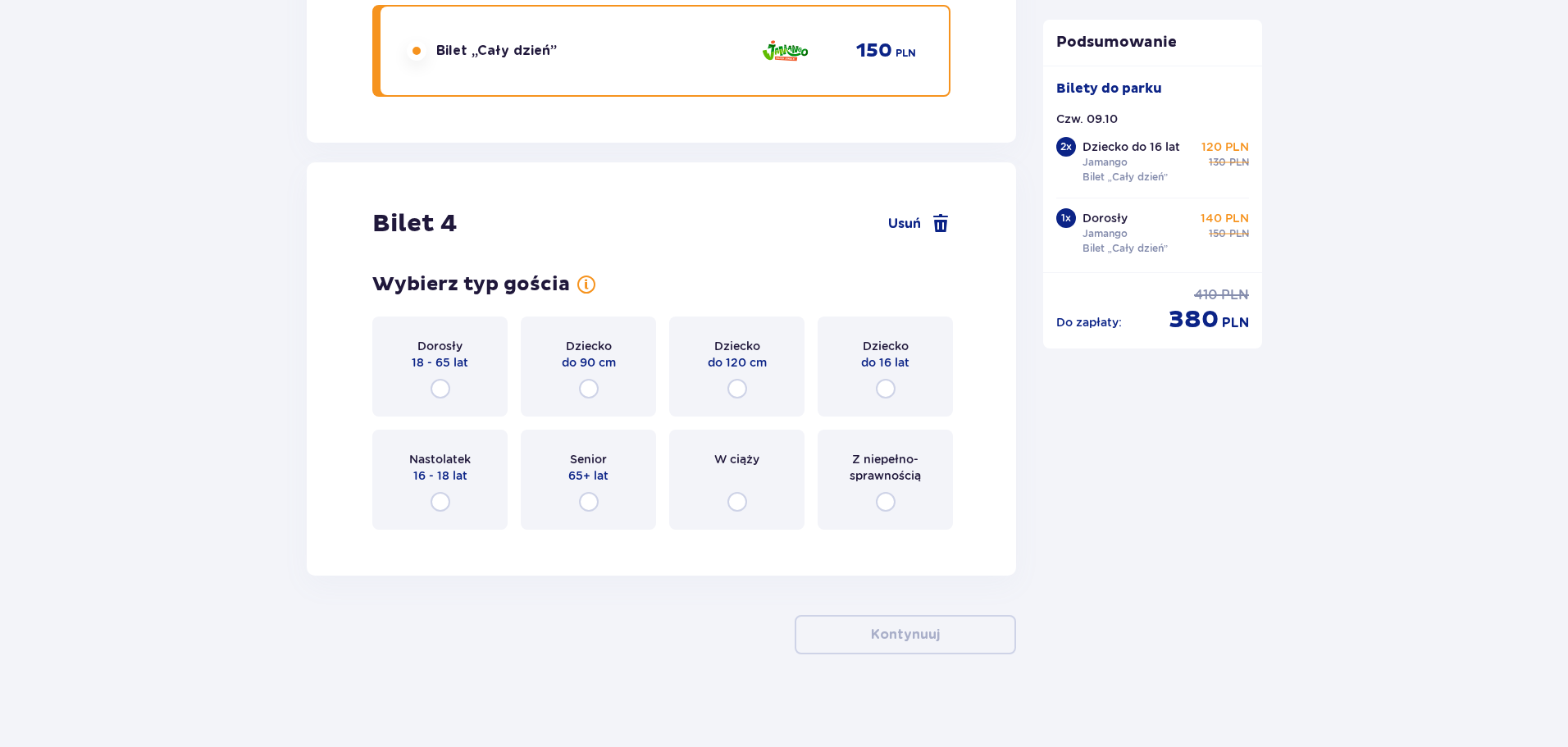
scroll to position [4151, 0]
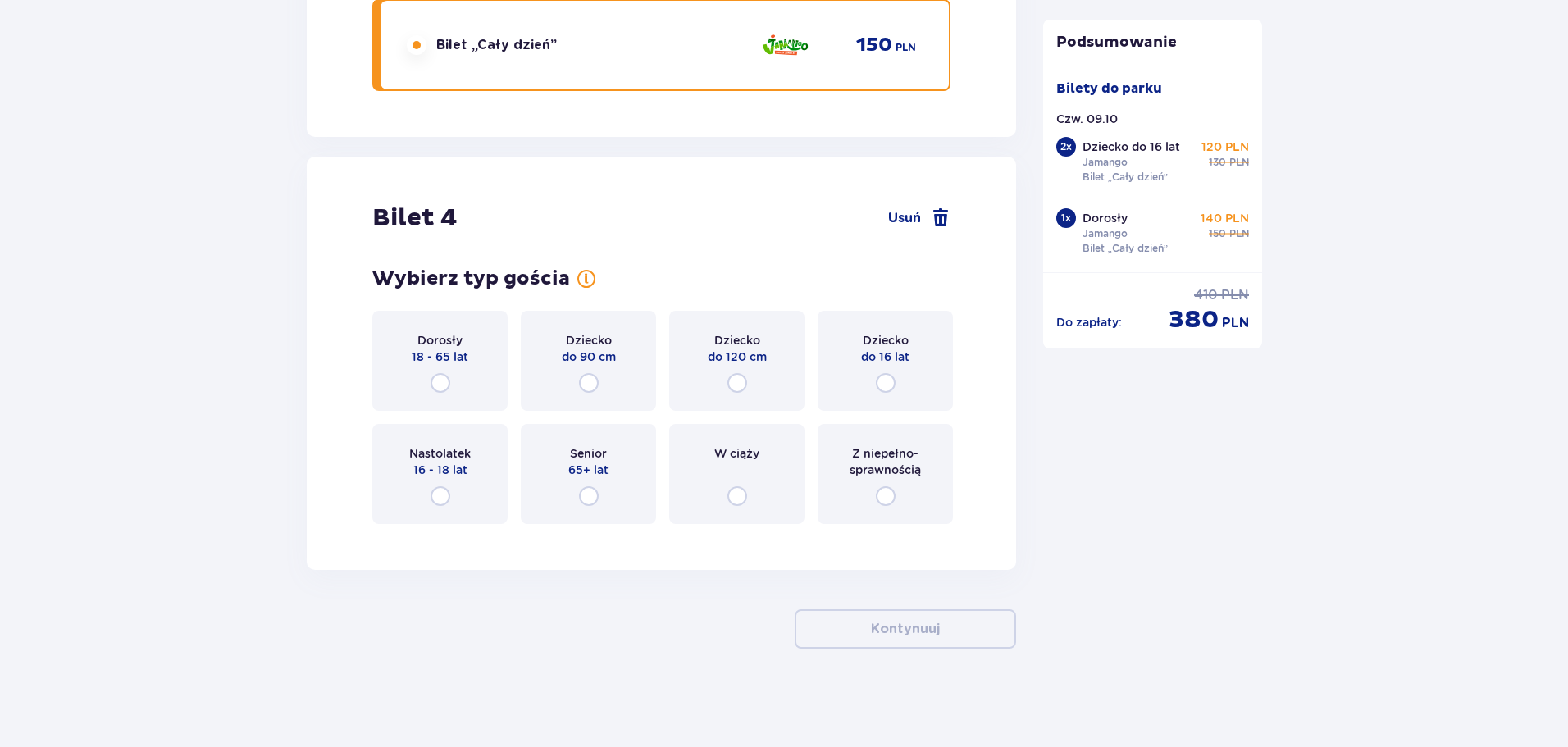
click at [420, 339] on span "Dorosły" at bounding box center [439, 340] width 45 height 16
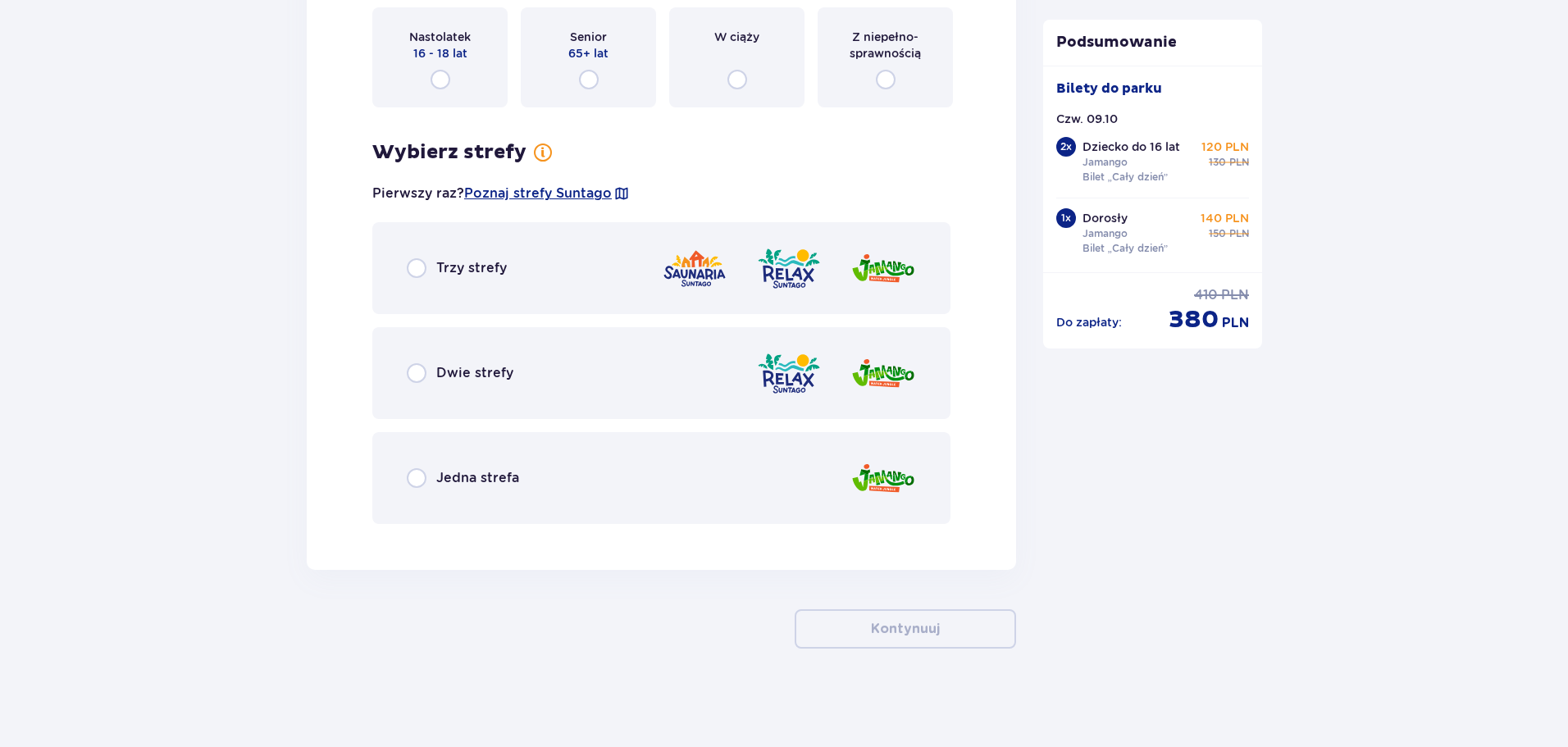
click at [444, 489] on div "Jedna strefa" at bounding box center [662, 478] width 579 height 92
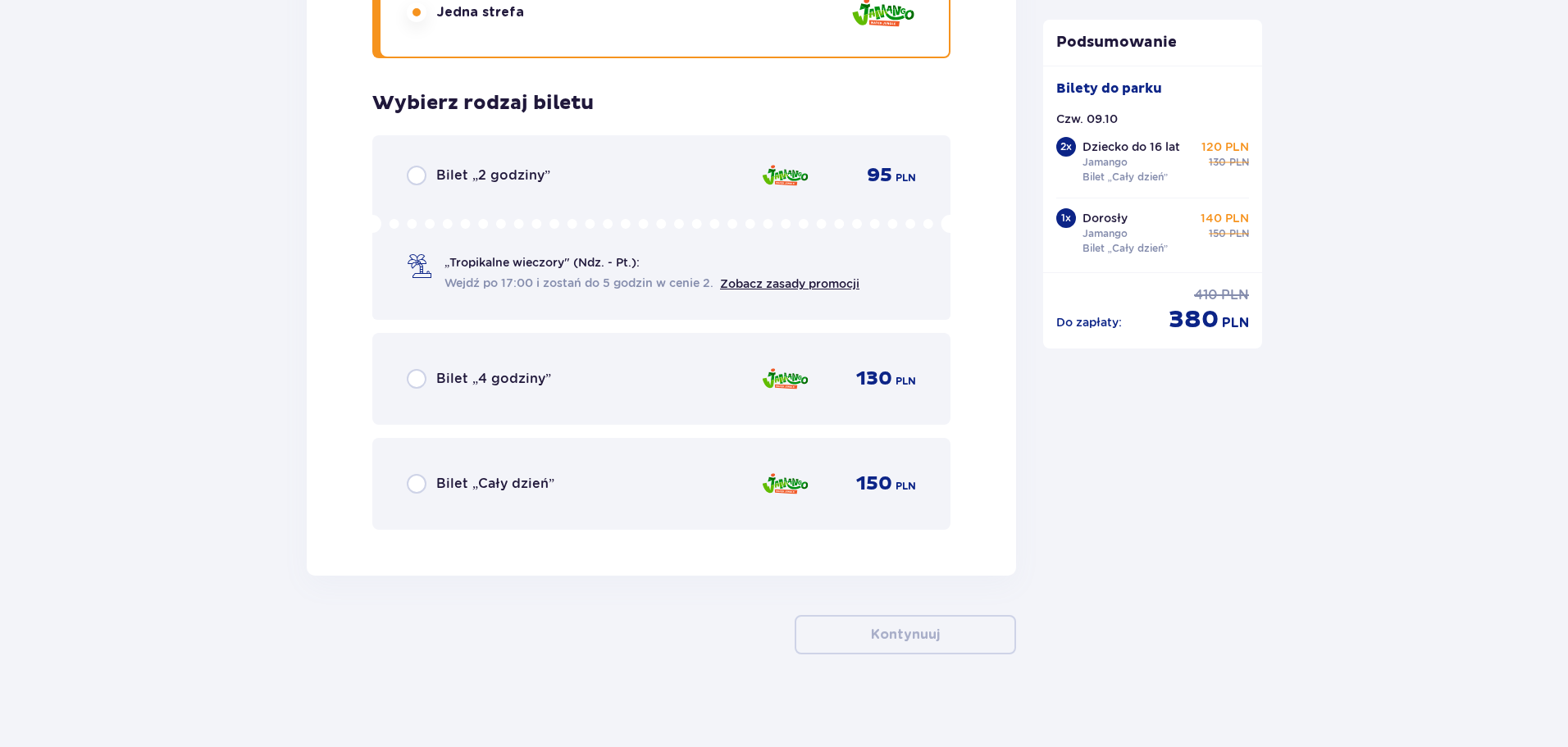
scroll to position [5038, 0]
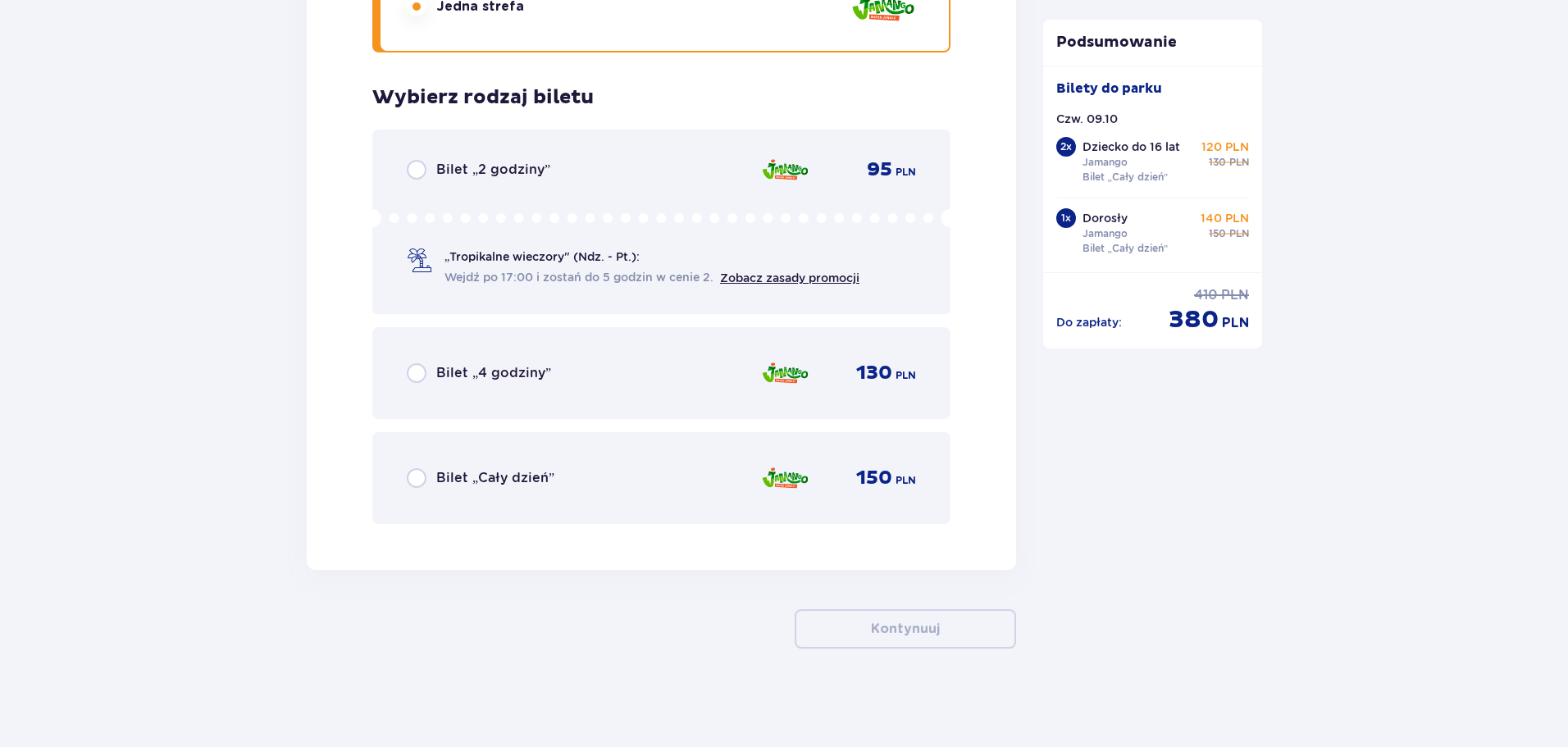
click at [494, 489] on div "Bilet „Cały dzień” 150 PLN" at bounding box center [662, 478] width 509 height 35
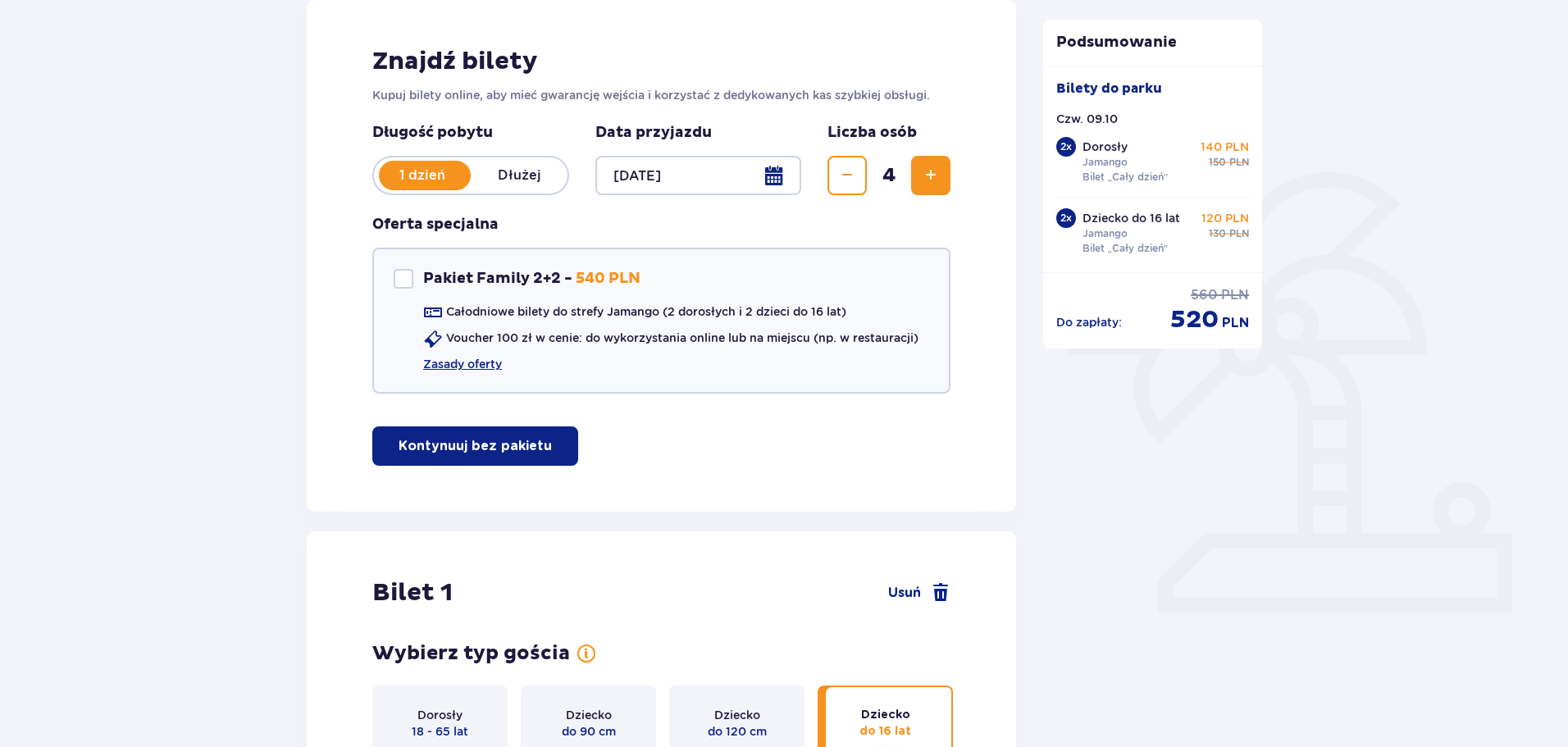
scroll to position [206, 0]
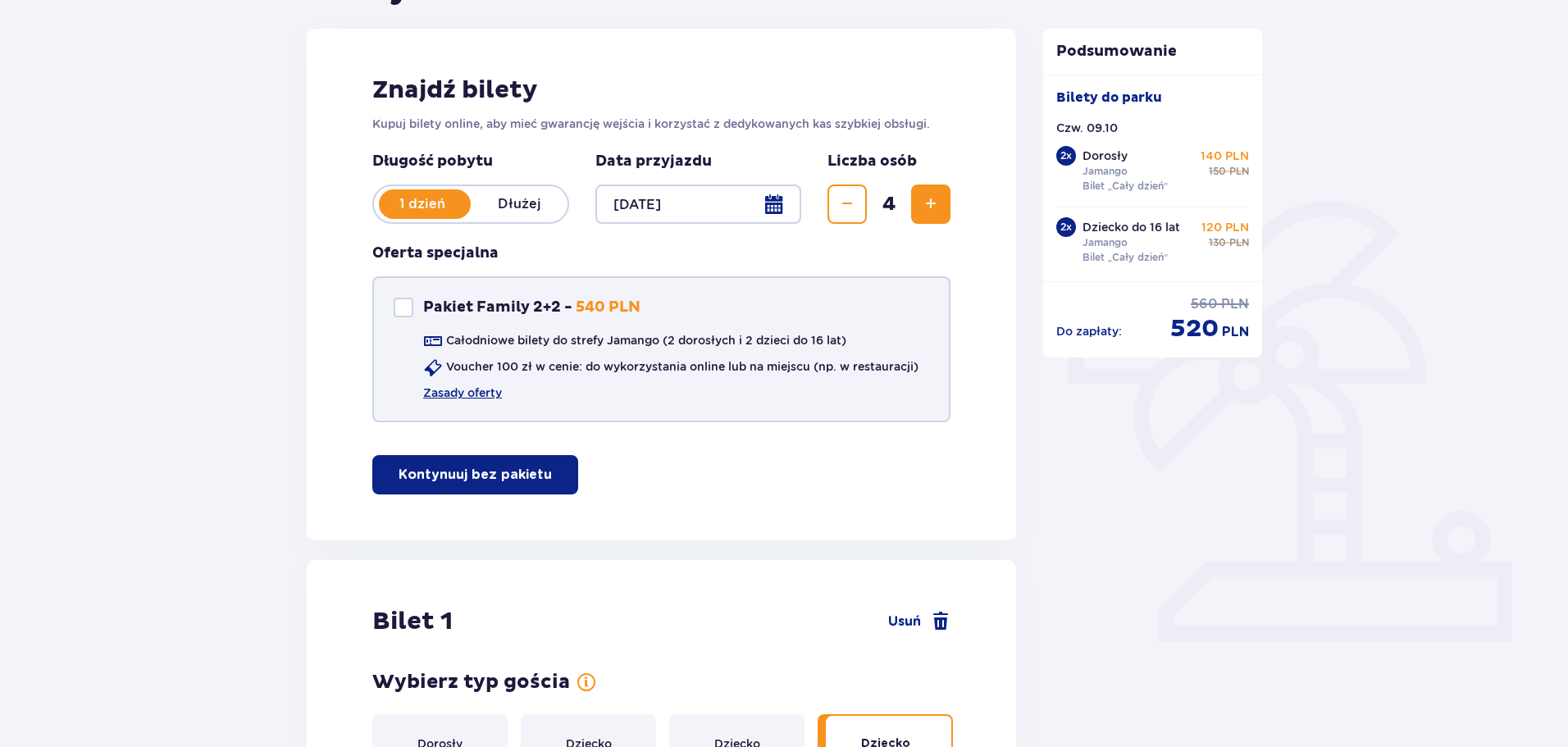
click at [402, 301] on div "Pakiet Family 2+2" at bounding box center [403, 307] width 20 height 20
checkbox input "true"
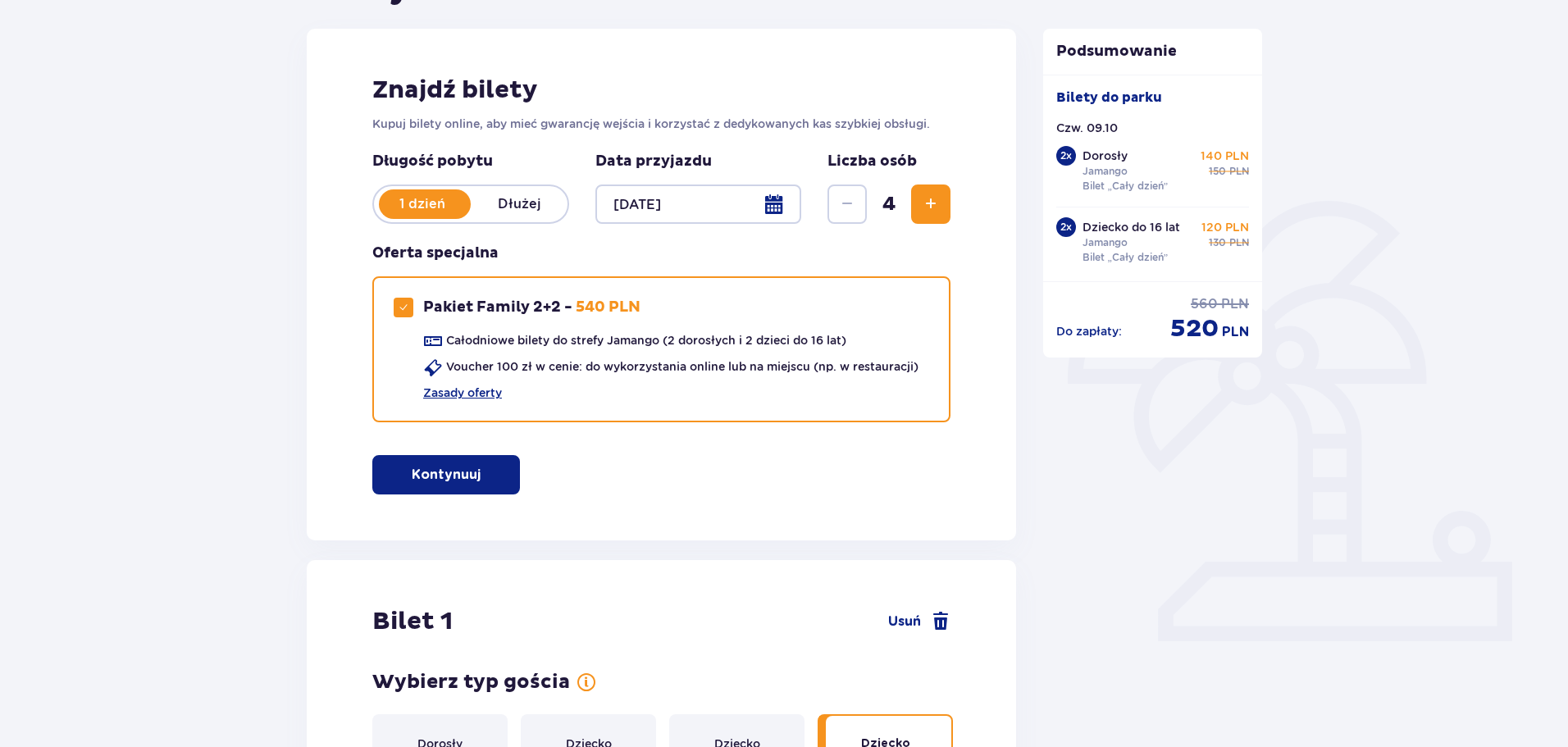
click at [417, 452] on div "Znajdź bilety Kupuj bilety online, aby mieć gwarancję wejścia i korzystać z ded…" at bounding box center [661, 284] width 709 height 512
click at [424, 479] on p "Kontynuuj" at bounding box center [445, 474] width 68 height 18
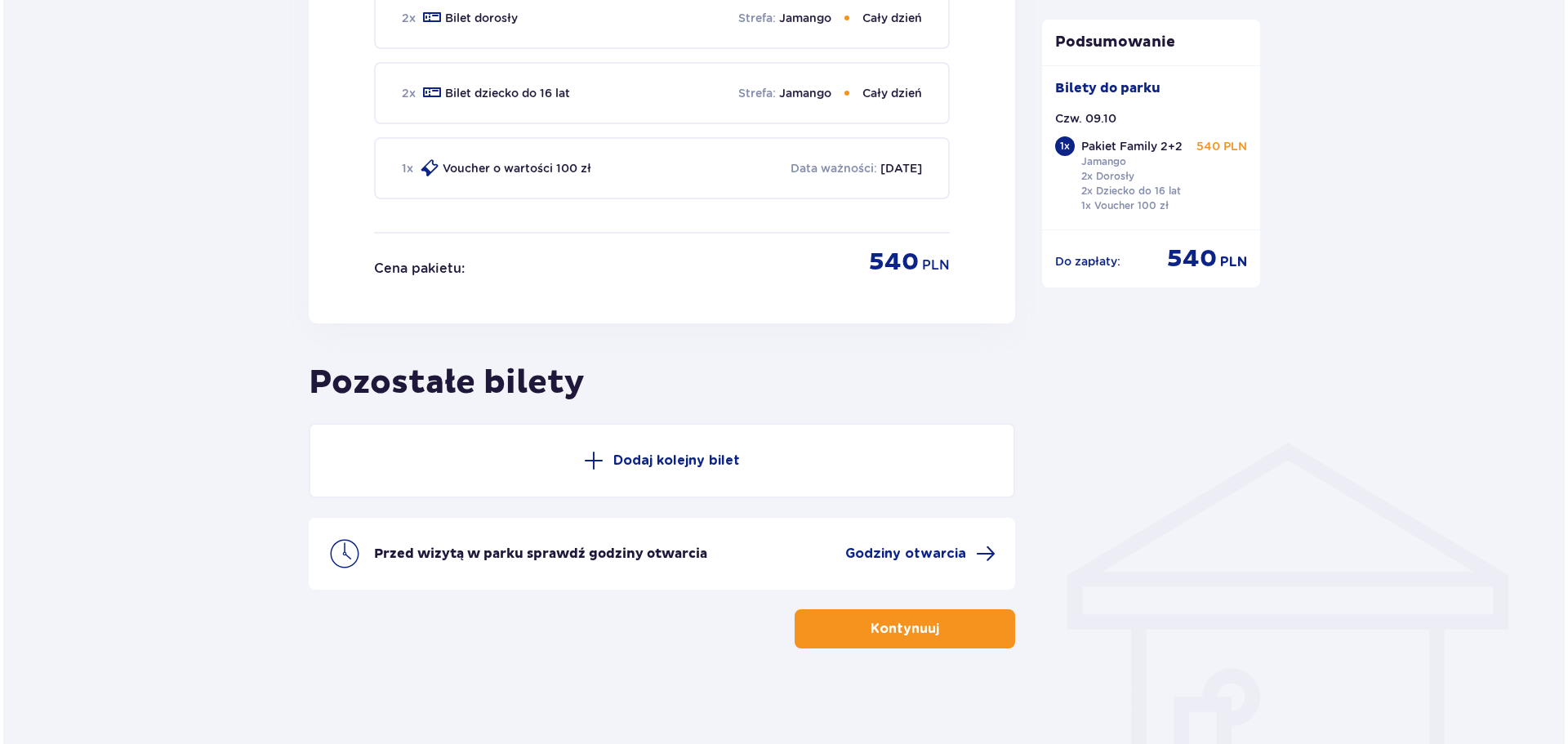
scroll to position [886, 0]
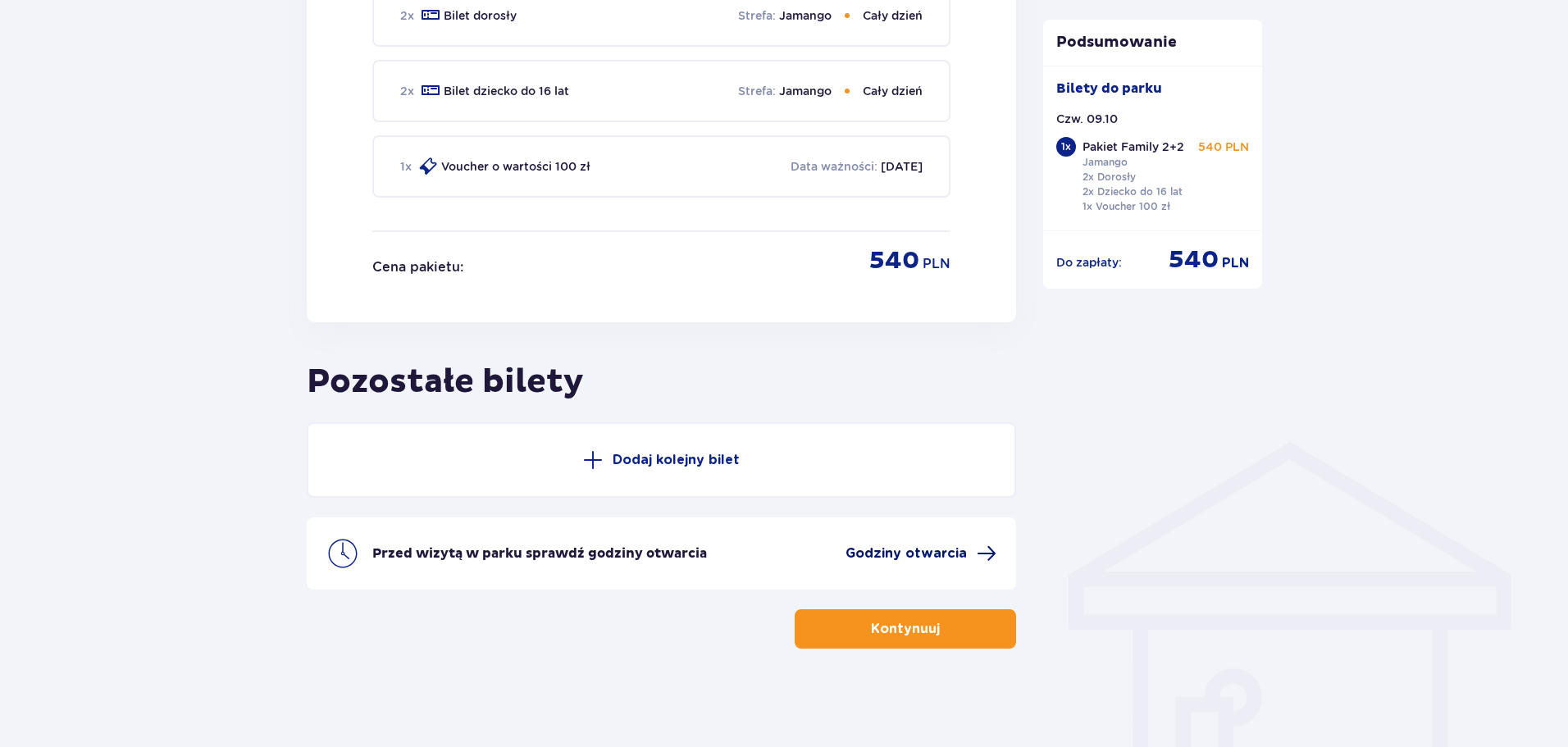
click at [915, 545] on span "Godziny otwarcia" at bounding box center [905, 554] width 121 height 18
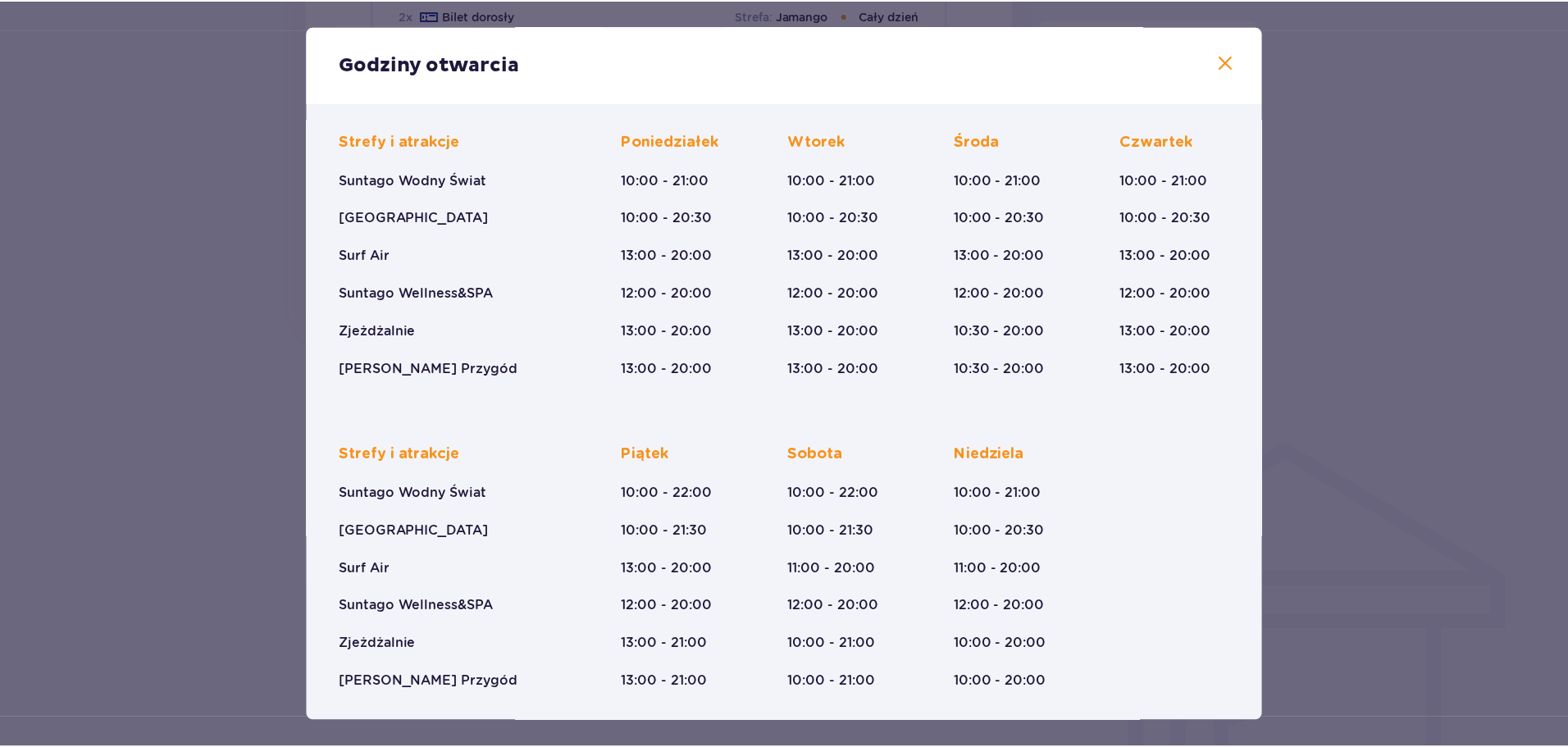
scroll to position [120, 0]
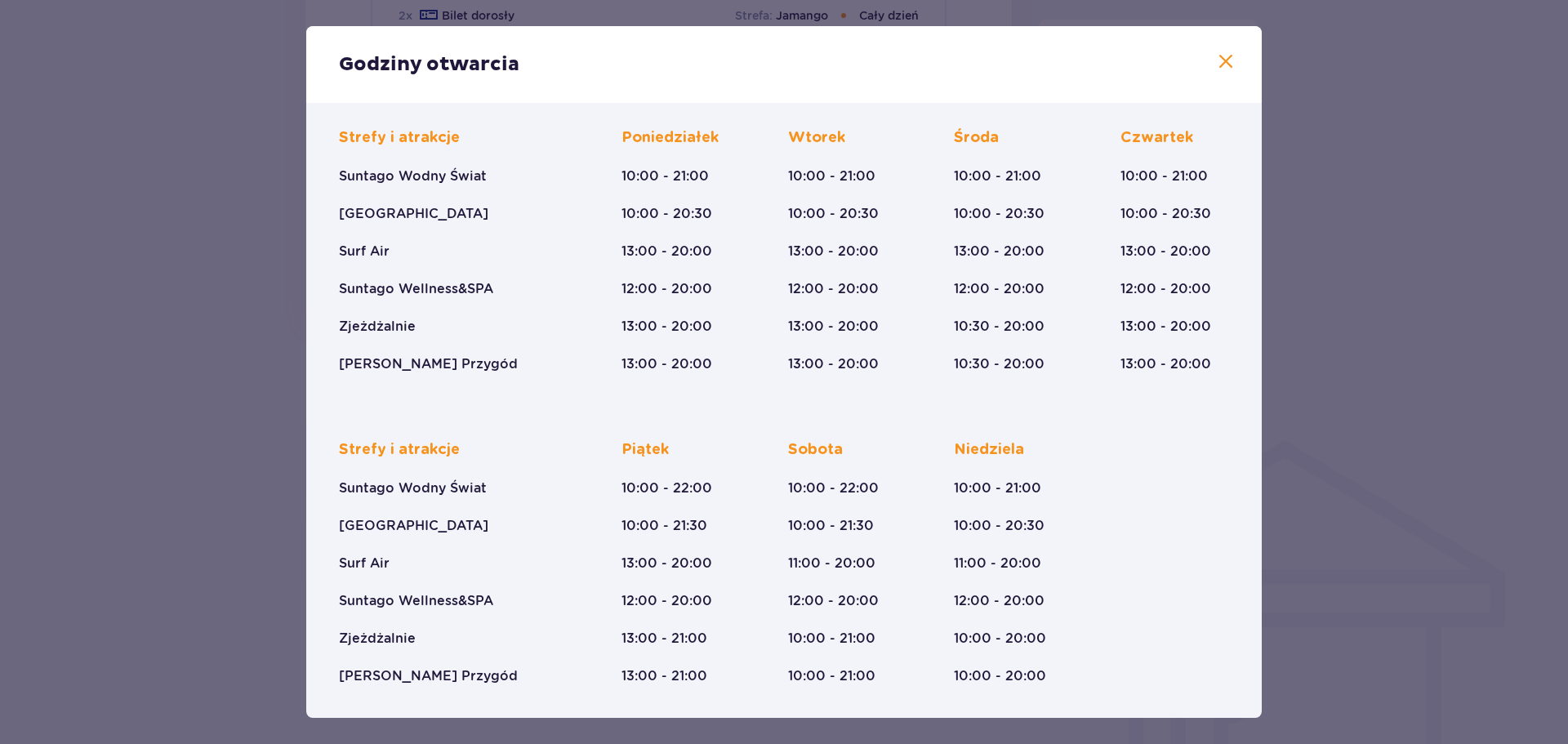
click at [1220, 58] on span at bounding box center [1226, 63] width 20 height 20
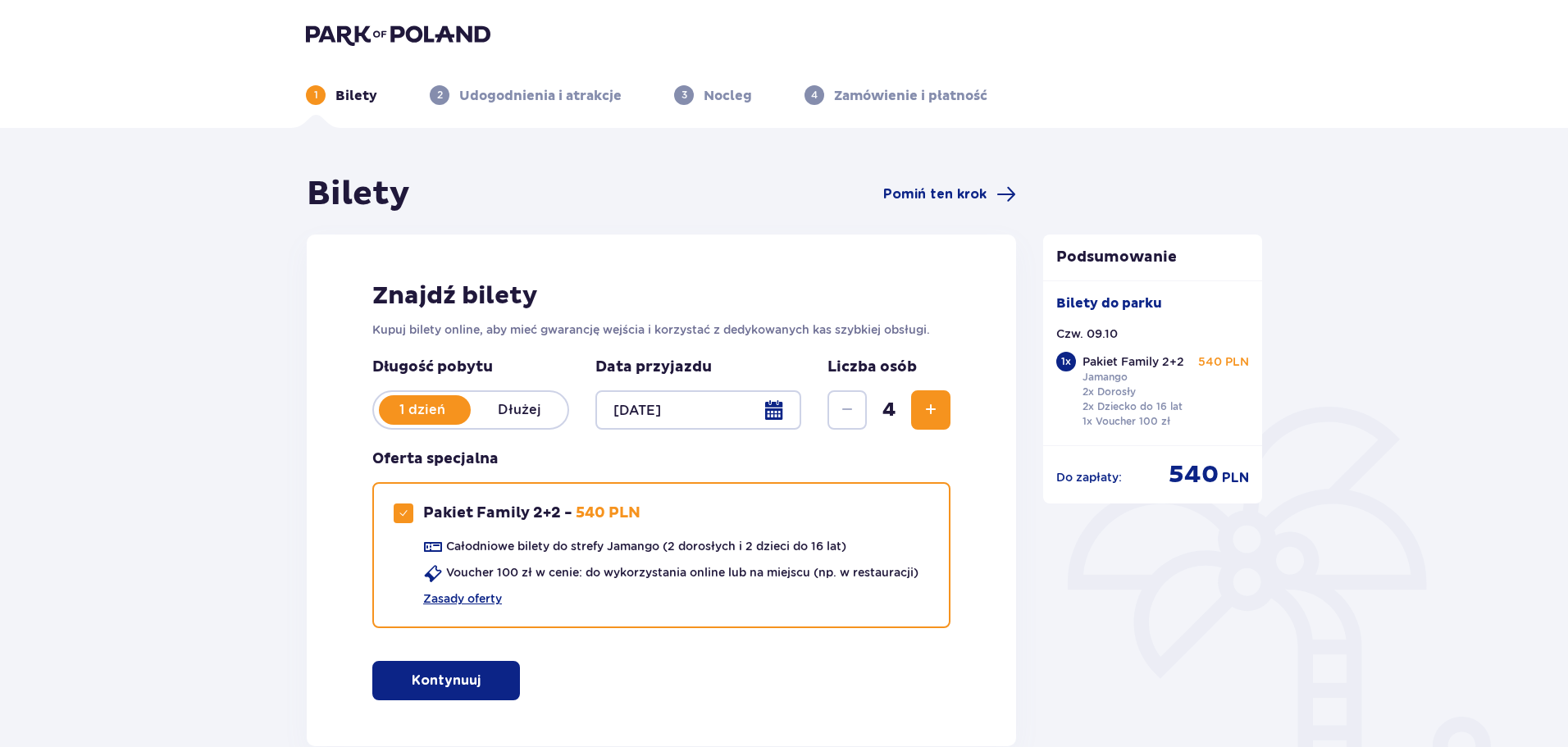
click at [369, 33] on img at bounding box center [398, 34] width 184 height 23
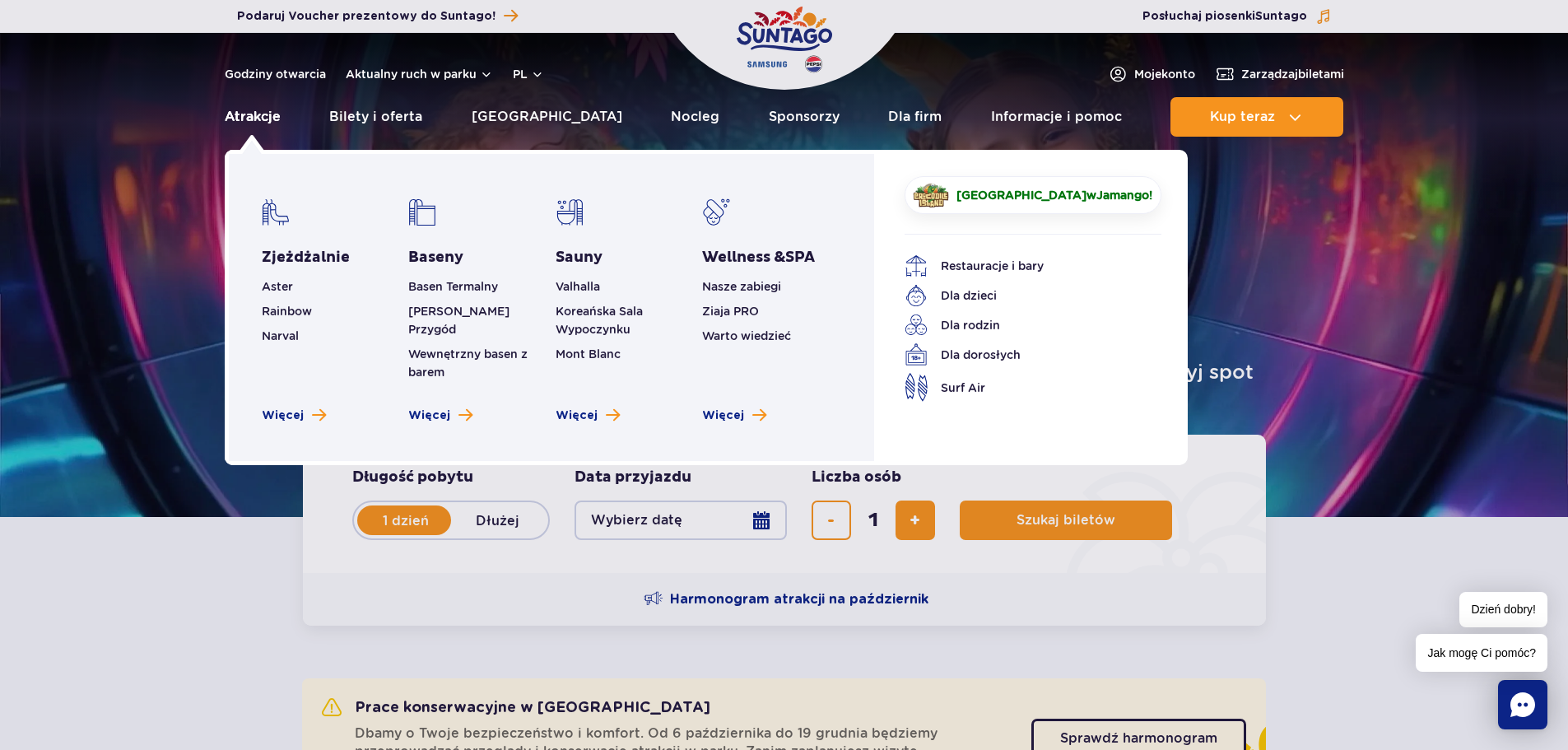
click at [262, 115] on link "Atrakcje" at bounding box center [252, 116] width 56 height 39
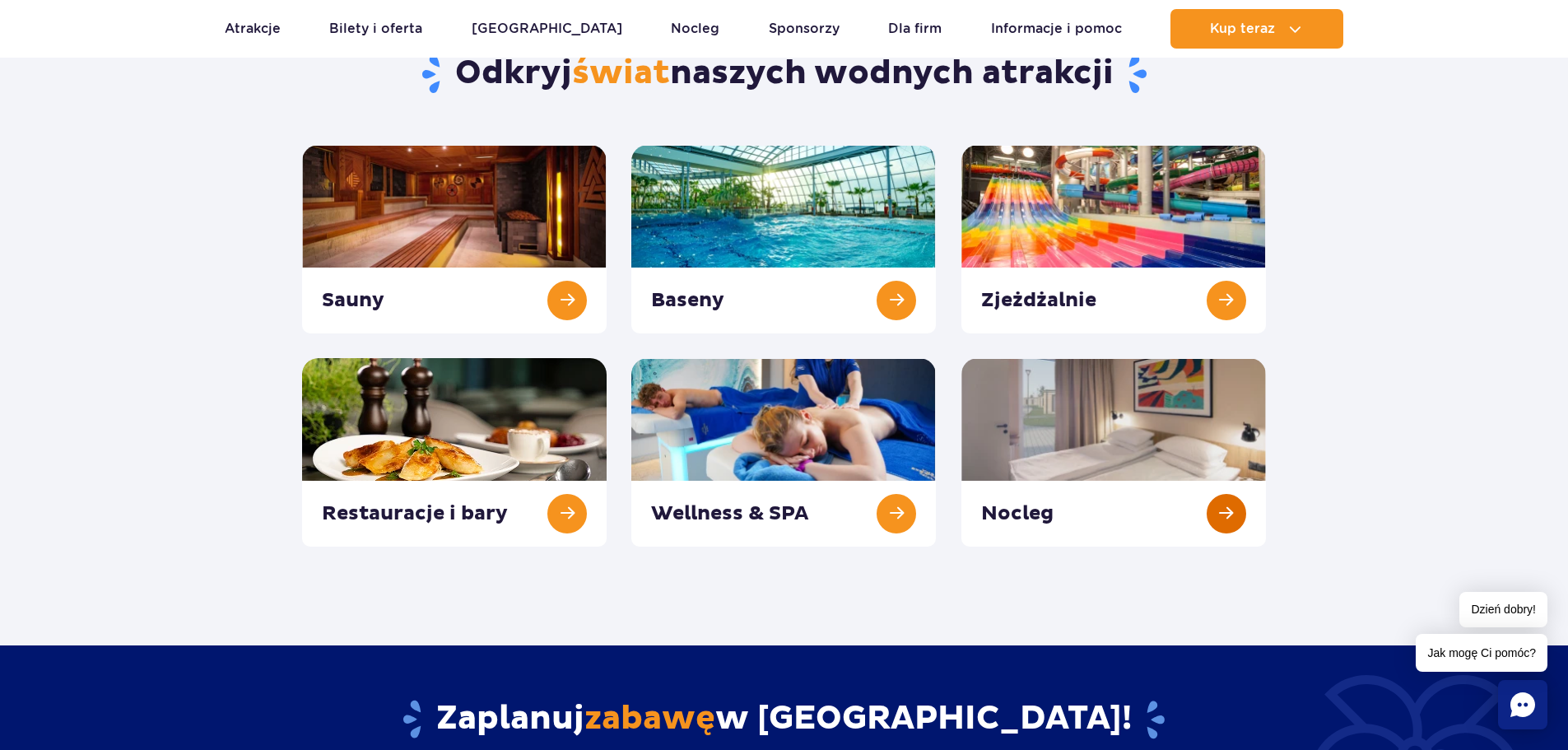
scroll to position [165, 0]
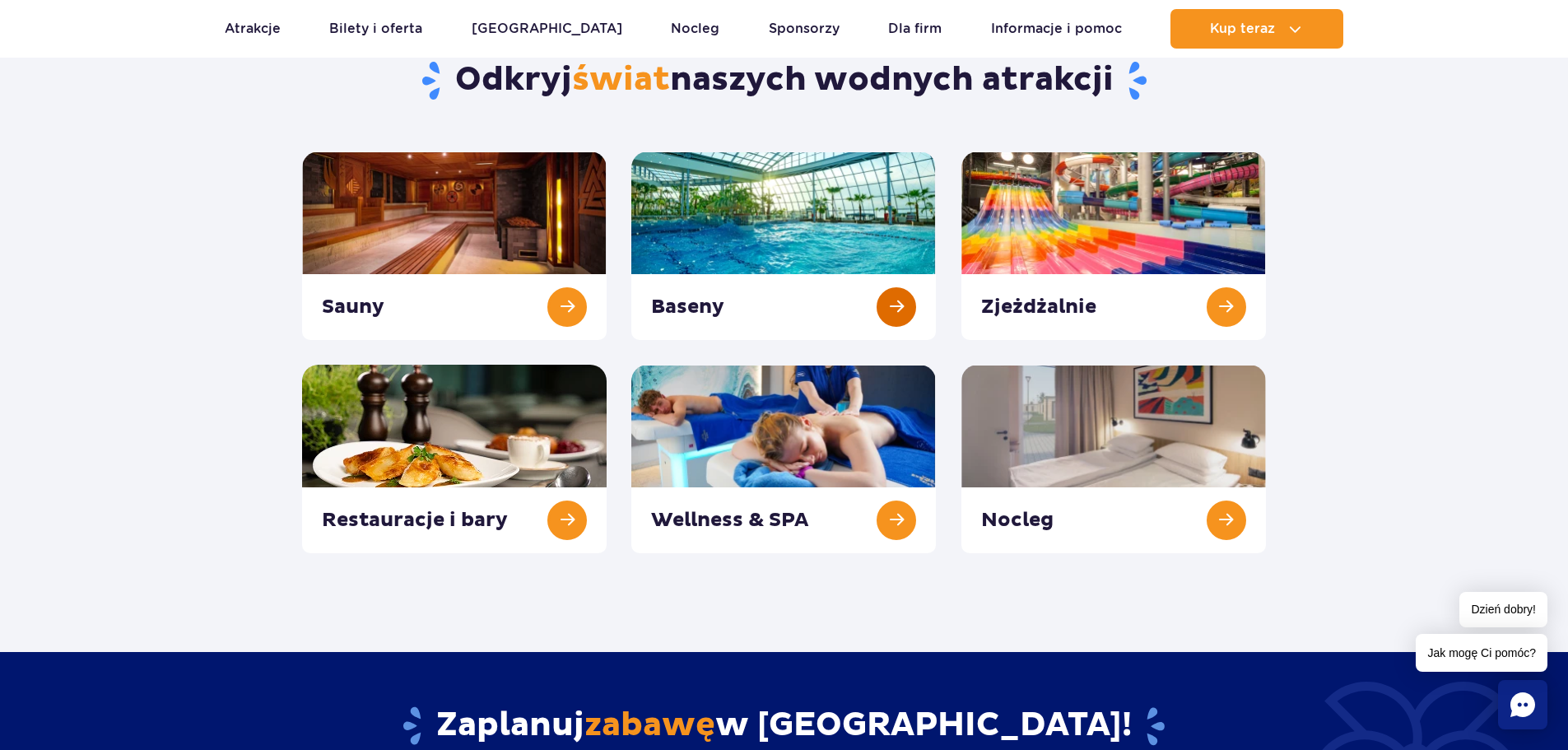
click at [713, 235] on link at bounding box center [783, 245] width 304 height 189
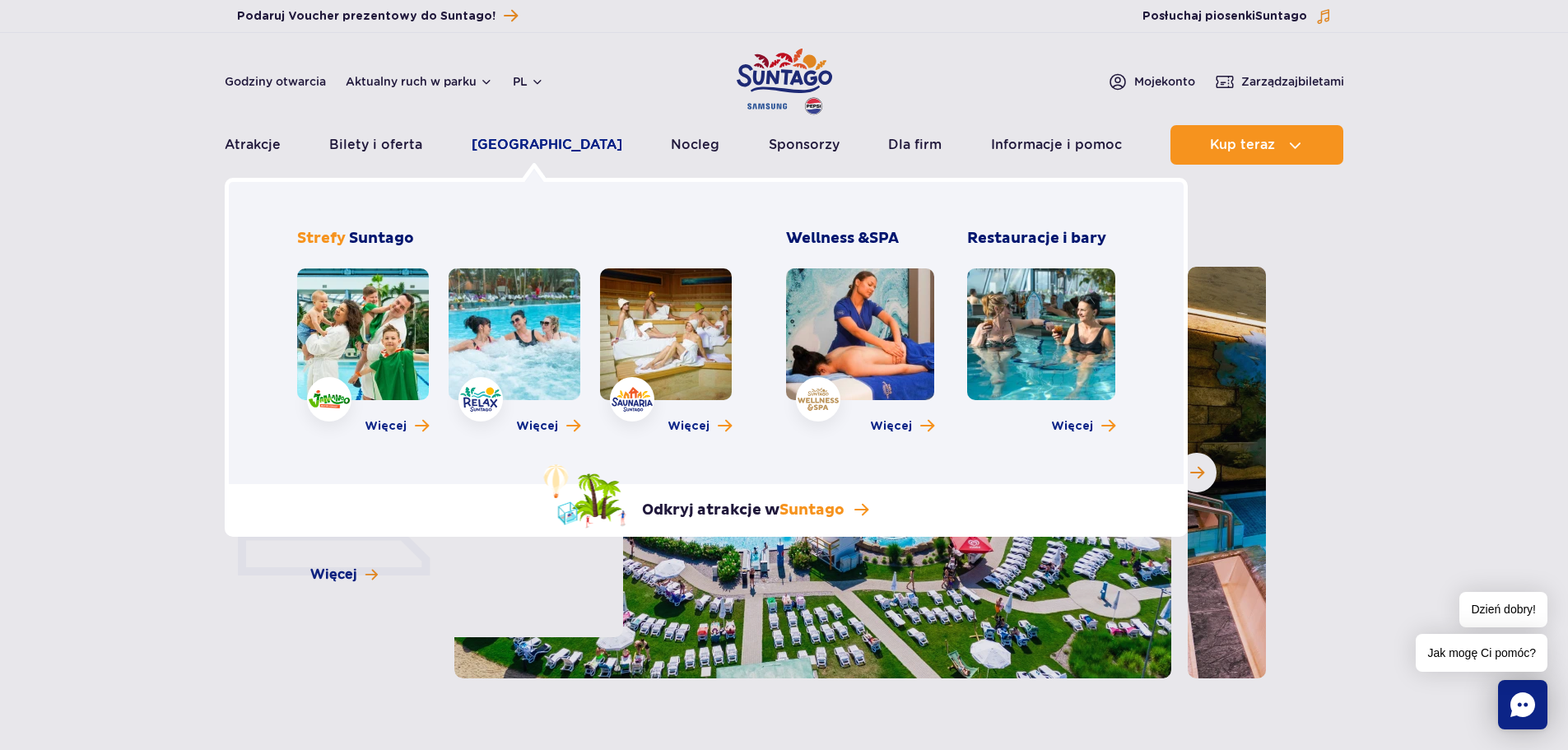
click at [517, 147] on link "[GEOGRAPHIC_DATA]" at bounding box center [547, 145] width 150 height 39
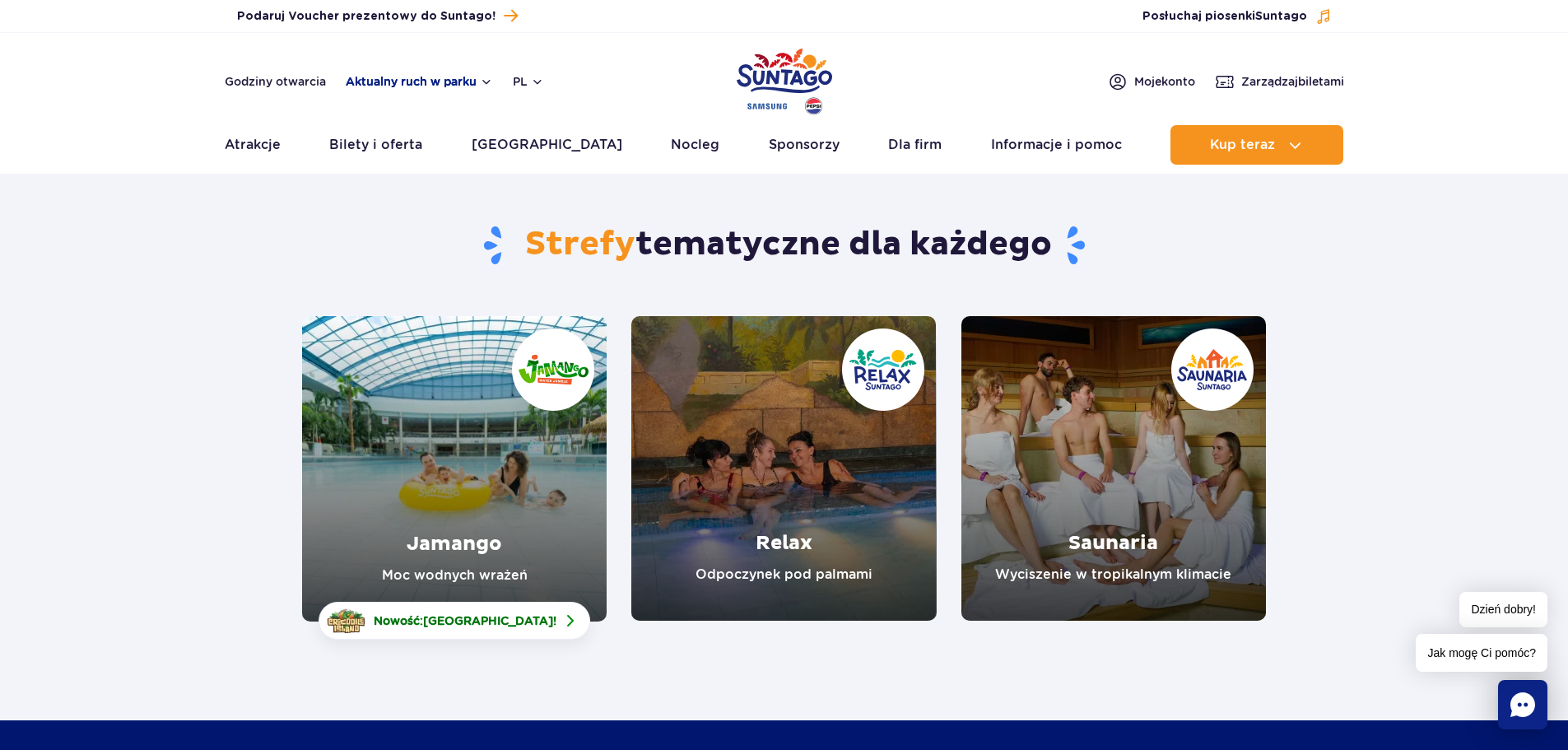
click at [408, 80] on button "Aktualny ruch w parku" at bounding box center [419, 82] width 147 height 13
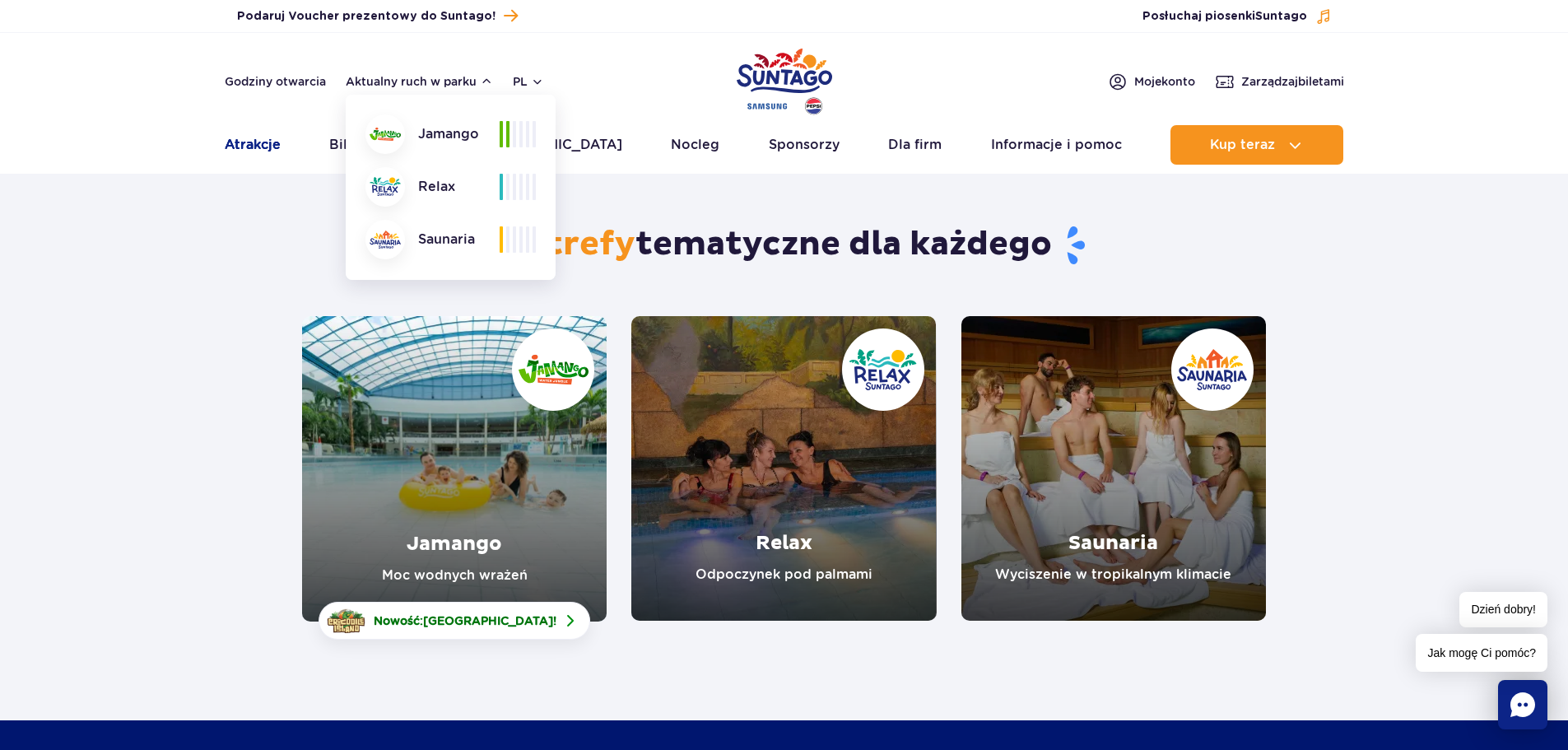
click at [245, 142] on link "Atrakcje" at bounding box center [252, 145] width 56 height 39
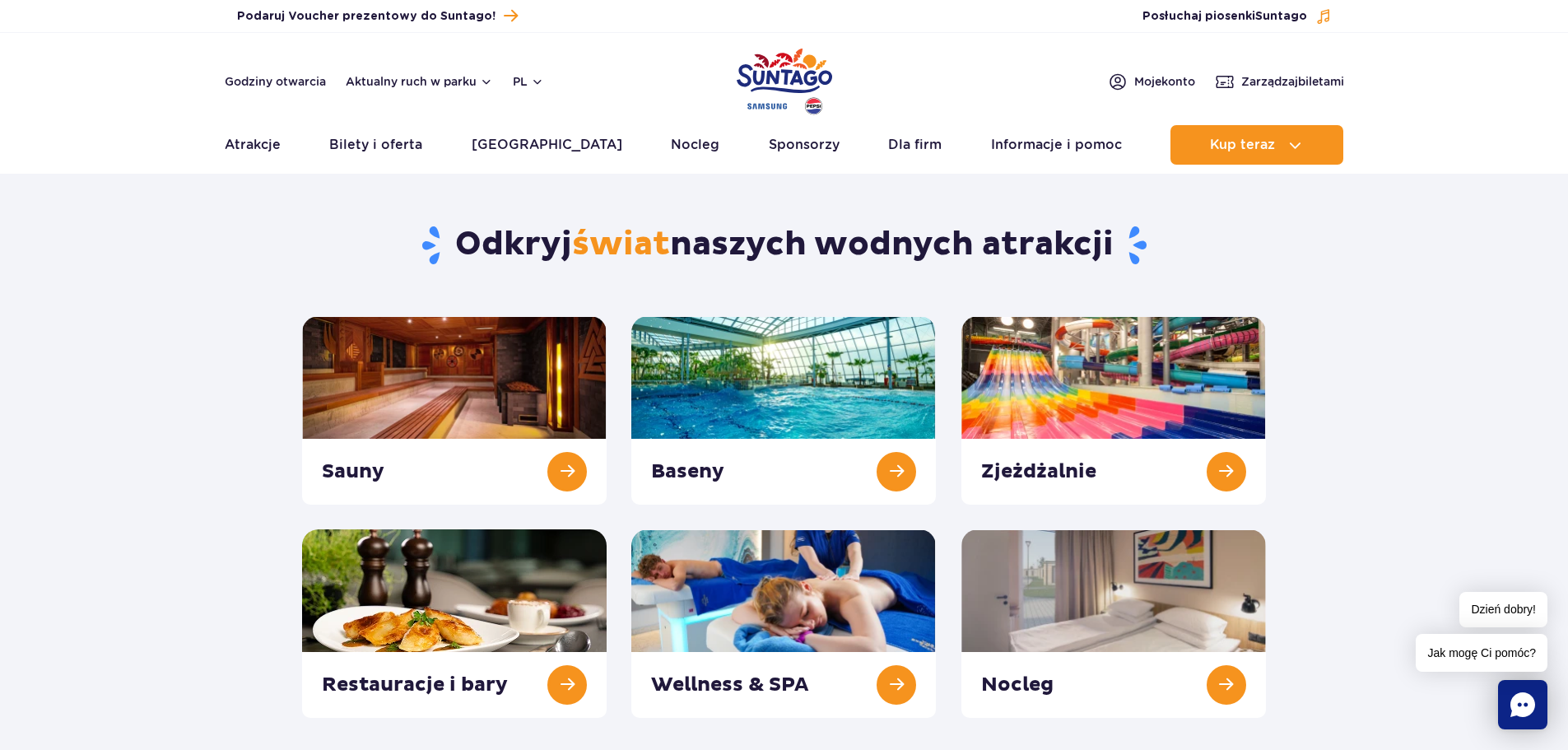
click at [245, 142] on link "Atrakcje" at bounding box center [252, 145] width 56 height 39
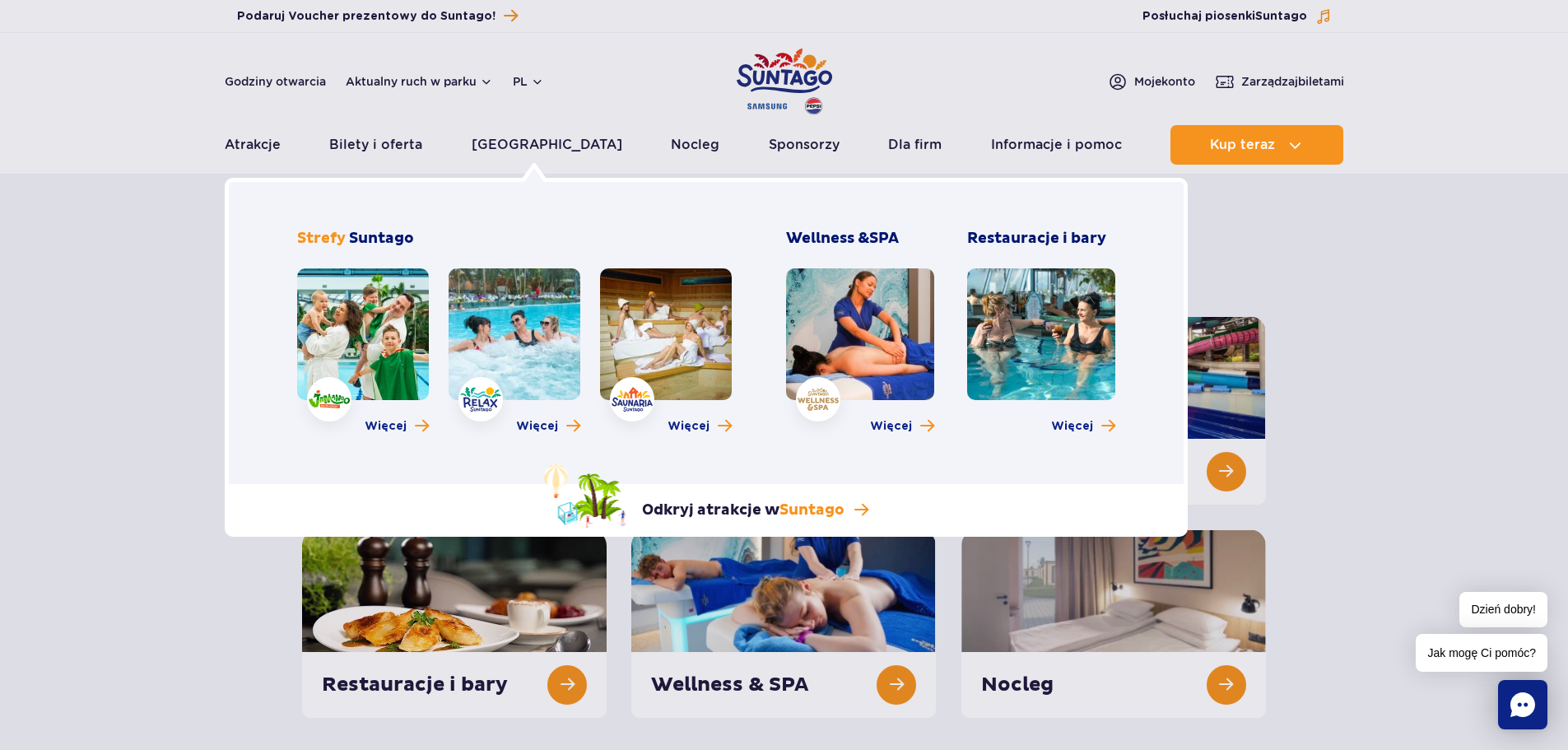
click at [355, 351] on link at bounding box center [363, 334] width 132 height 132
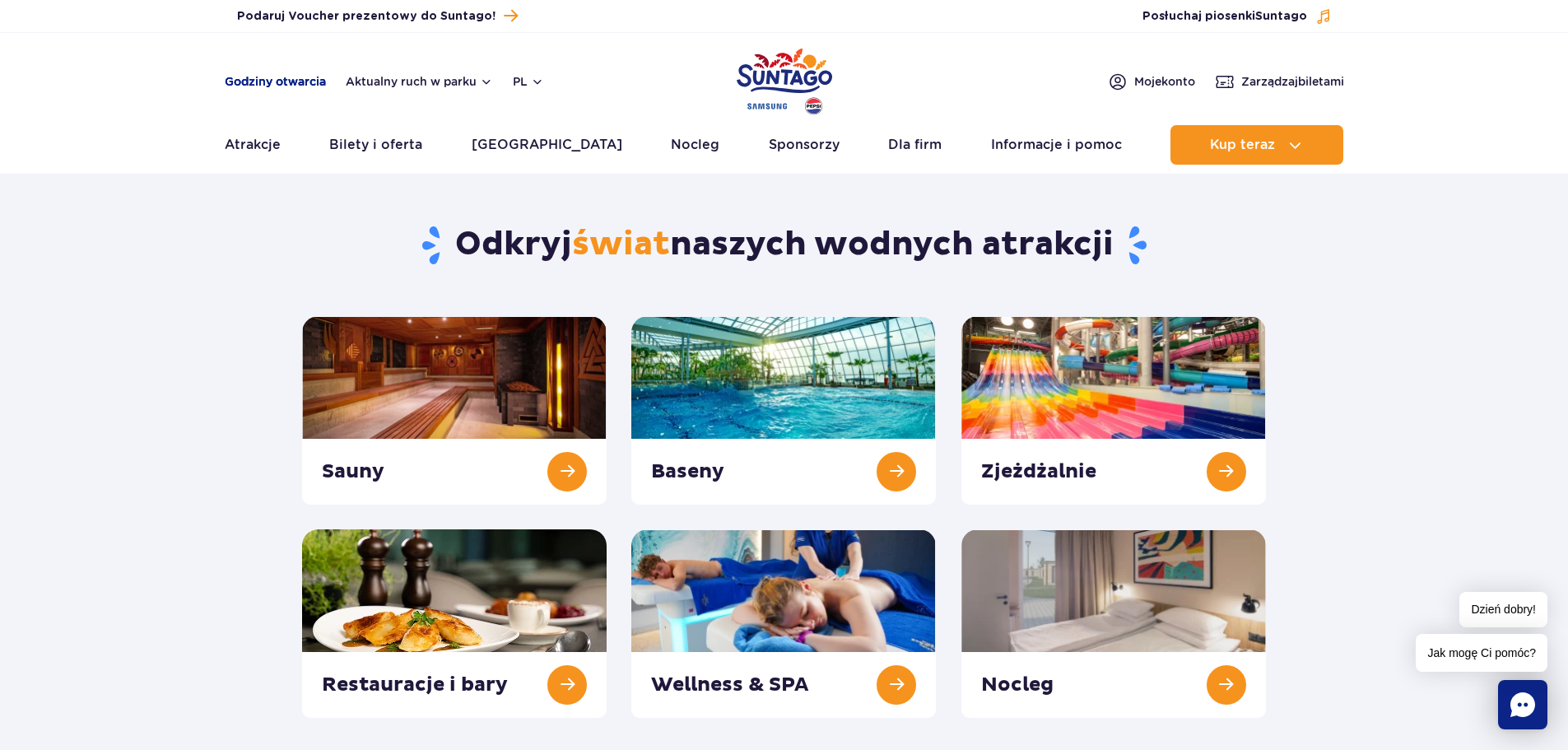
click at [307, 88] on link "Godziny otwarcia" at bounding box center [275, 82] width 102 height 16
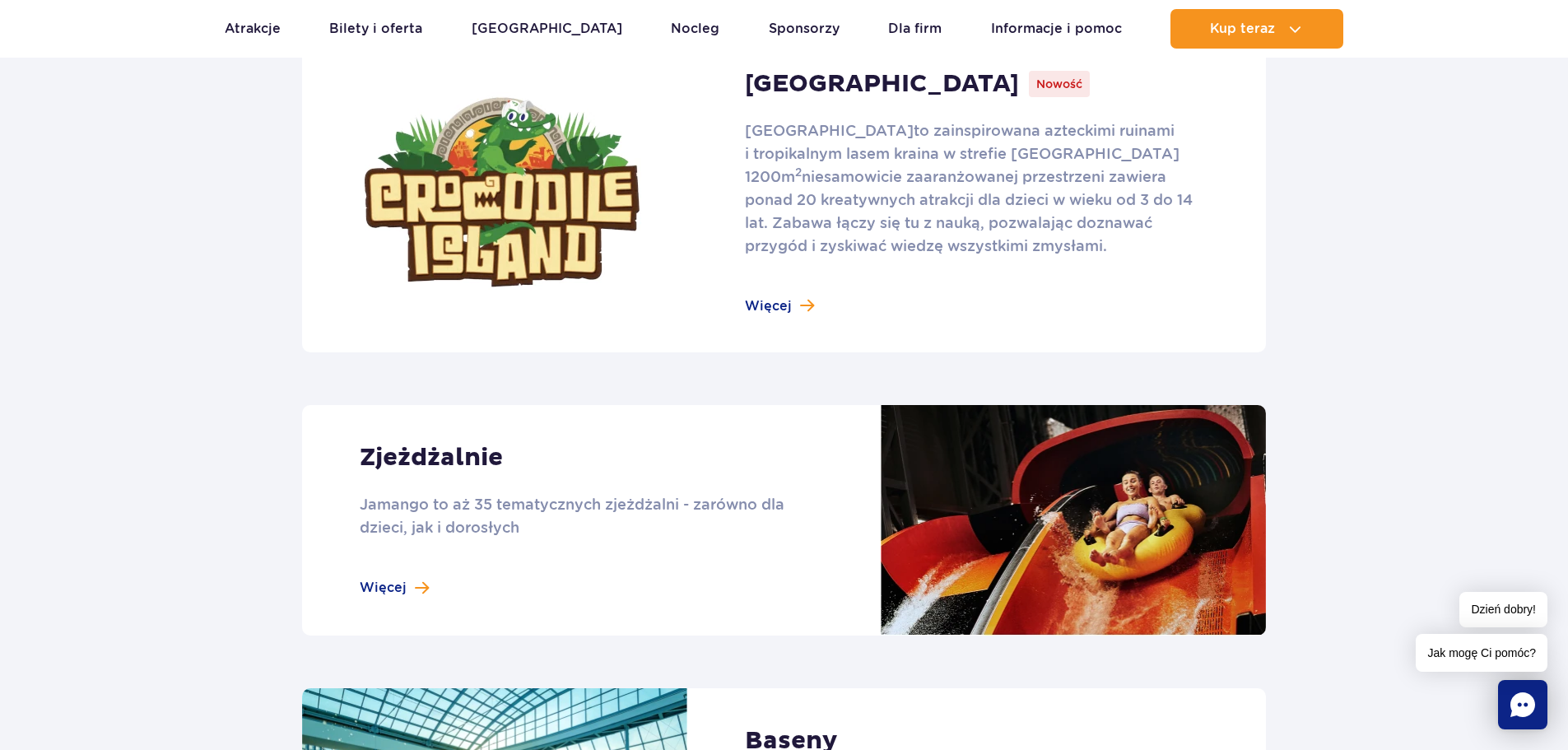
scroll to position [1152, 0]
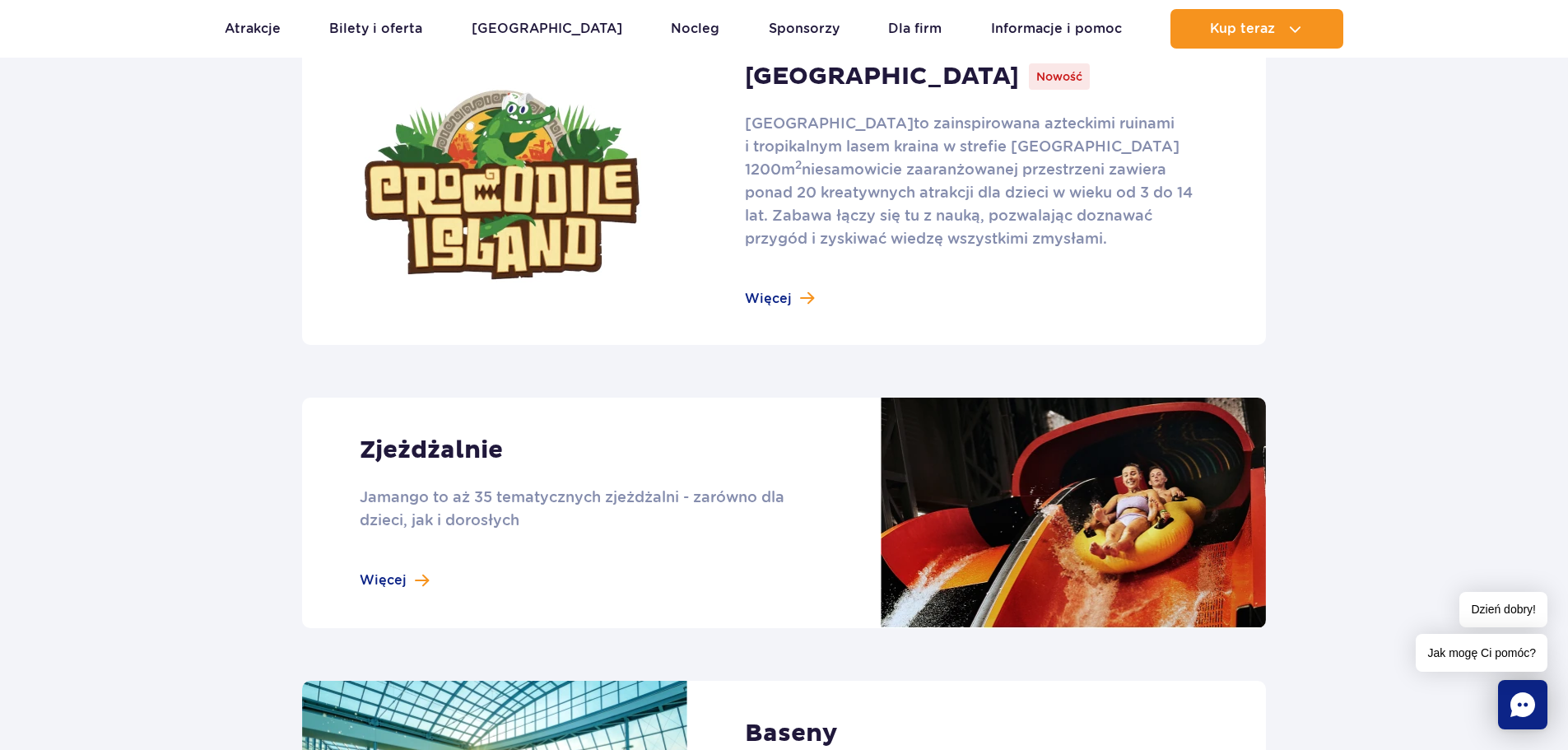
click at [767, 296] on link at bounding box center [784, 185] width 964 height 321
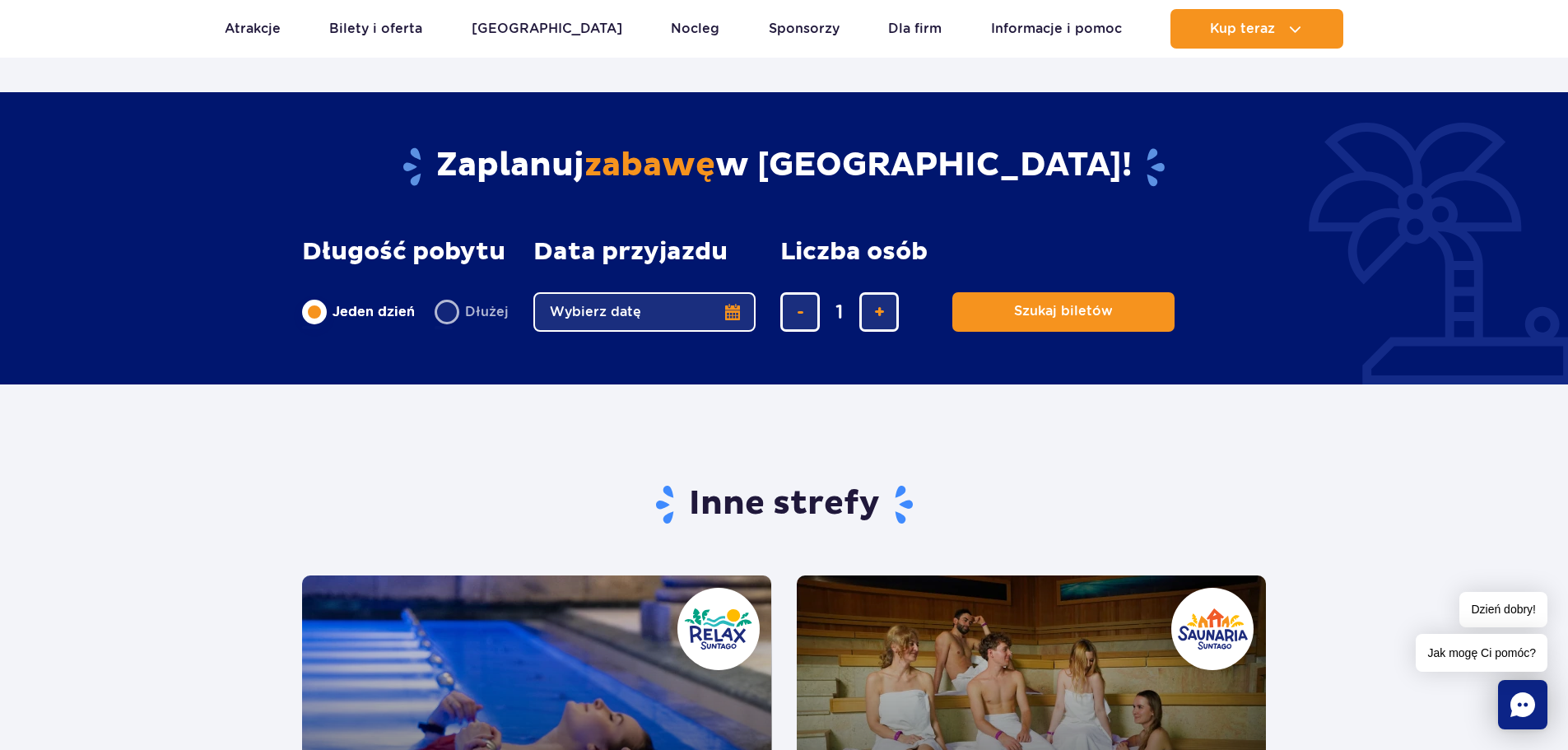
scroll to position [2634, 0]
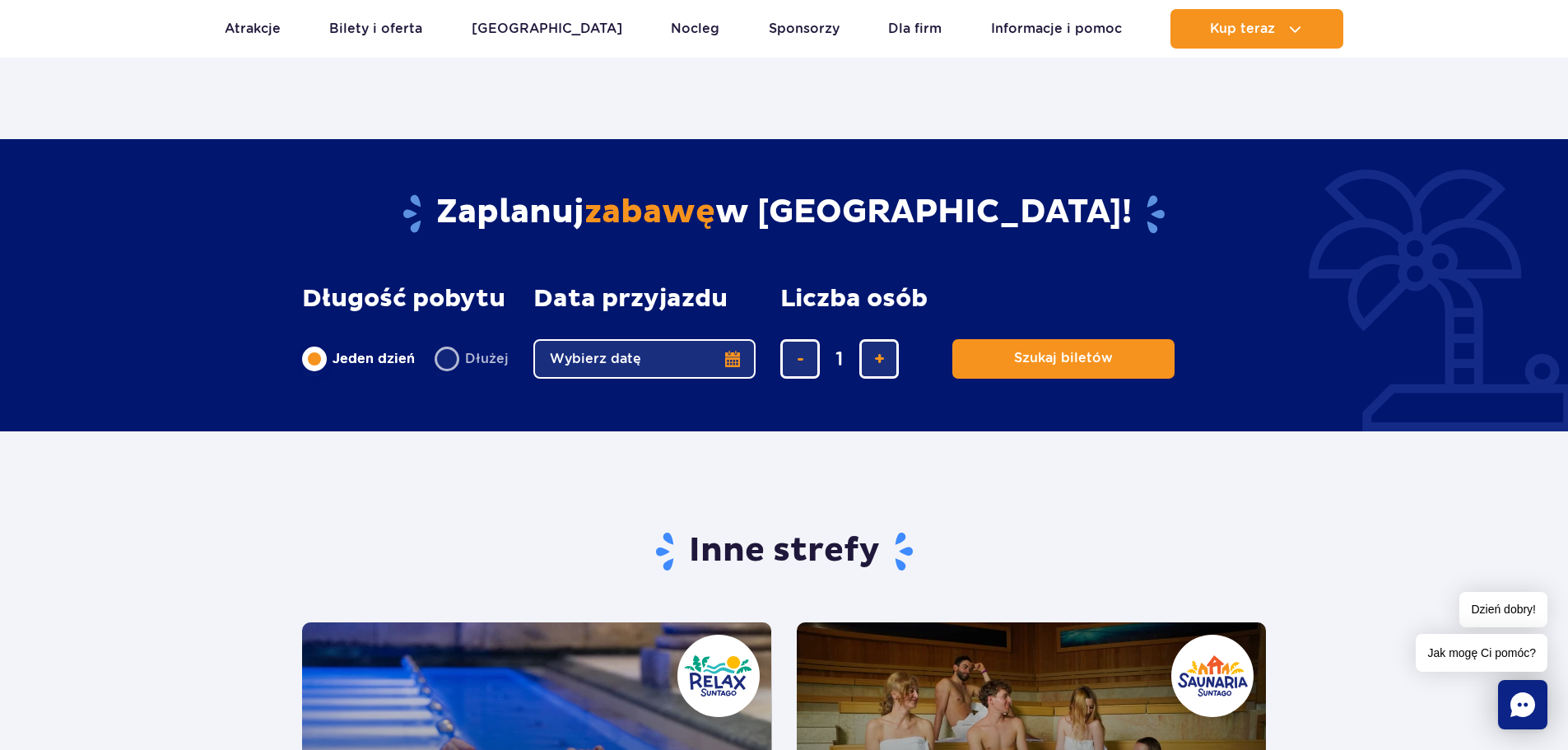
click at [732, 363] on button "Wybierz datę" at bounding box center [644, 358] width 223 height 39
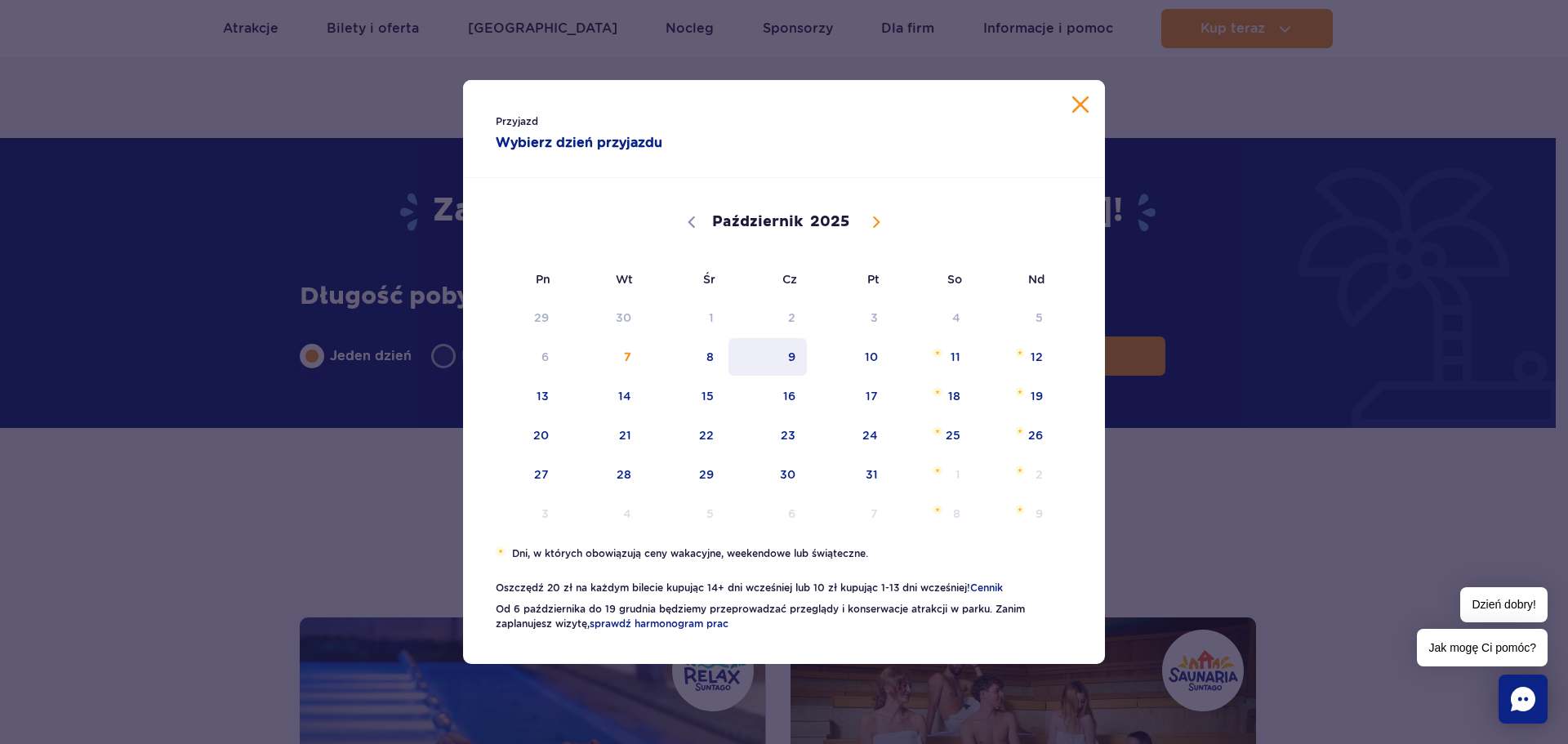
click at [774, 362] on span "9" at bounding box center [768, 356] width 83 height 37
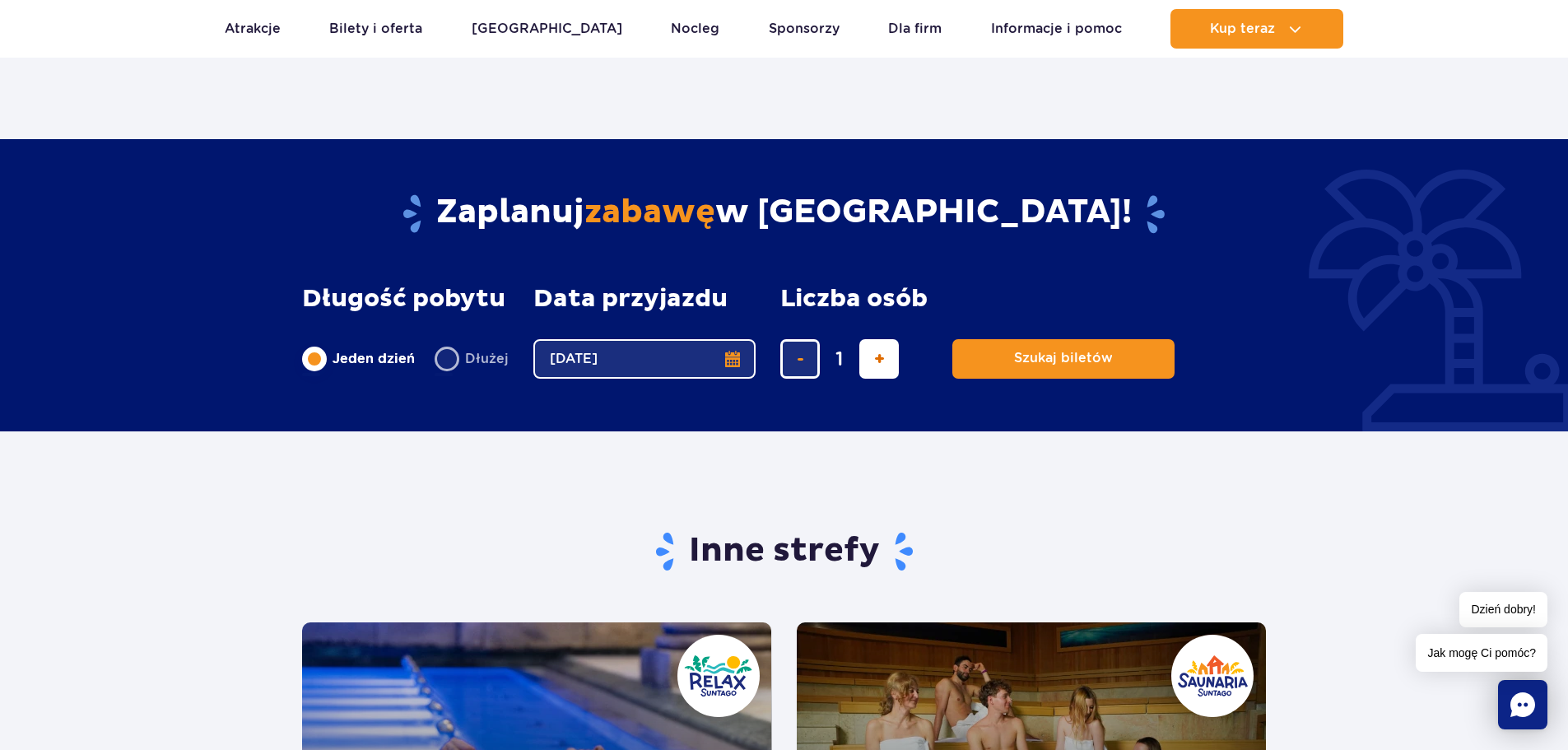
click at [892, 363] on button "dodaj bilet" at bounding box center [878, 358] width 39 height 39
type input "4"
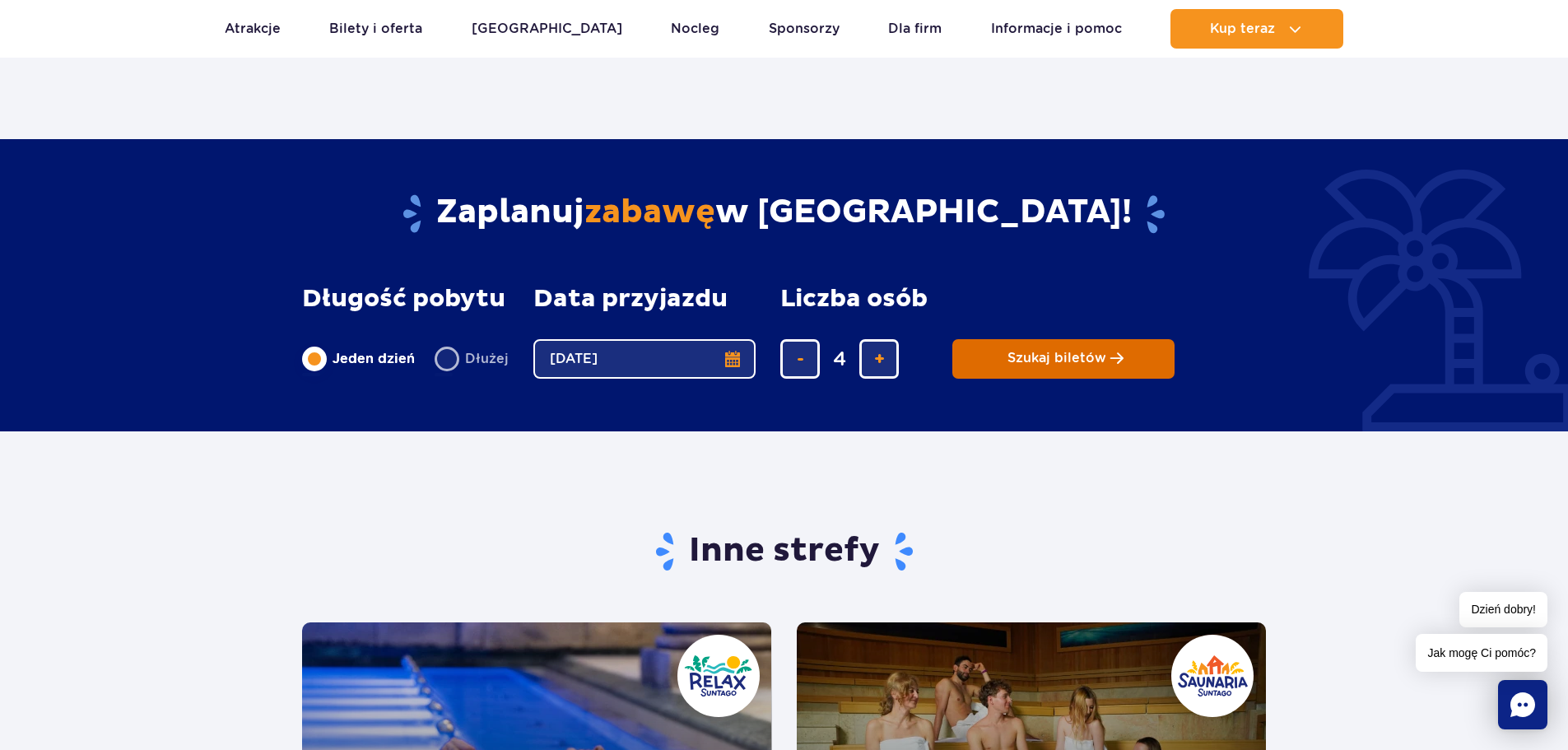
click at [1053, 350] on button "Szukaj biletów" at bounding box center [1063, 358] width 223 height 39
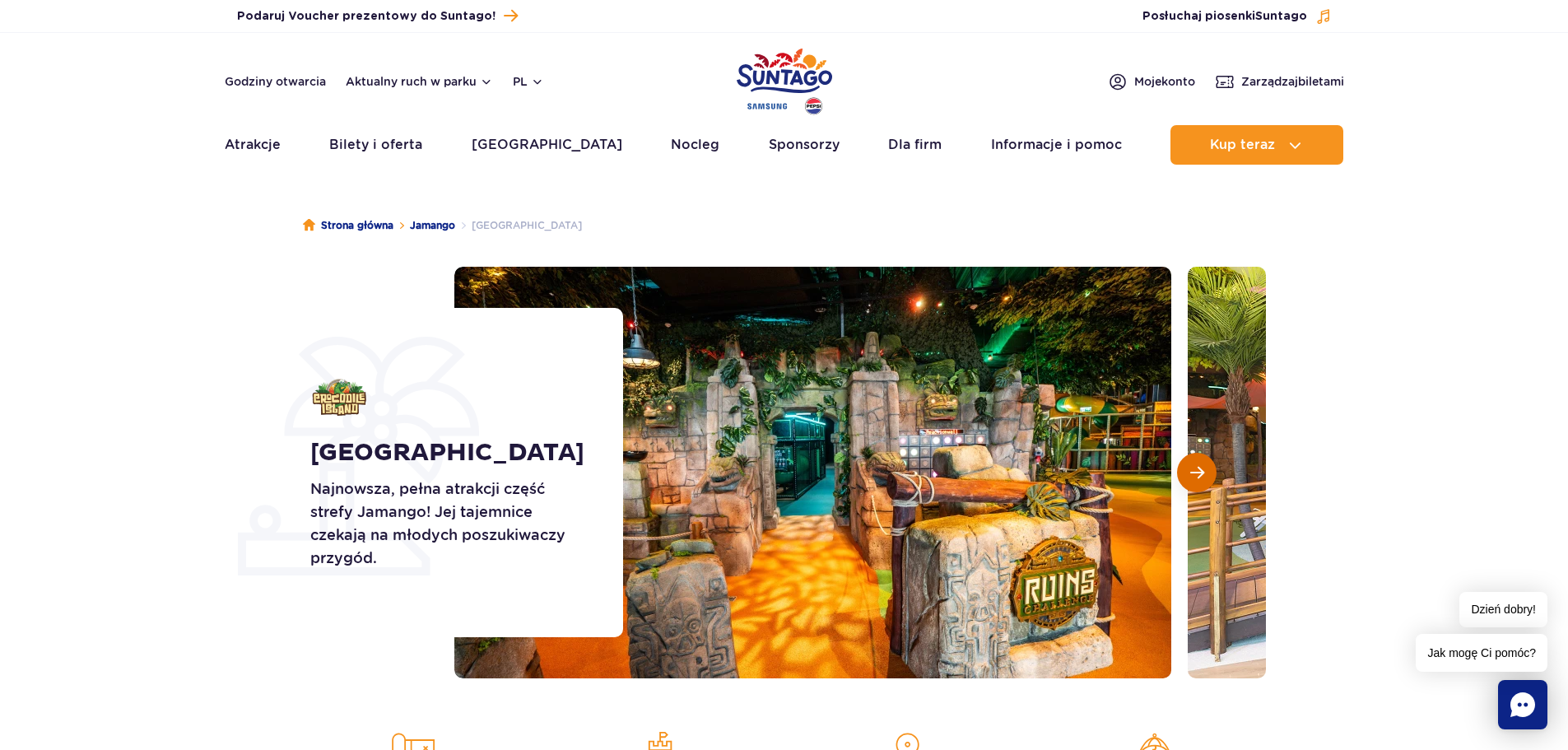
click at [1196, 471] on span "Następny slajd" at bounding box center [1196, 473] width 14 height 15
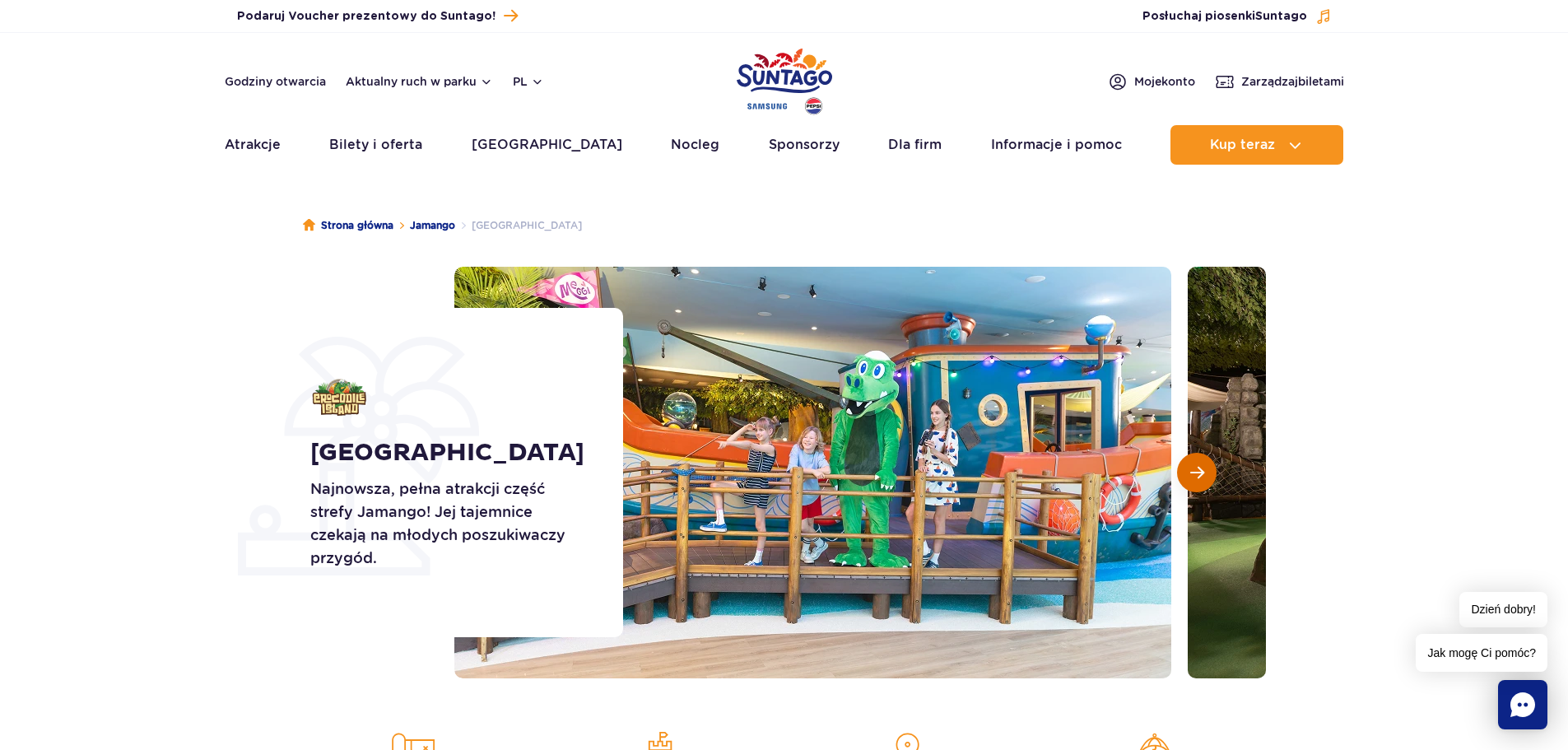
click at [1196, 471] on span "Następny slajd" at bounding box center [1196, 473] width 14 height 15
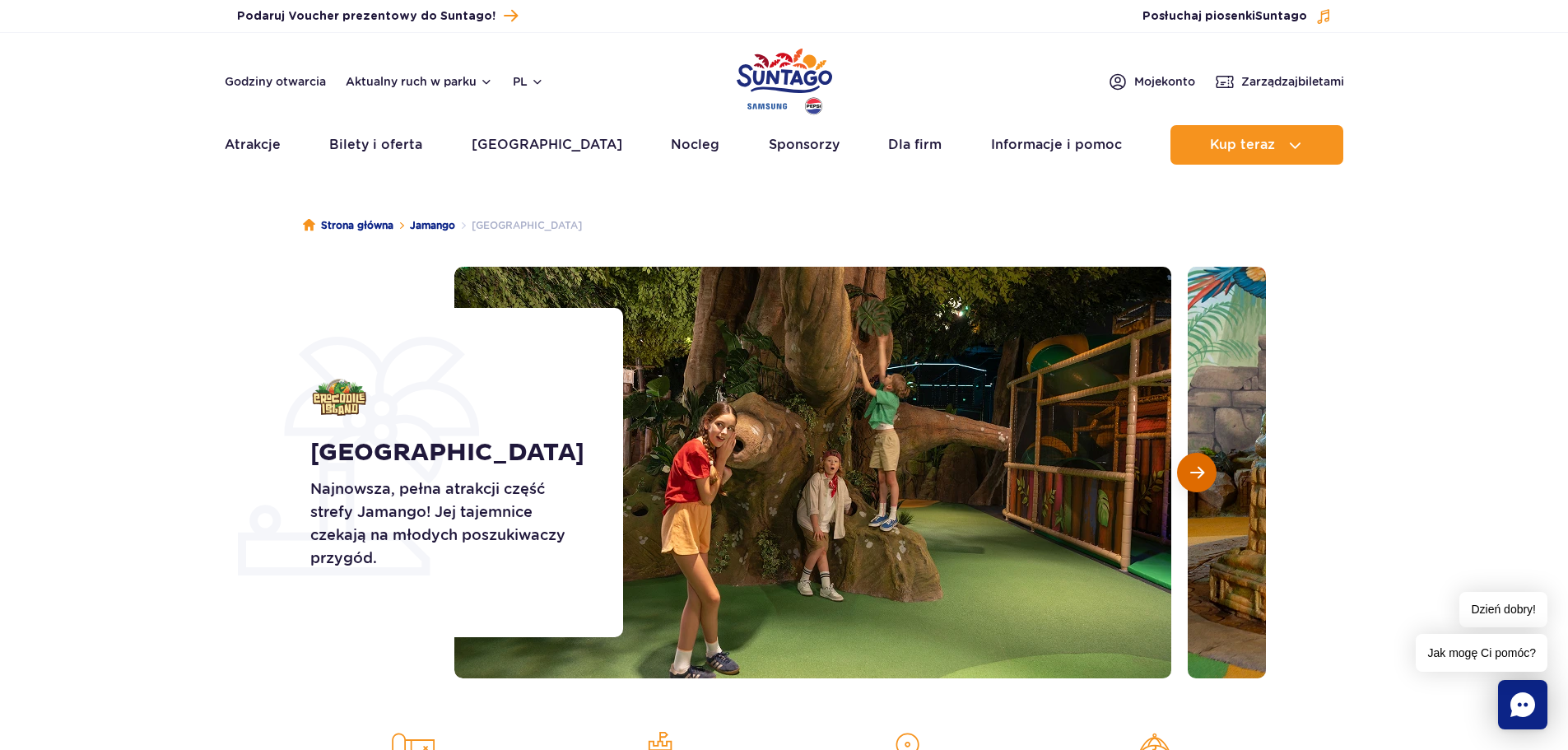
click at [1196, 471] on span "Następny slajd" at bounding box center [1196, 473] width 14 height 15
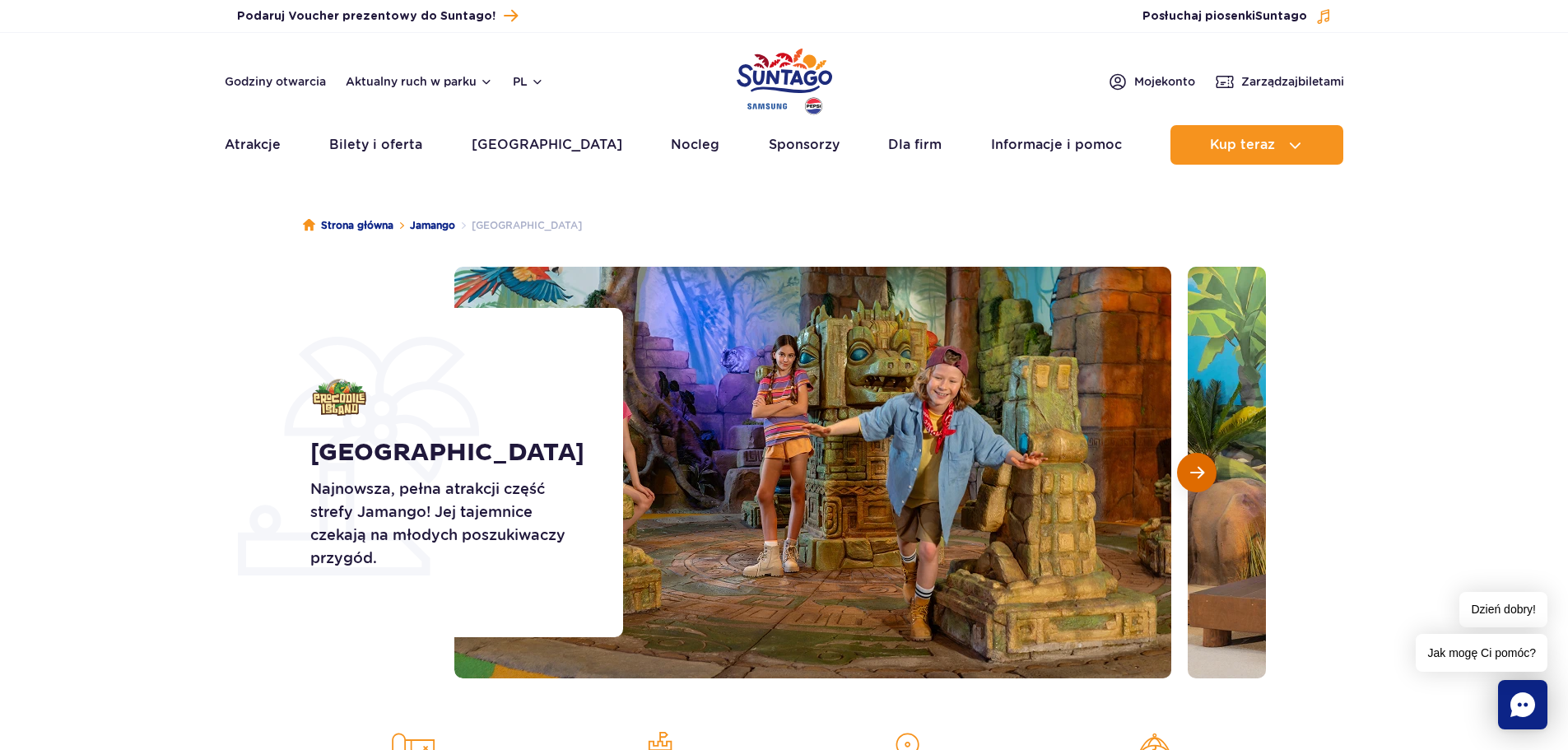
click at [1196, 471] on span "Następny slajd" at bounding box center [1196, 473] width 14 height 15
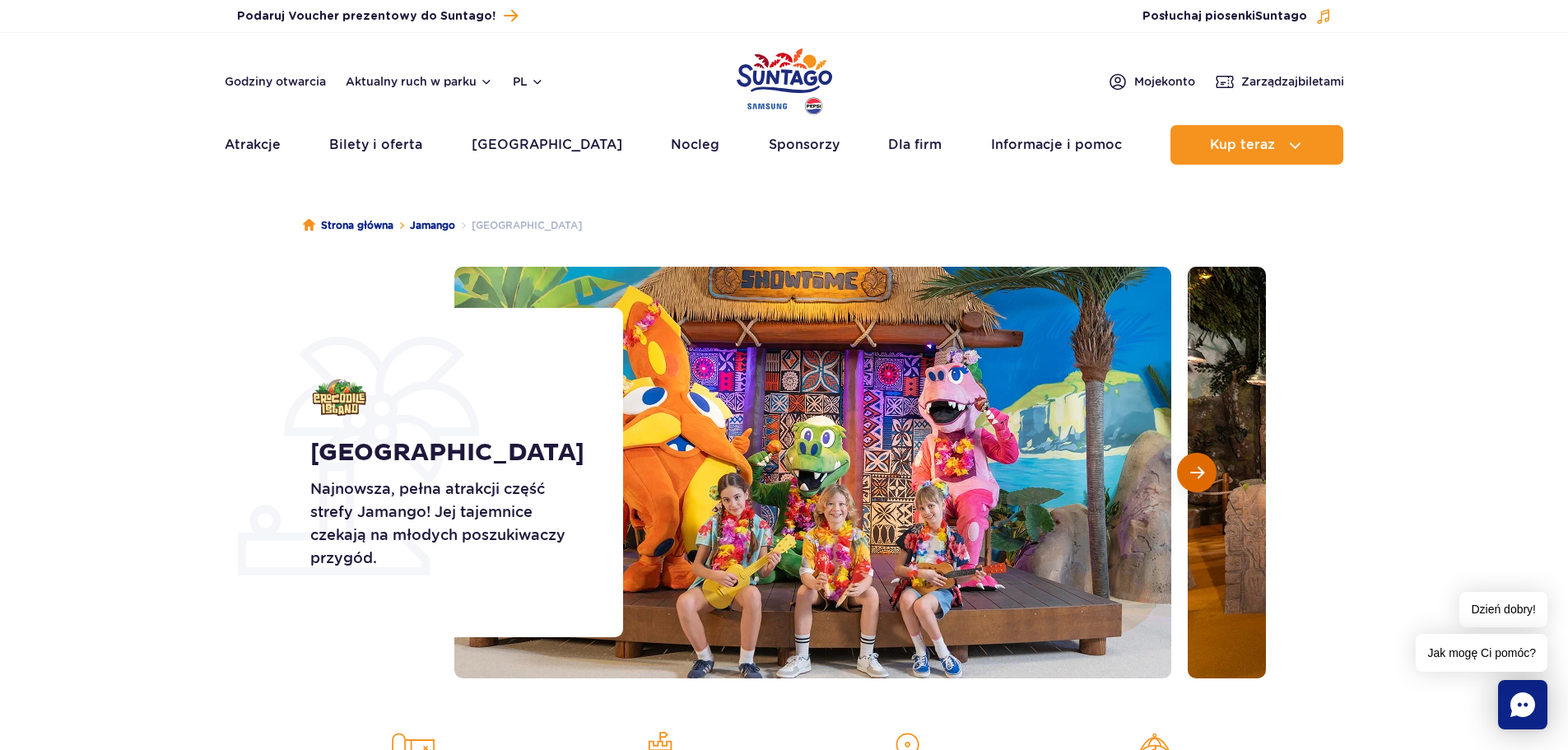
click at [1196, 471] on span "Następny slajd" at bounding box center [1196, 473] width 14 height 15
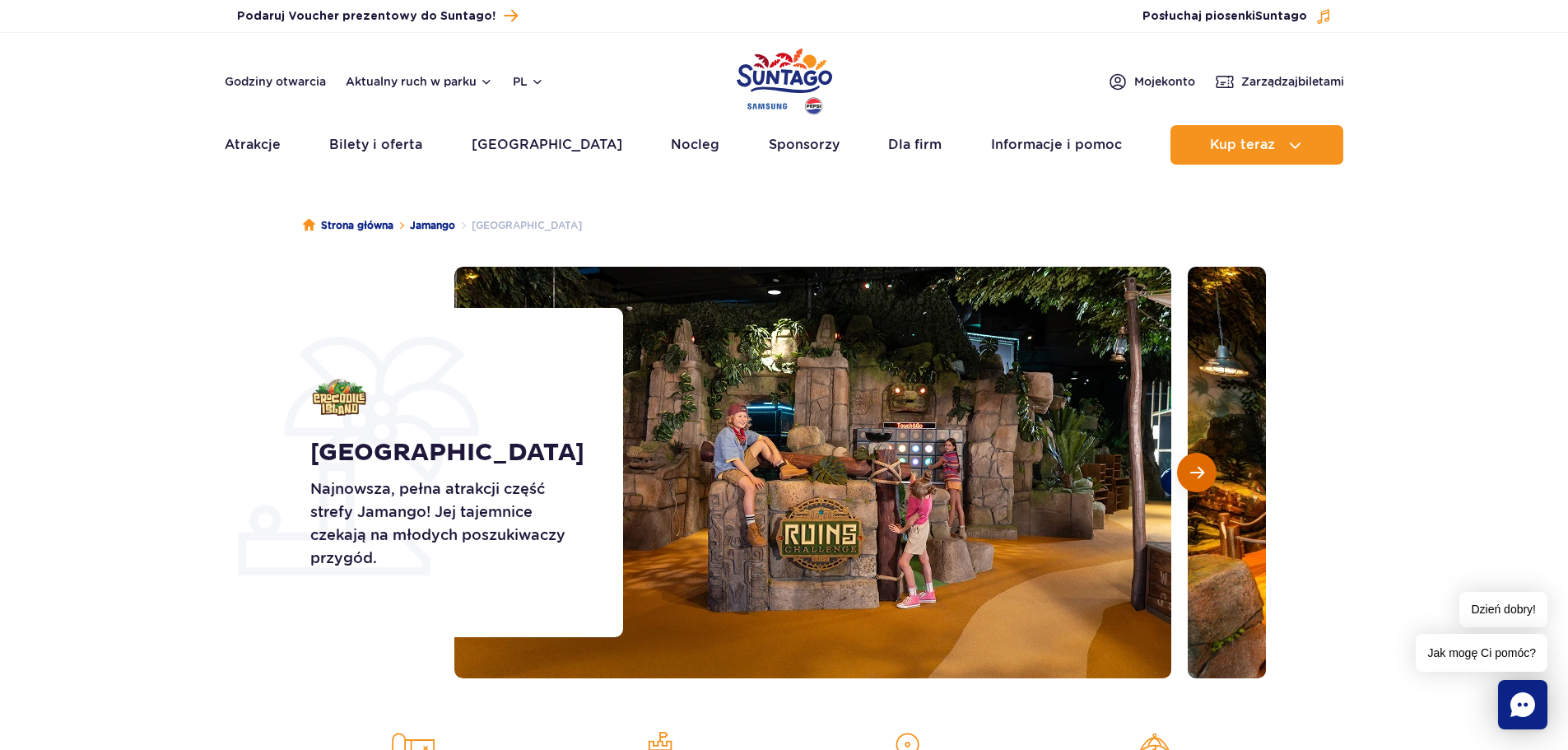
click at [1196, 471] on span "Następny slajd" at bounding box center [1196, 473] width 14 height 15
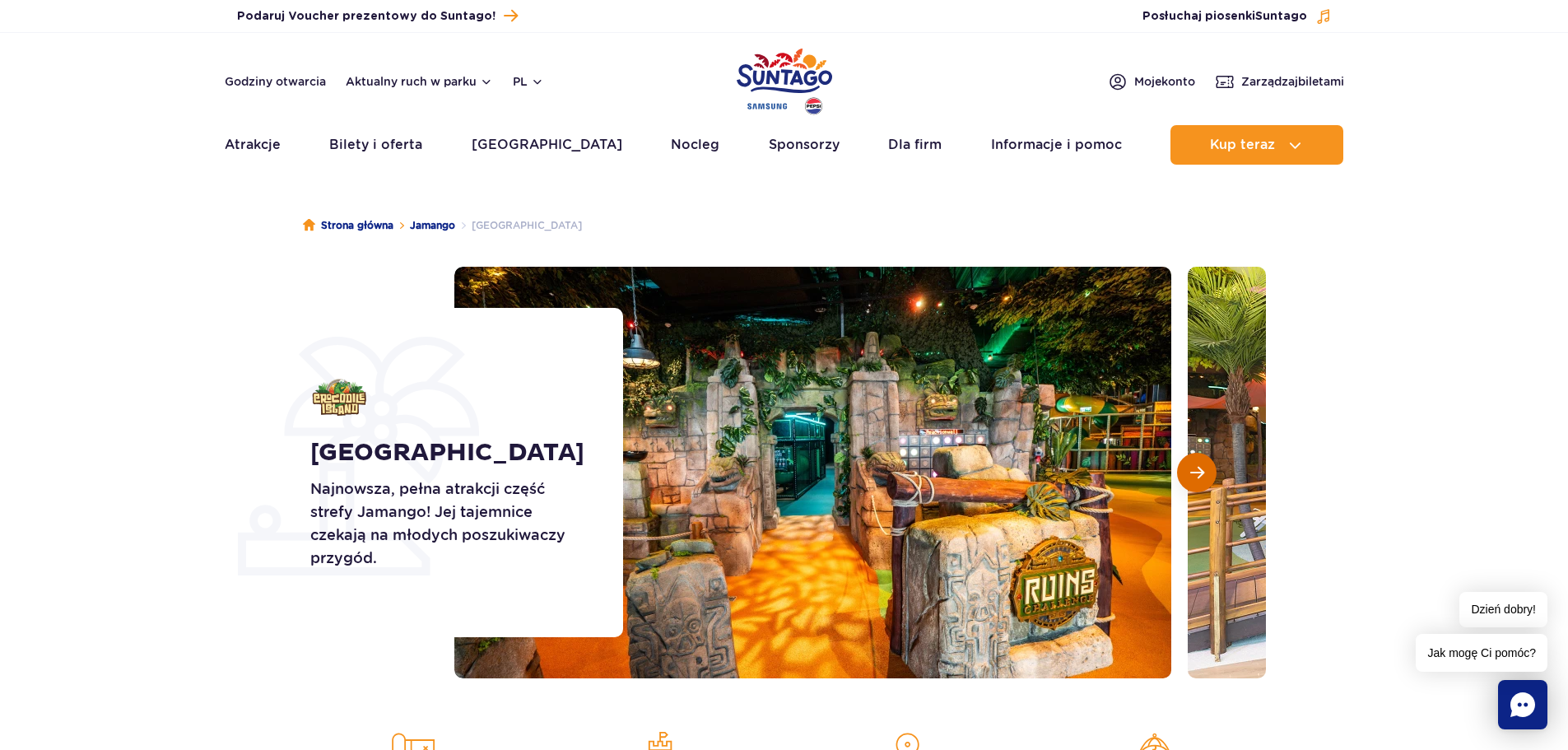
click at [1196, 471] on span "Następny slajd" at bounding box center [1196, 473] width 14 height 15
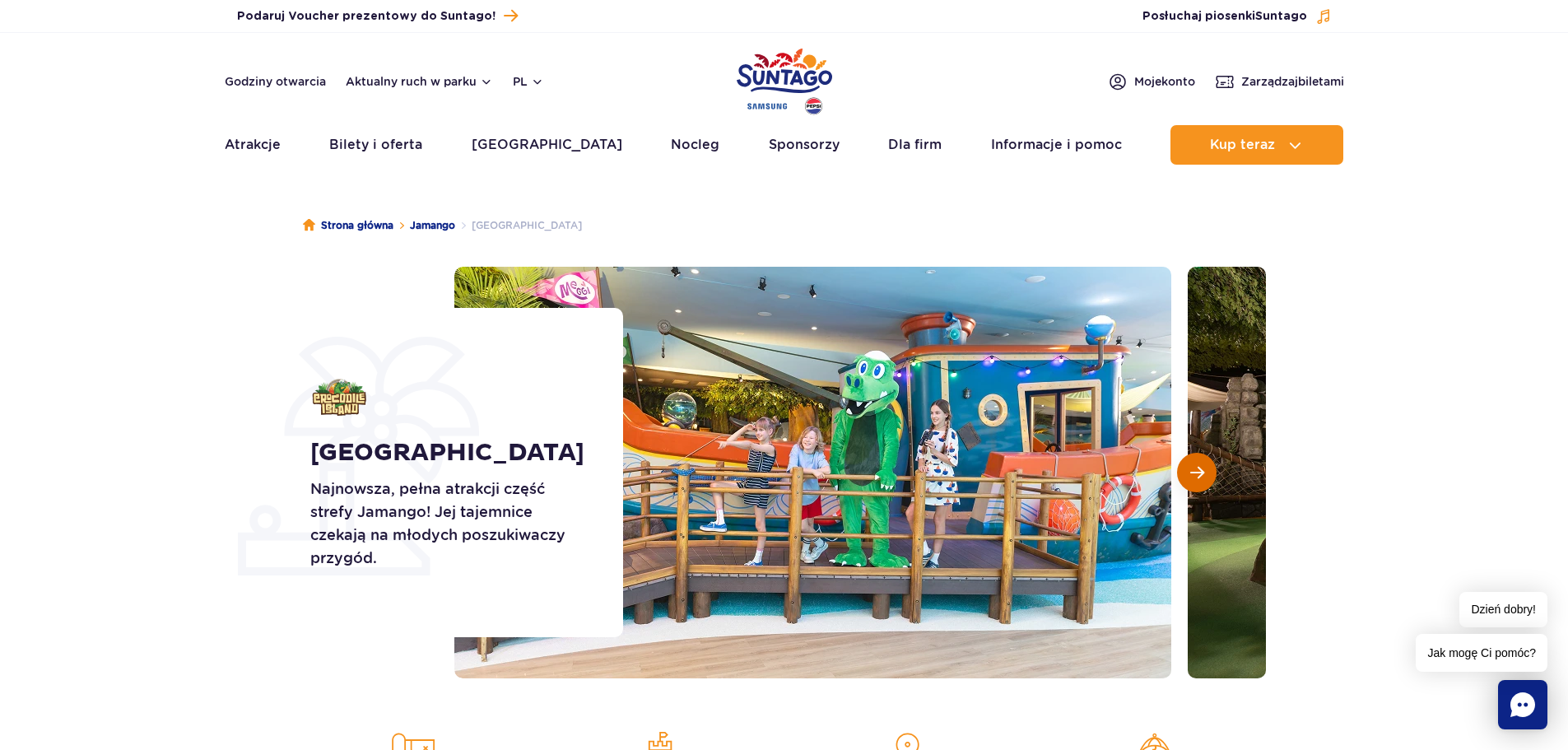
click at [1196, 471] on span "Następny slajd" at bounding box center [1196, 473] width 14 height 15
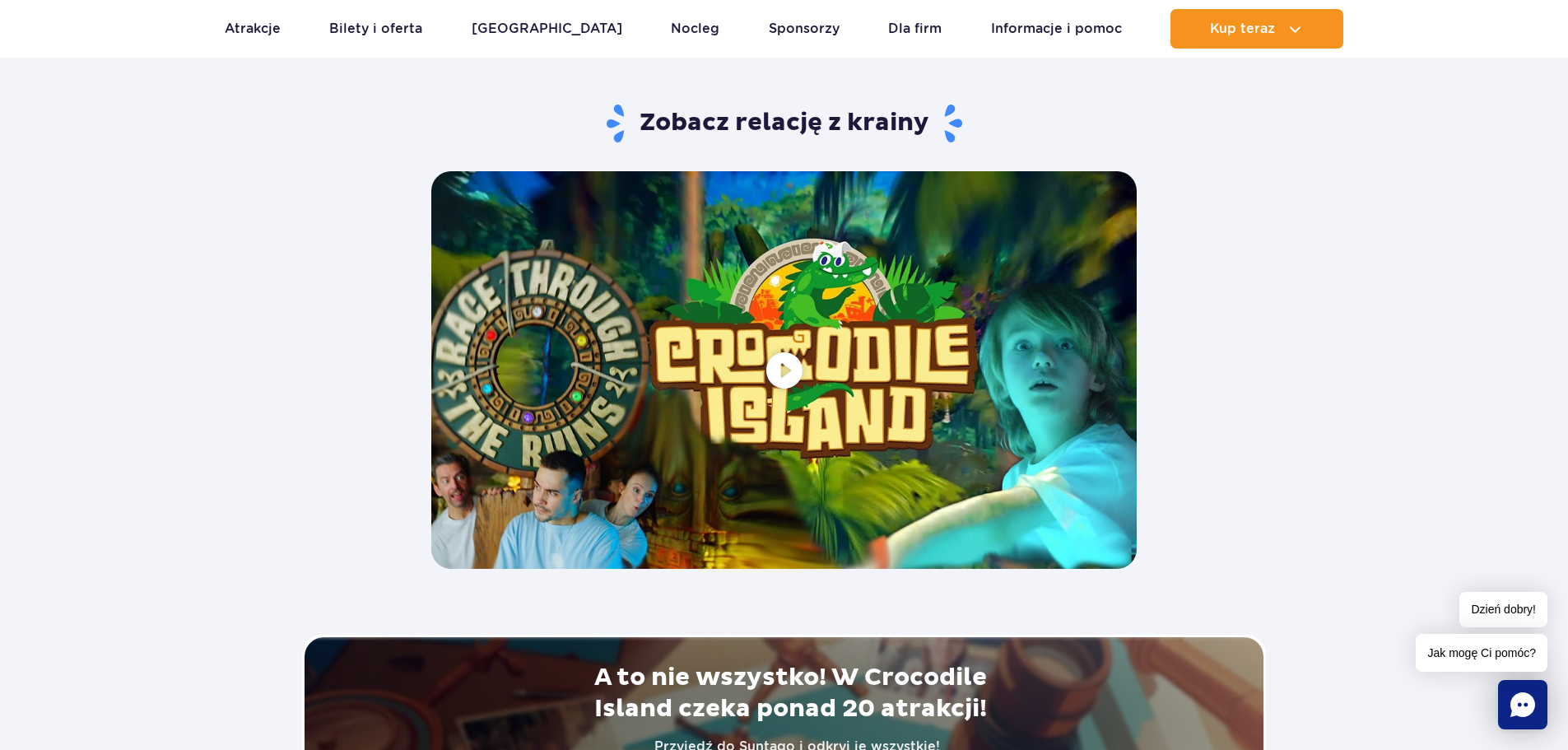
scroll to position [3045, 0]
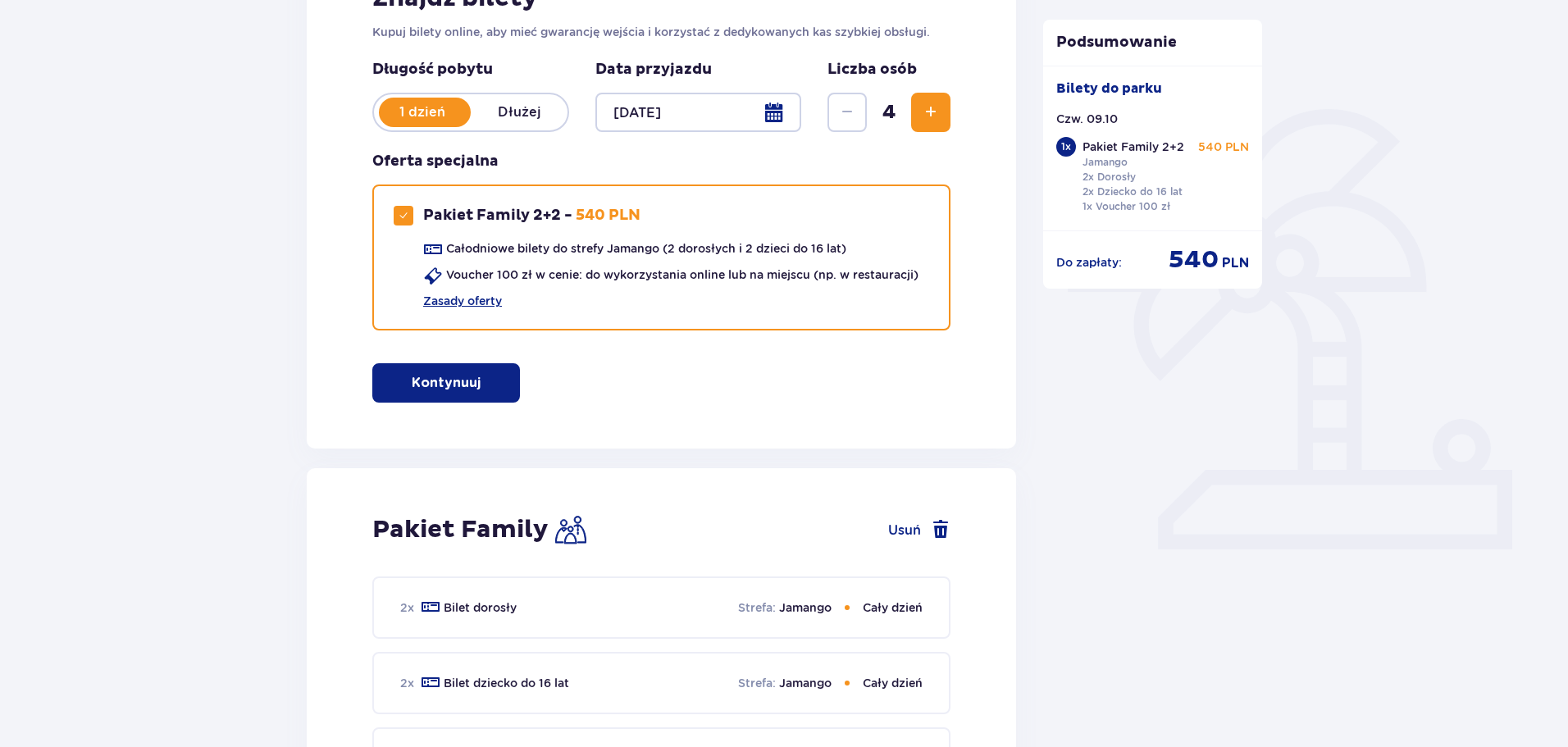
scroll to position [327, 0]
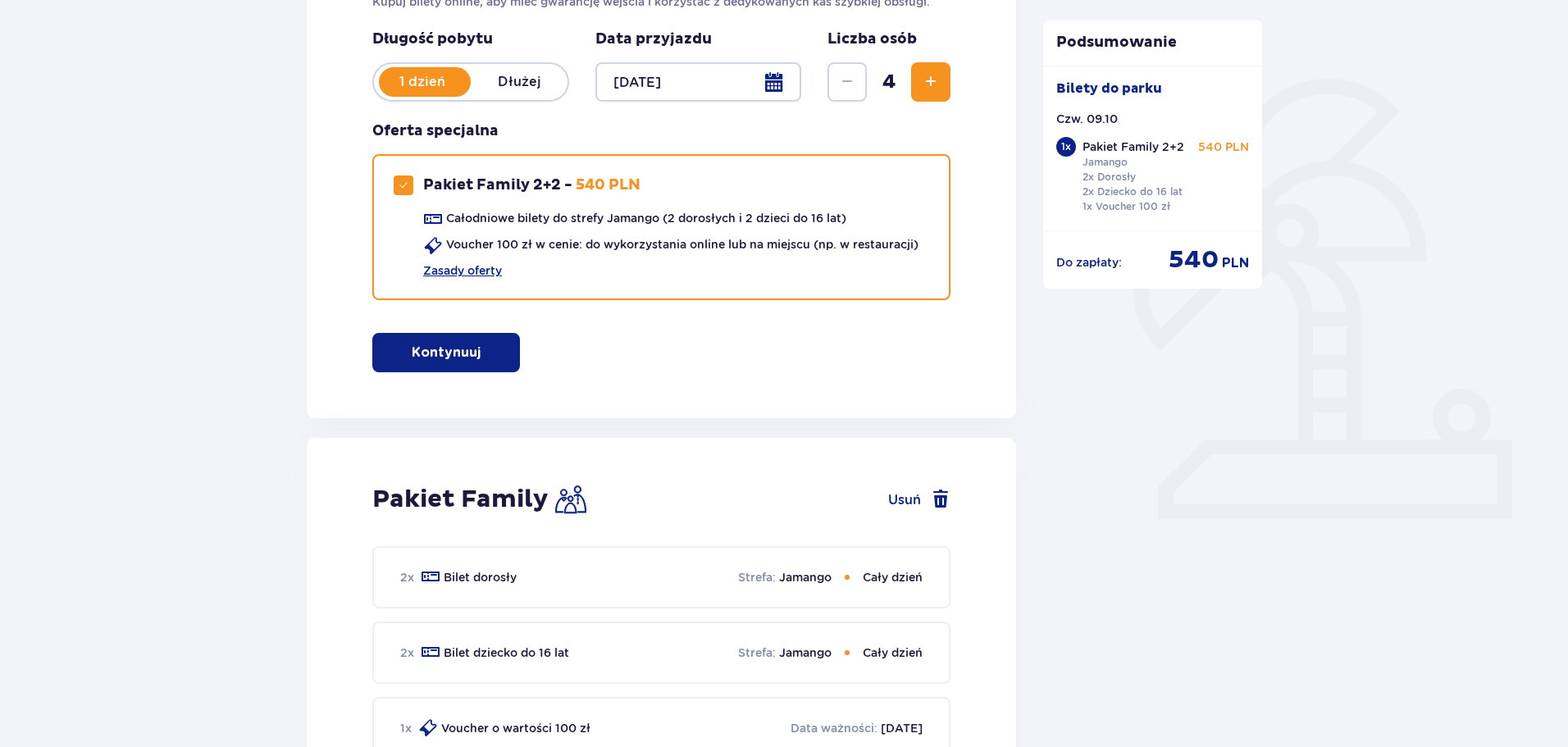
click at [433, 341] on button "Kontynuuj" at bounding box center [446, 352] width 148 height 39
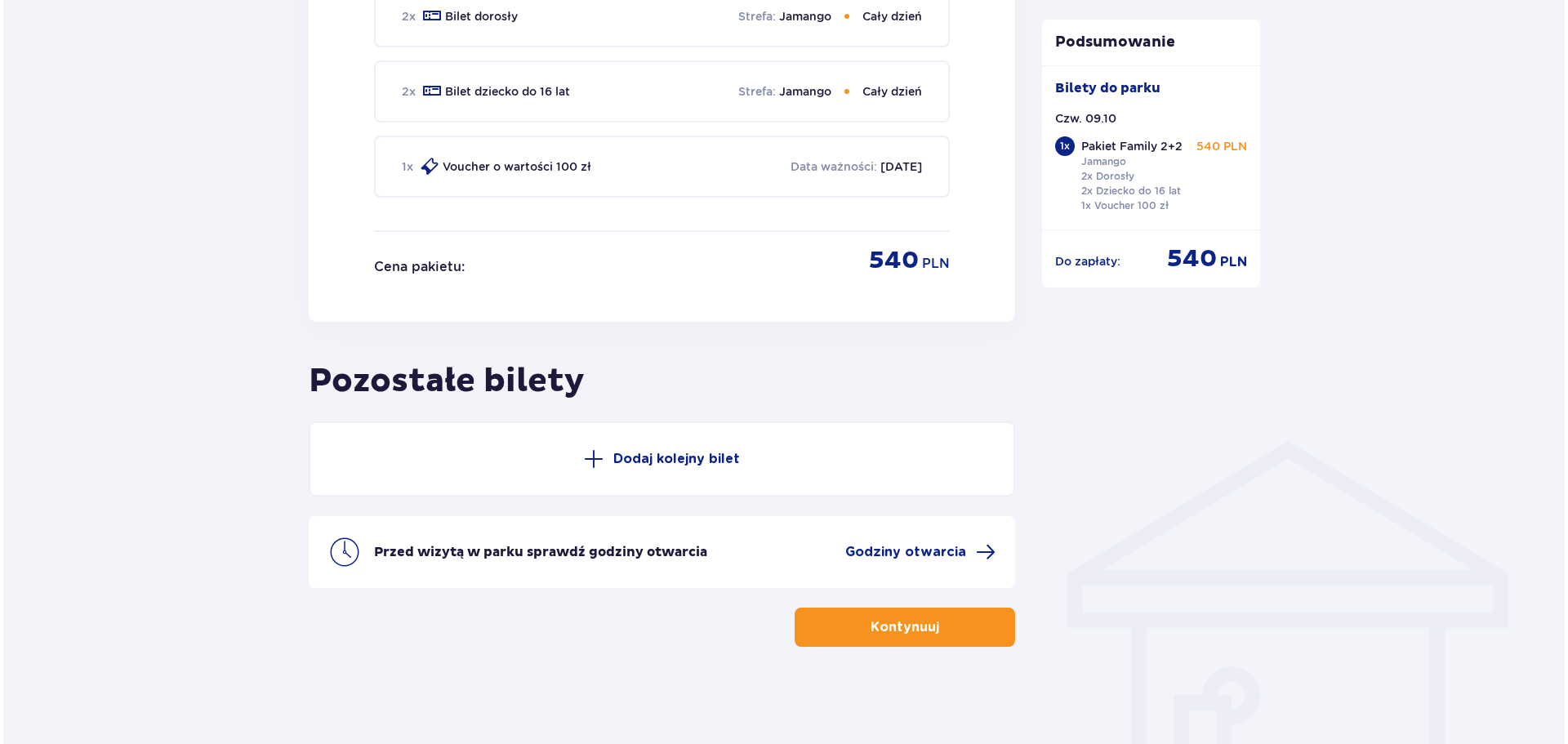
scroll to position [886, 0]
click at [874, 548] on span "Godziny otwarcia" at bounding box center [902, 551] width 121 height 18
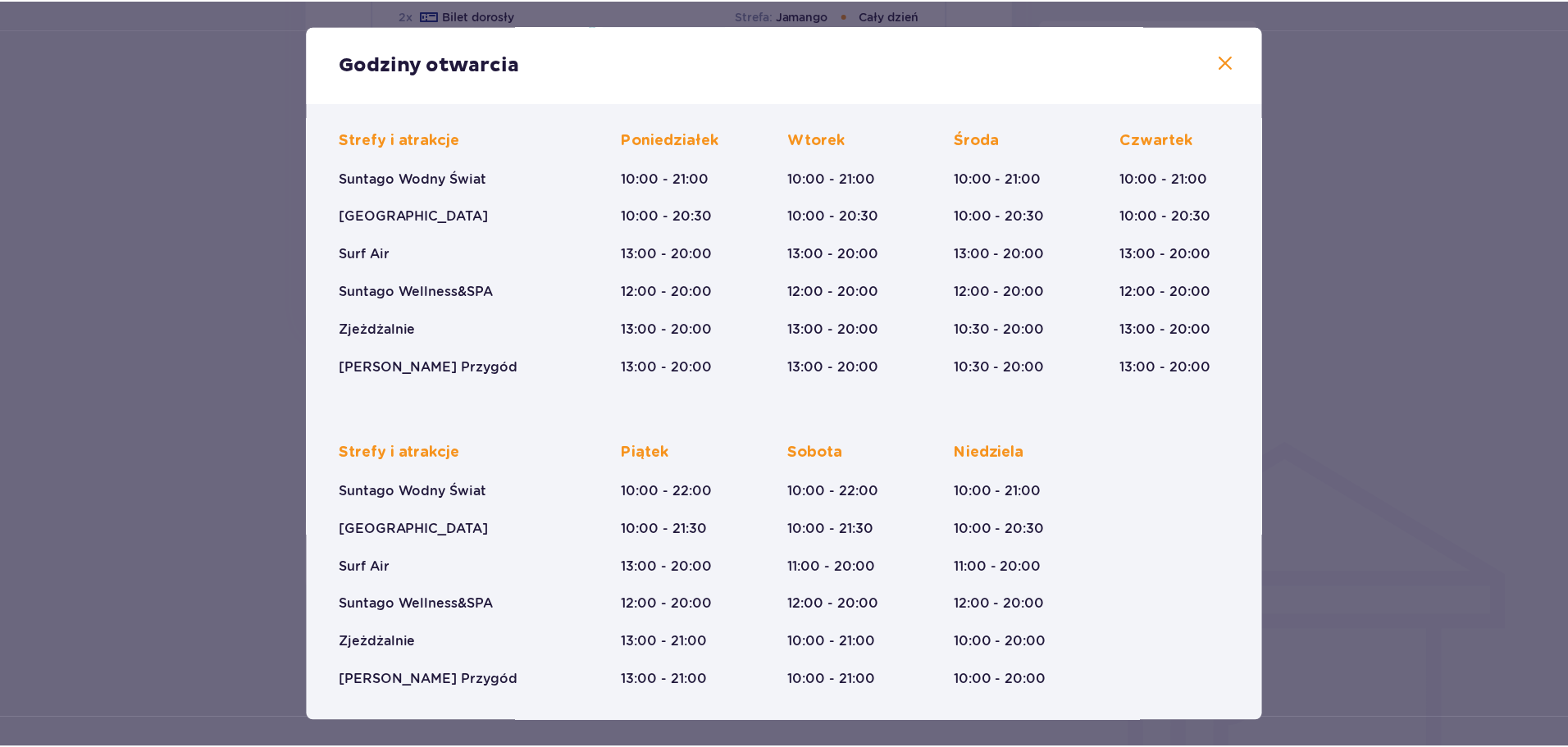
scroll to position [120, 0]
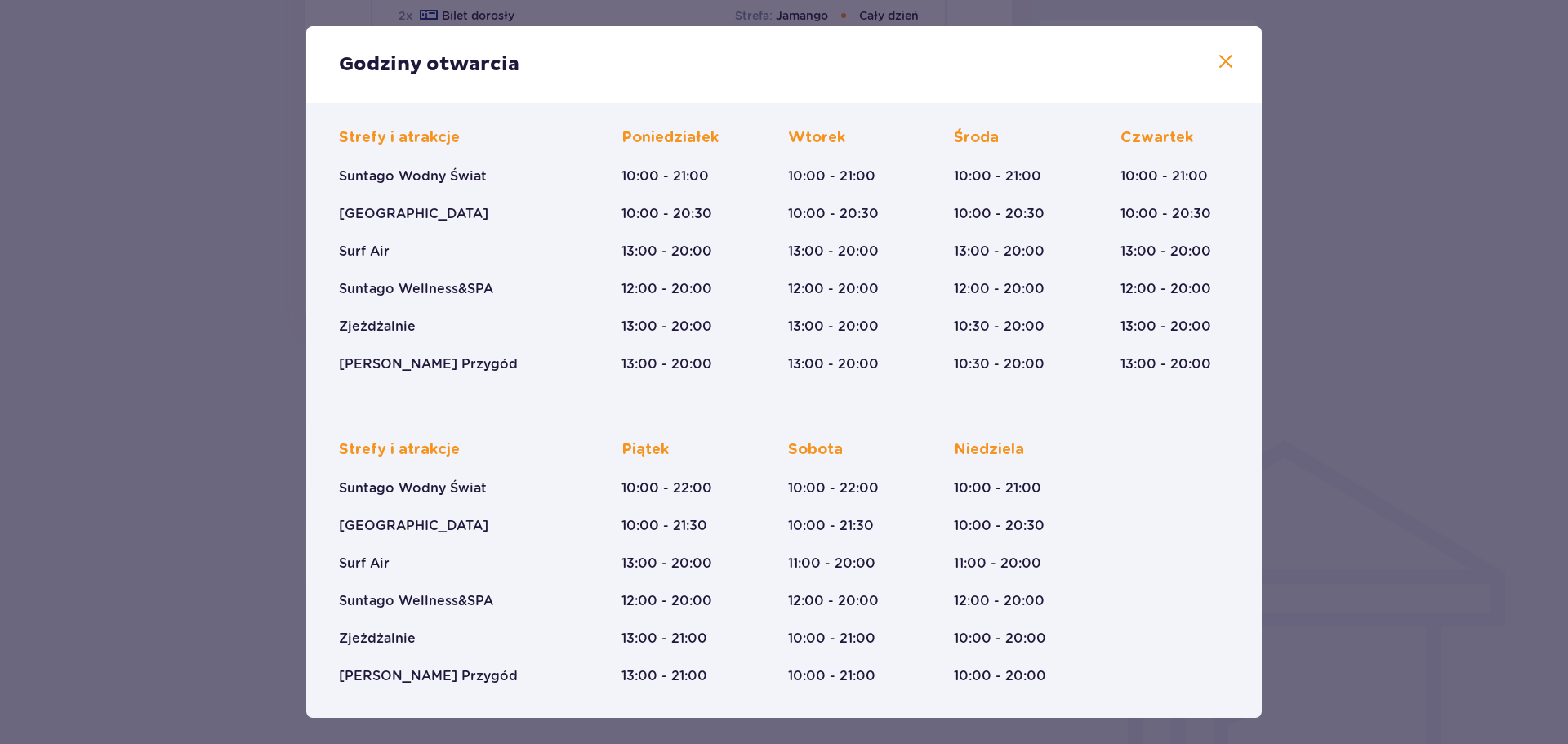
drag, startPoint x: 1213, startPoint y: 60, endPoint x: 1197, endPoint y: 65, distance: 16.8
click at [1216, 61] on span at bounding box center [1226, 63] width 20 height 20
